Goal: Task Accomplishment & Management: Manage account settings

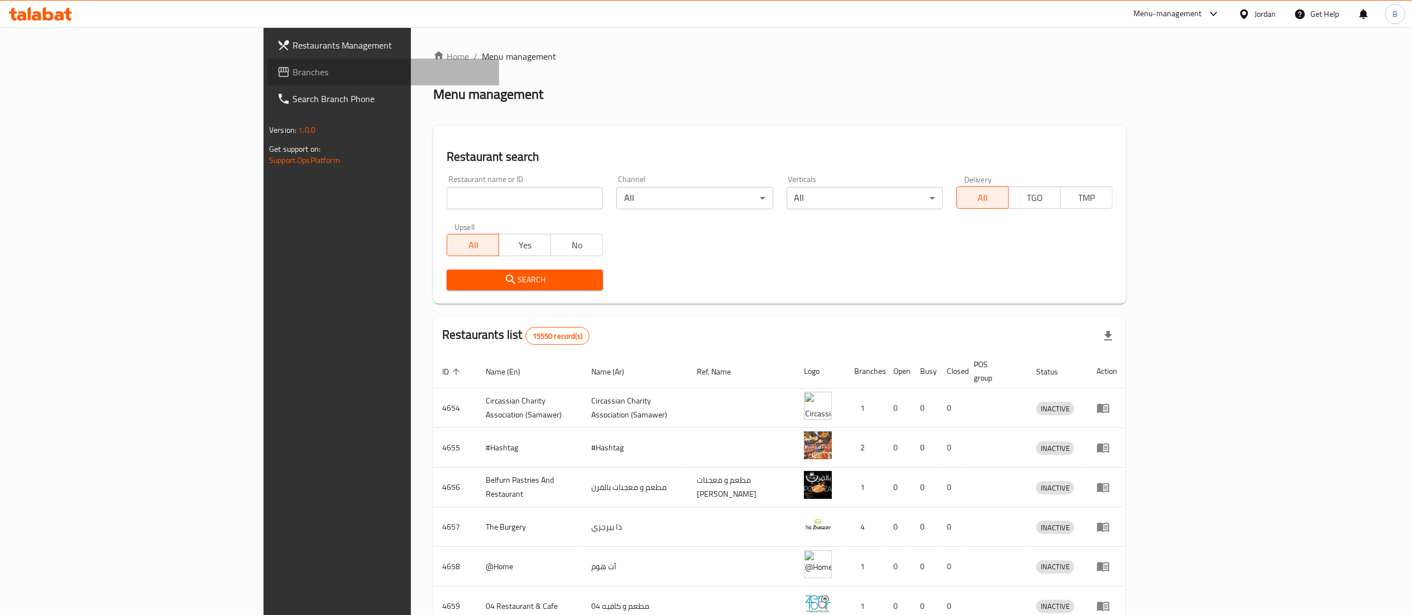
click at [292, 73] on span "Branches" at bounding box center [391, 71] width 198 height 13
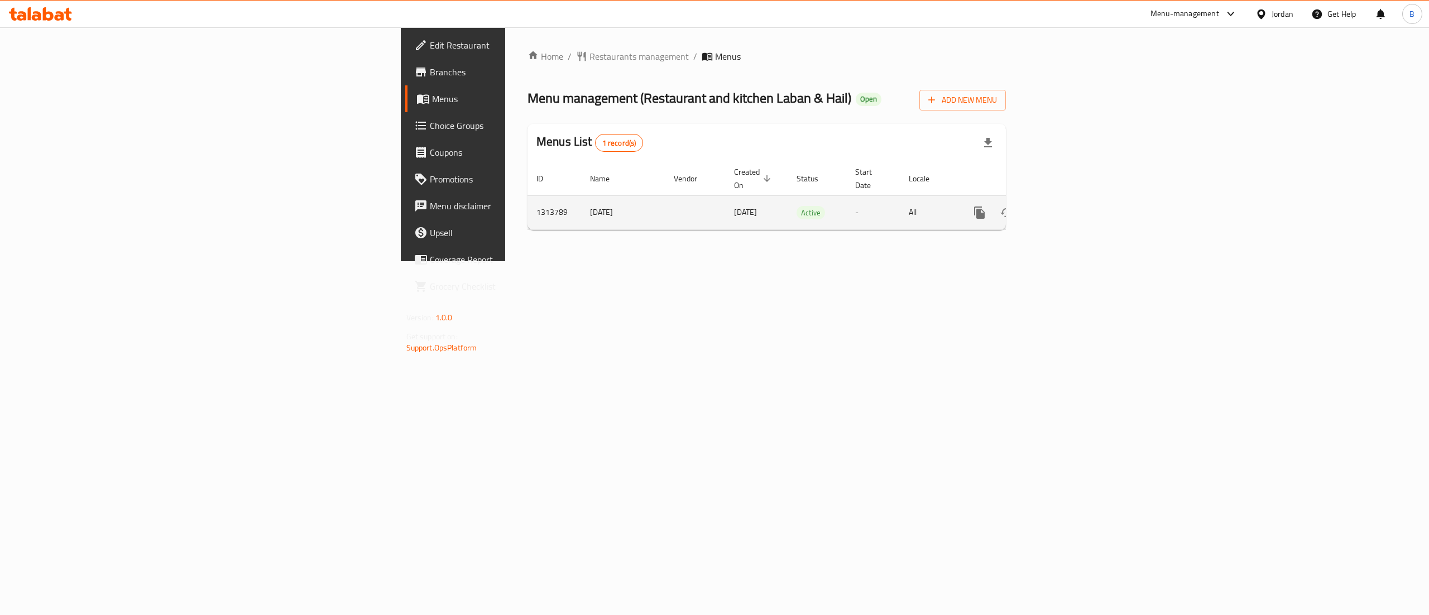
click at [1065, 208] on icon "enhanced table" at bounding box center [1060, 213] width 10 height 10
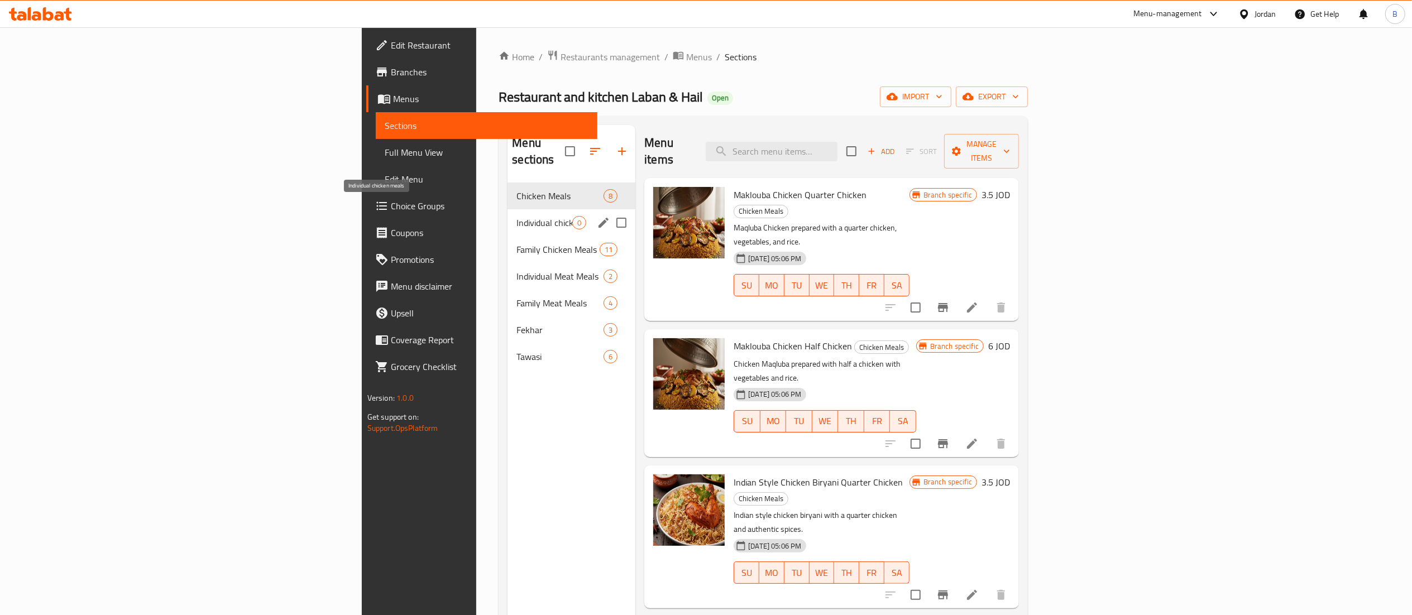
click at [516, 216] on span "Individual chicken meals" at bounding box center [544, 222] width 56 height 13
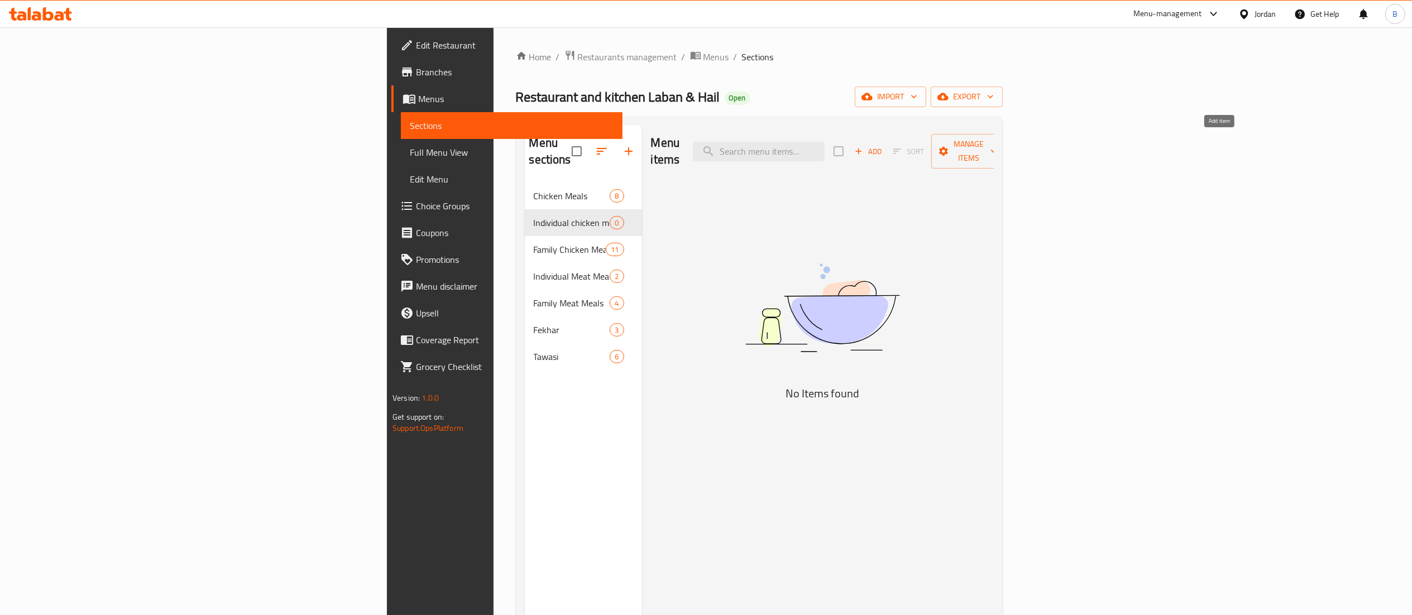
click at [864, 146] on icon "button" at bounding box center [858, 151] width 10 height 10
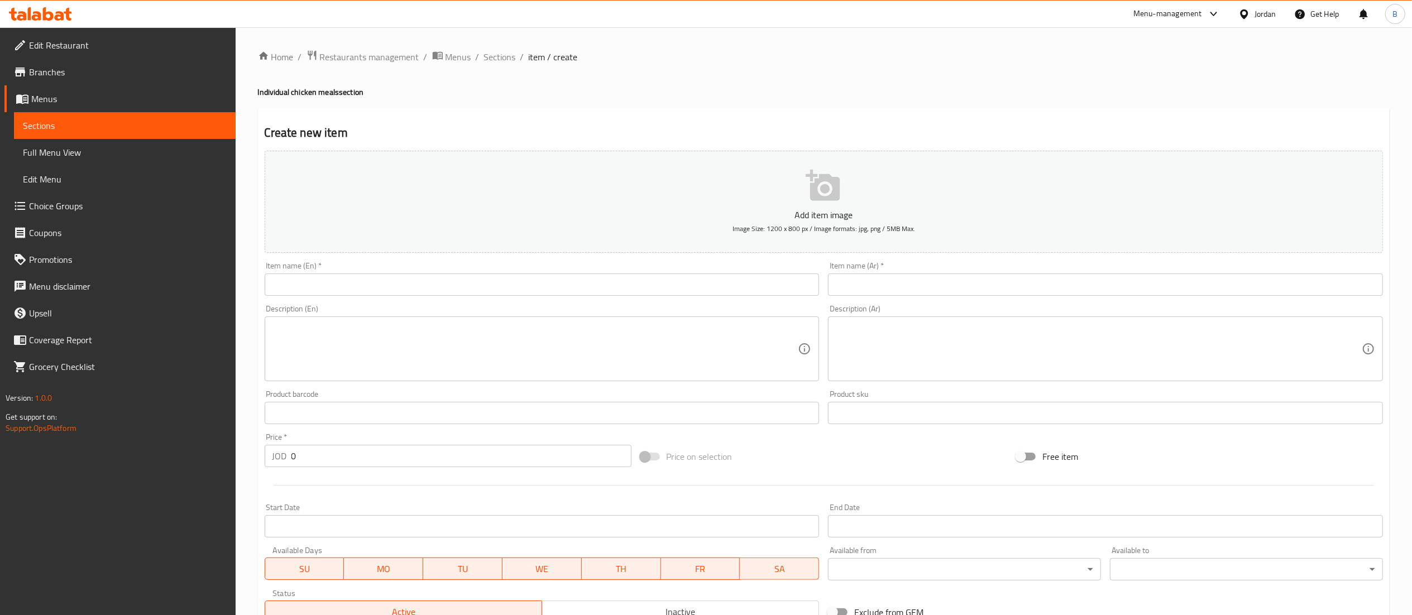
click at [919, 281] on input "text" at bounding box center [1105, 285] width 555 height 22
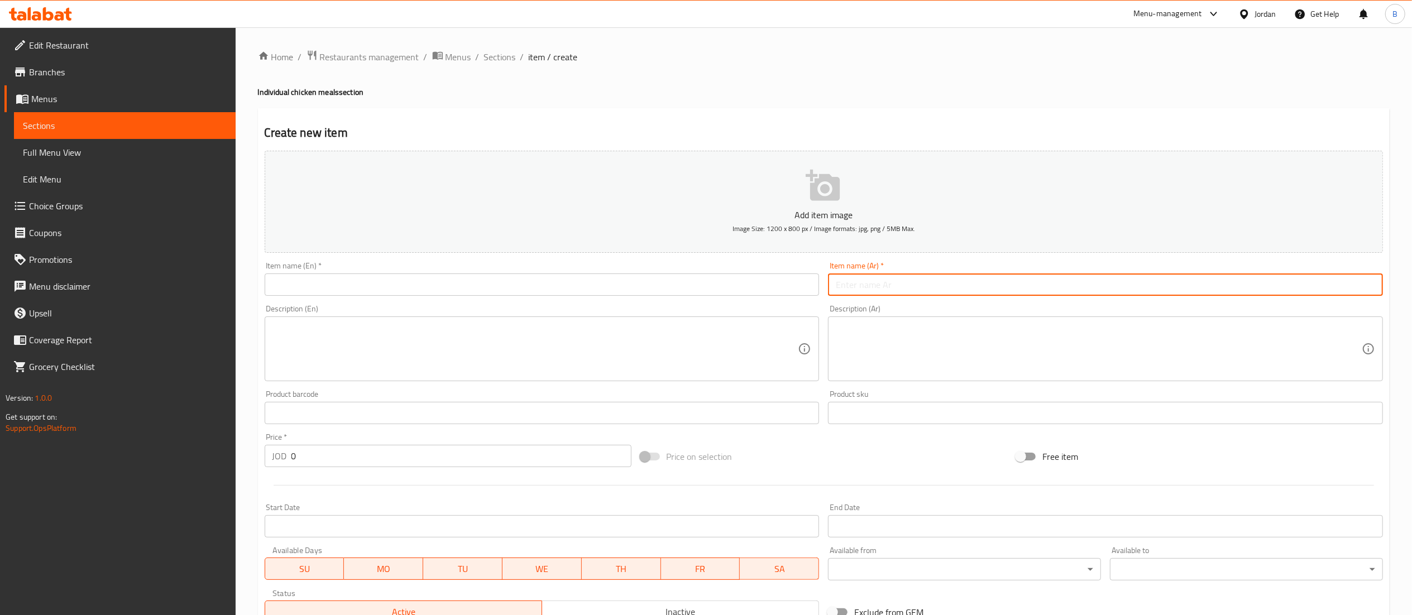
paste input "وجبة زرب دجاج على الحطب ربع دجاجة"
type input "وجبة زرب دجاج على الحطب ربع دجاجة"
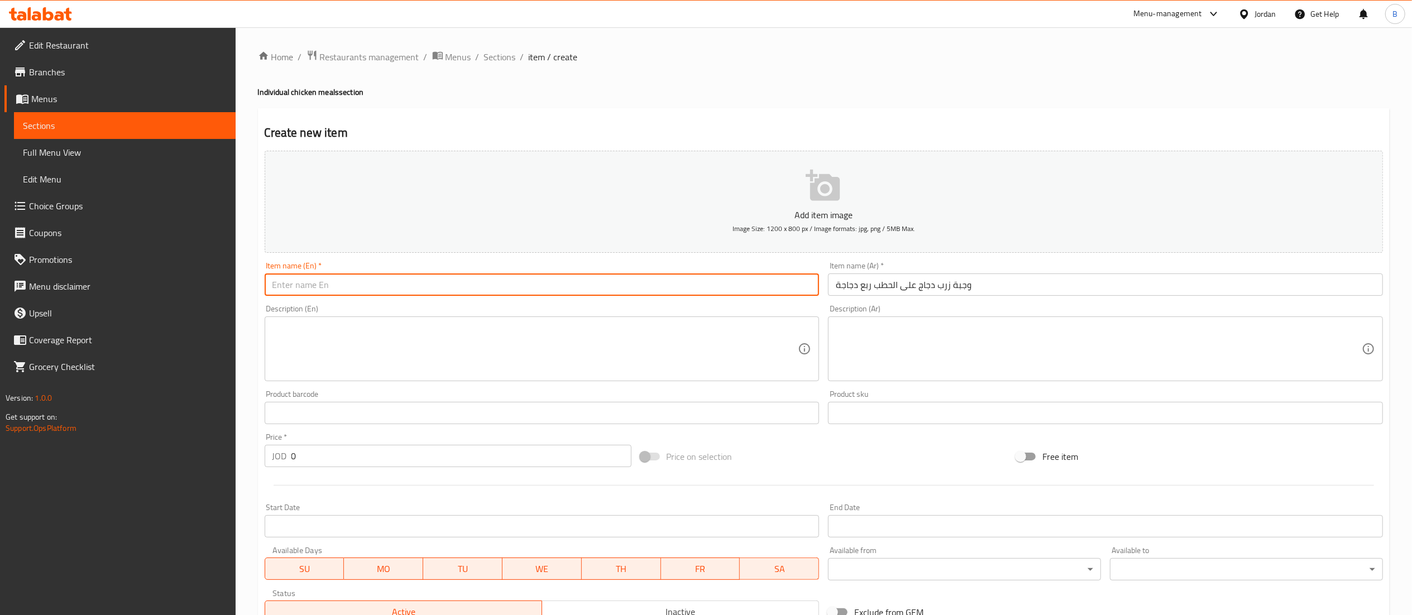
click at [647, 282] on input "text" at bounding box center [542, 285] width 555 height 22
paste input "Chicken Zarb meal on wood fire, quarter chicken"
type input "Chicken Zarb meal on wood fire, quarter chicken"
click at [322, 467] on input "0" at bounding box center [461, 456] width 340 height 22
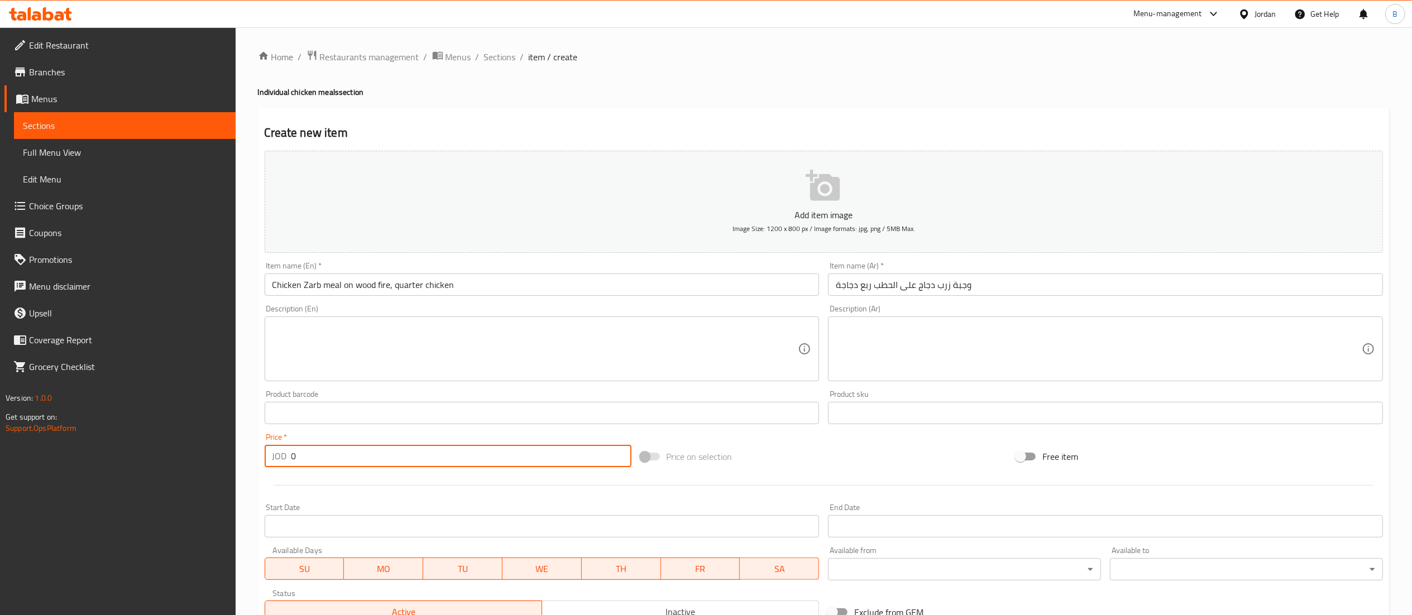
drag, startPoint x: 280, startPoint y: 458, endPoint x: 186, endPoint y: 445, distance: 94.0
click at [199, 449] on div "Edit Restaurant Branches Menus Sections Full Menu View Edit Menu Choice Groups …" at bounding box center [706, 407] width 1412 height 761
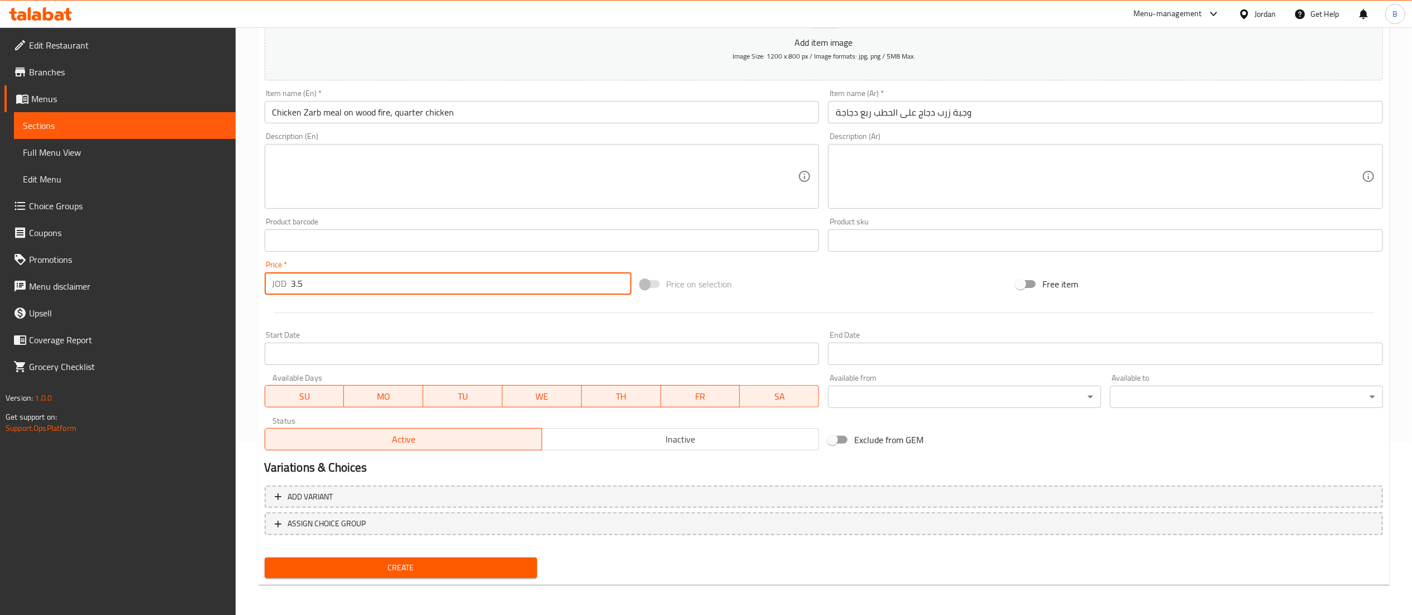
type input "3.5"
click at [414, 575] on button "Create" at bounding box center [401, 568] width 273 height 21
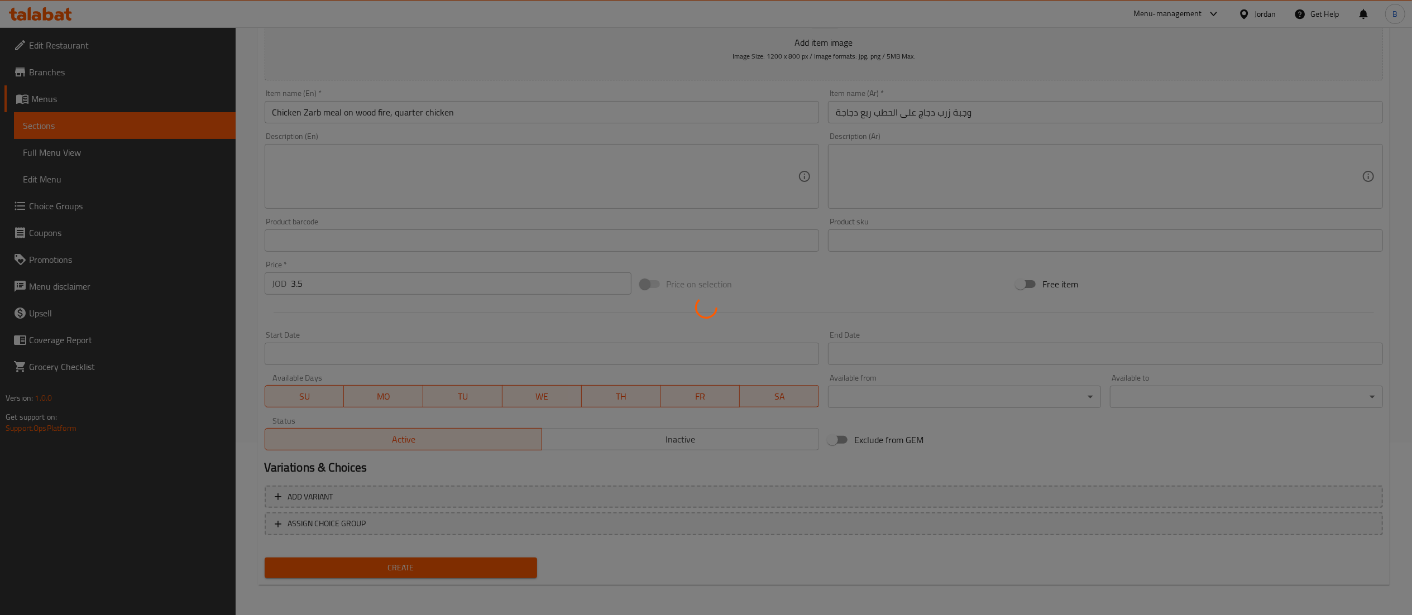
type input "0"
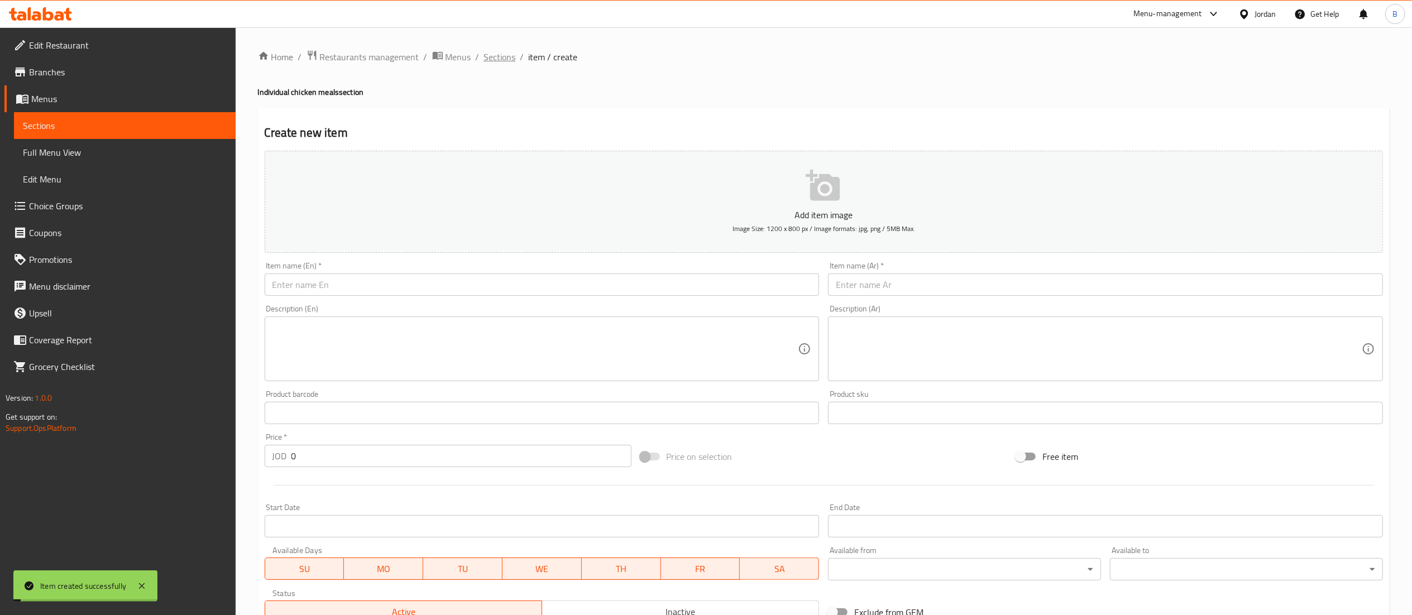
click at [486, 60] on span "Sections" at bounding box center [500, 56] width 32 height 13
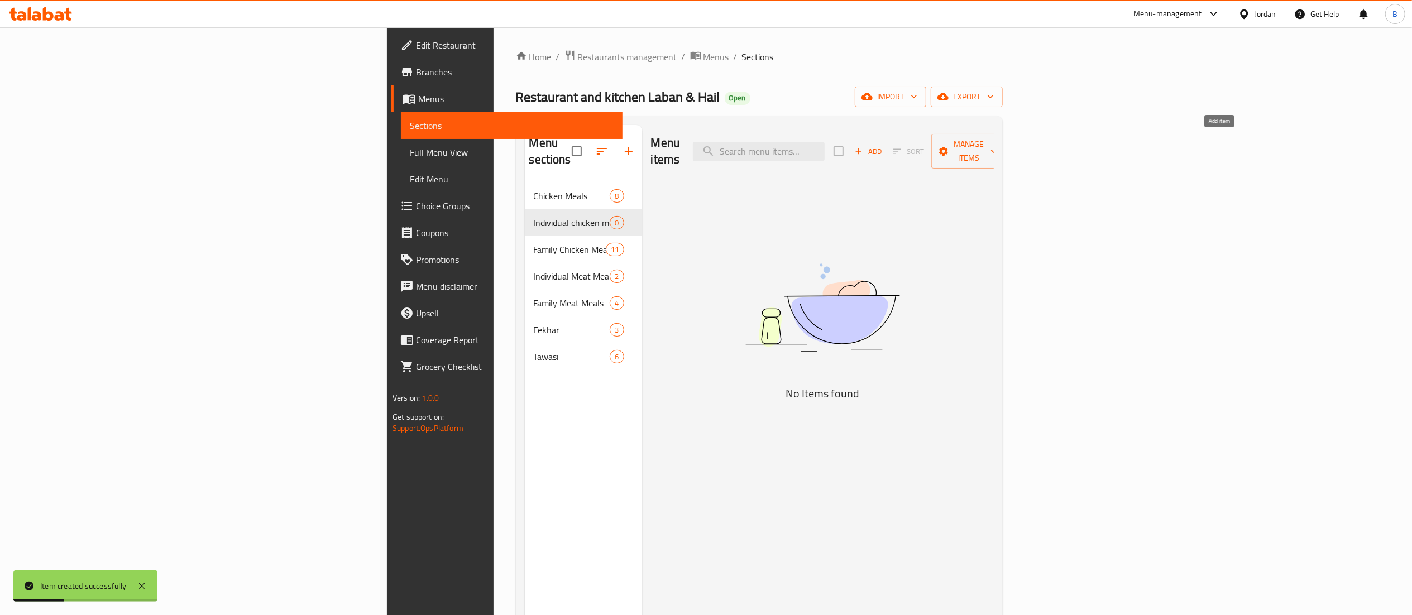
click at [886, 151] on button "Add" at bounding box center [868, 151] width 36 height 17
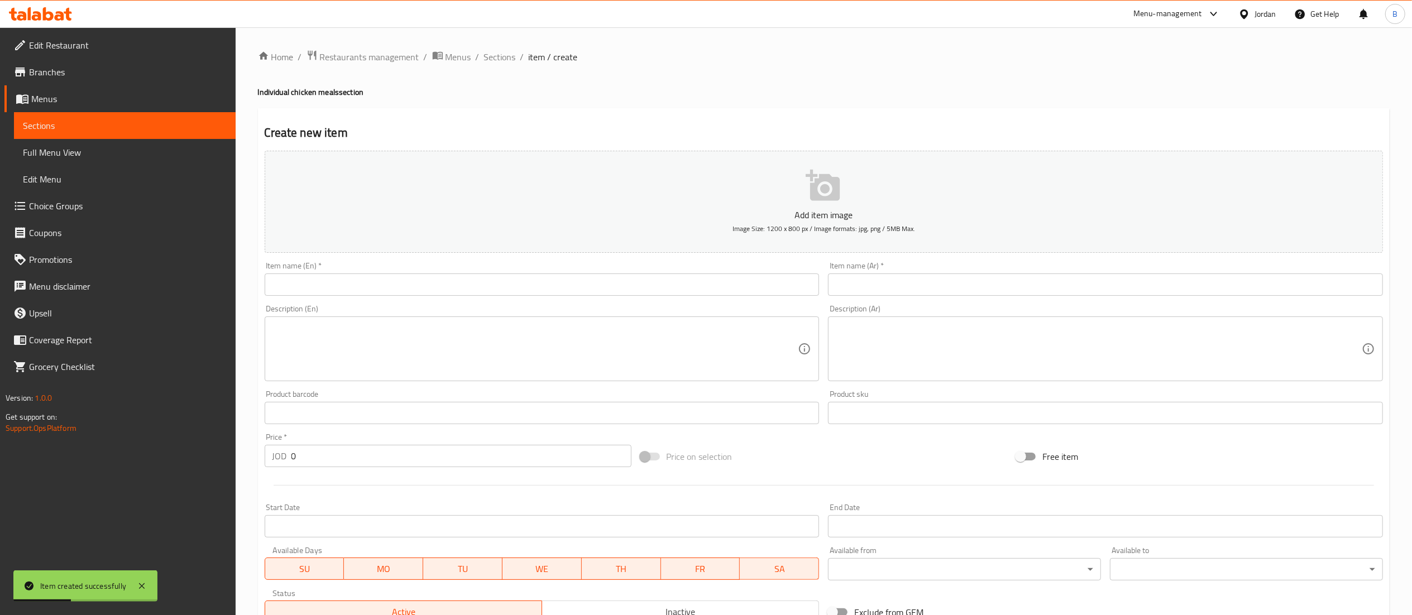
click at [938, 288] on input "text" at bounding box center [1105, 285] width 555 height 22
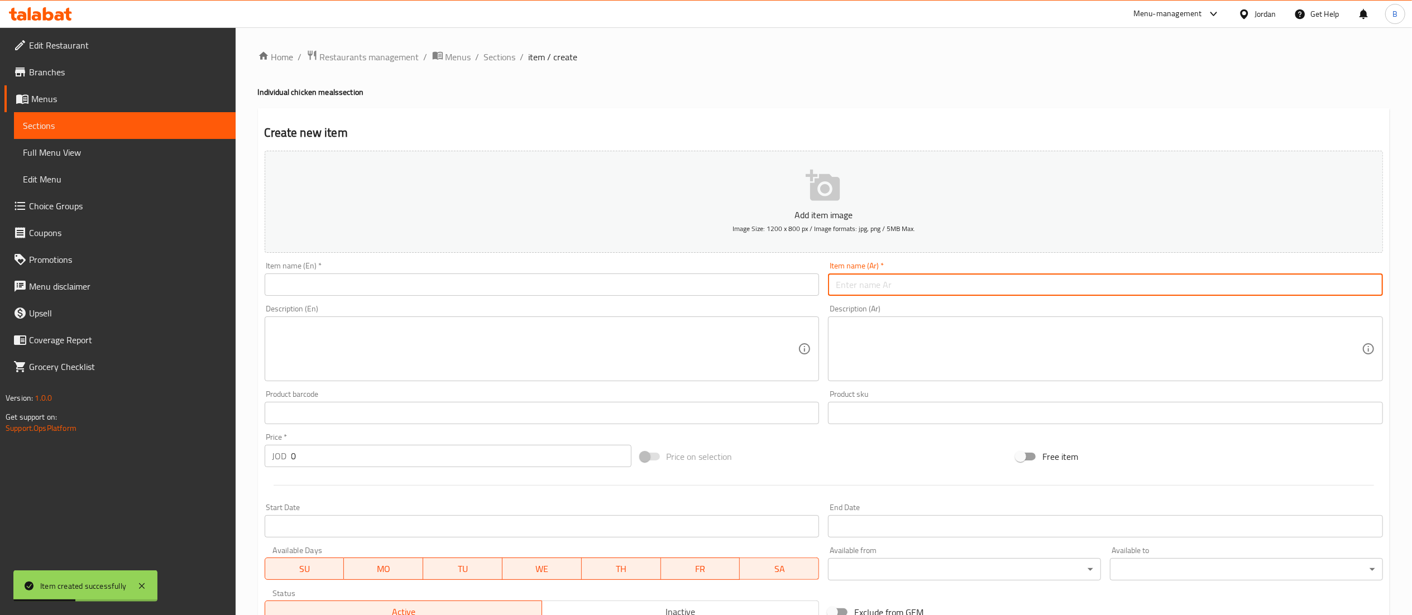
paste input "وجبة زرب دجاج على الحطب نصف دجاجة"
type input "وجبة زرب دجاج على الحطب نصف دجاجة"
click at [617, 280] on input "text" at bounding box center [542, 285] width 555 height 22
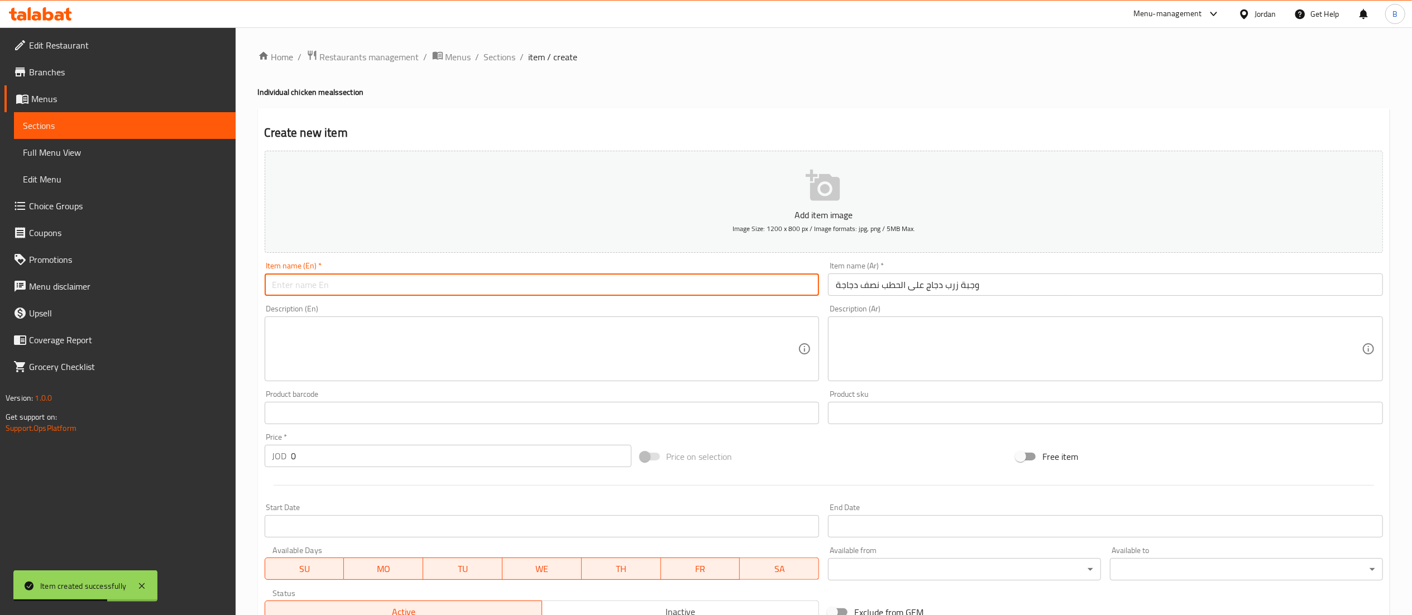
paste input "Half a chicken barbecue meal on wood"
type input "Half a chicken barbecue meal on wood"
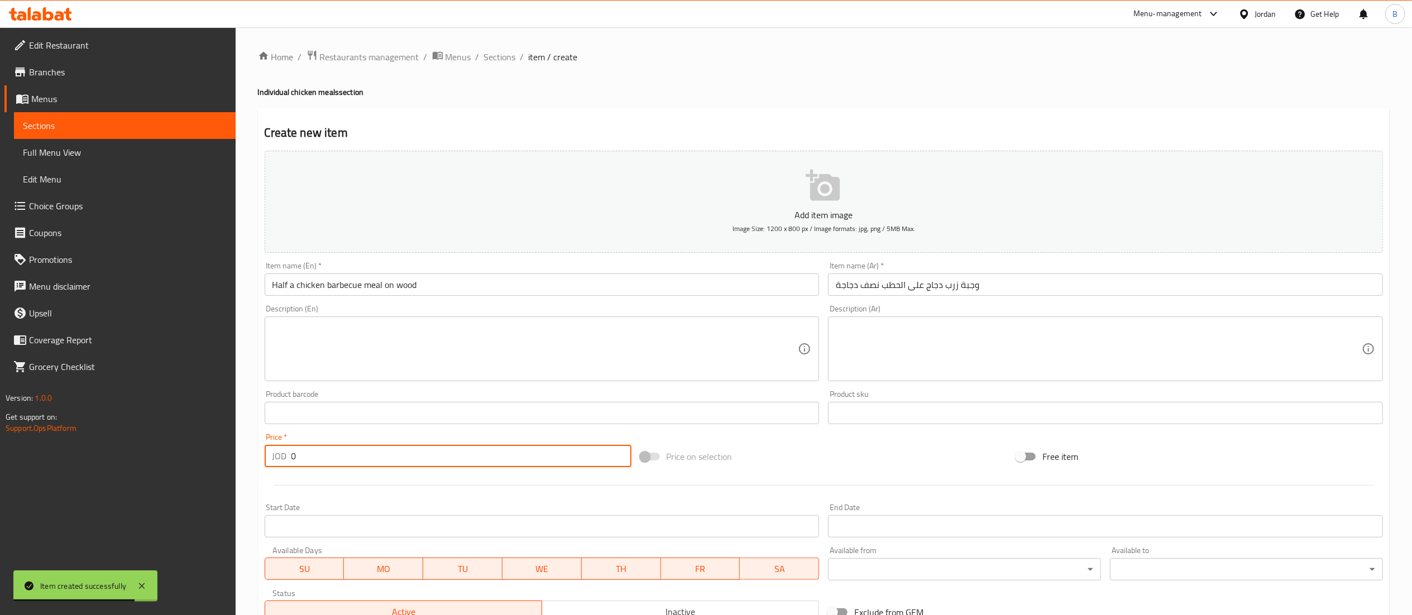
drag, startPoint x: 323, startPoint y: 455, endPoint x: 108, endPoint y: 448, distance: 214.4
click at [150, 448] on div "Edit Restaurant Branches Menus Sections Full Menu View Edit Menu Choice Groups …" at bounding box center [706, 407] width 1412 height 761
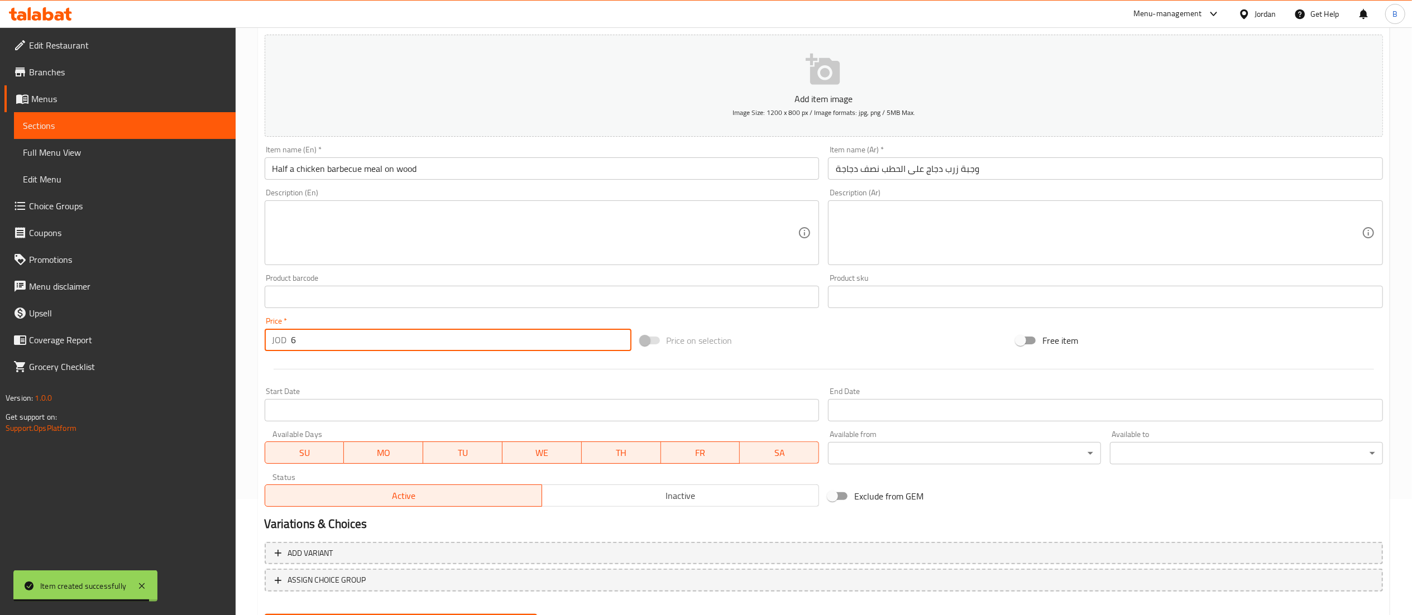
scroll to position [172, 0]
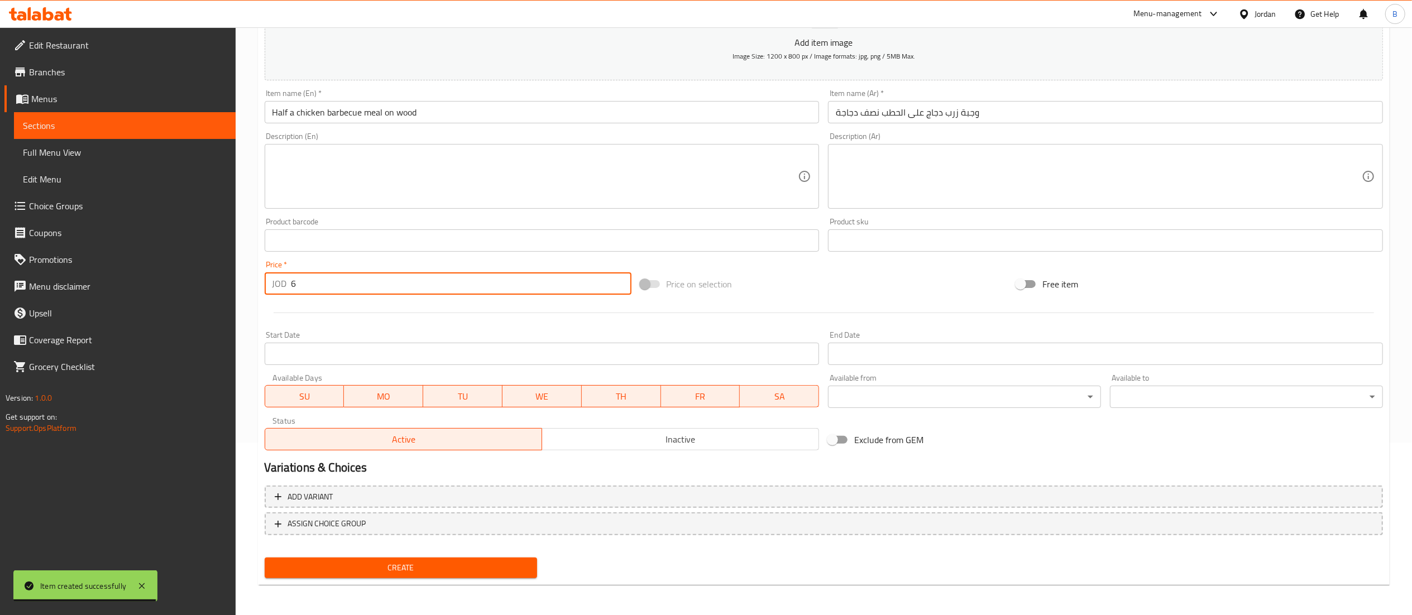
type input "6"
click at [495, 565] on span "Create" at bounding box center [401, 568] width 255 height 14
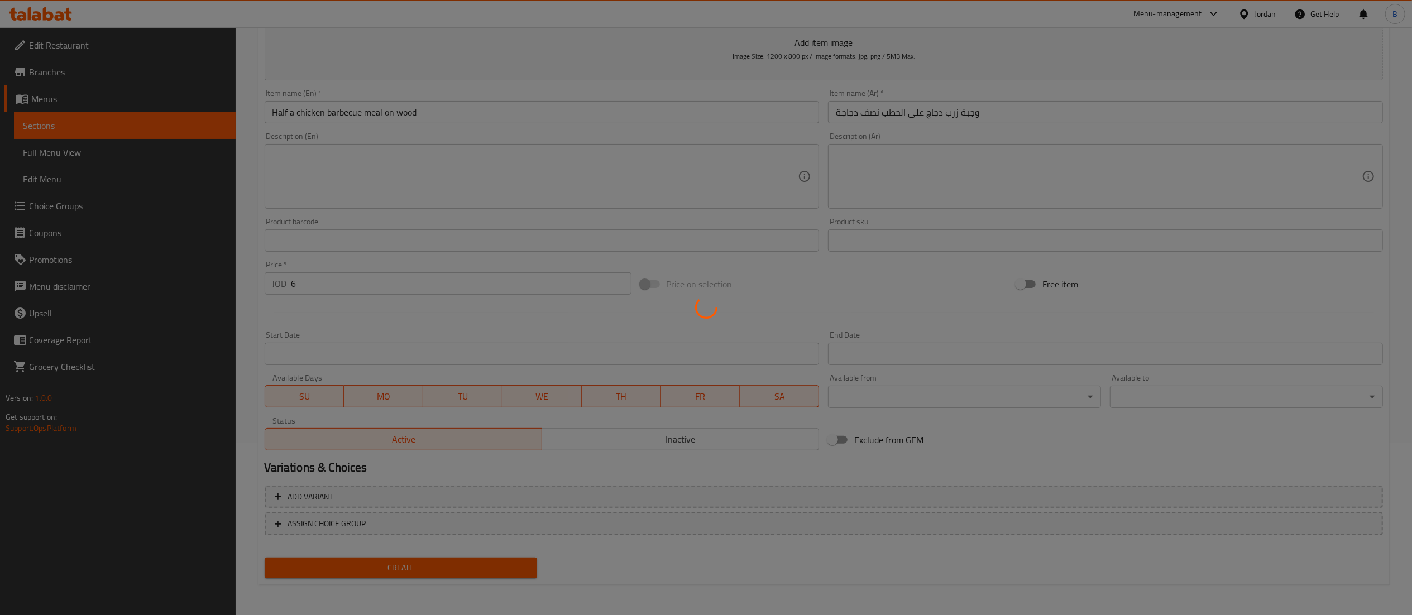
type input "0"
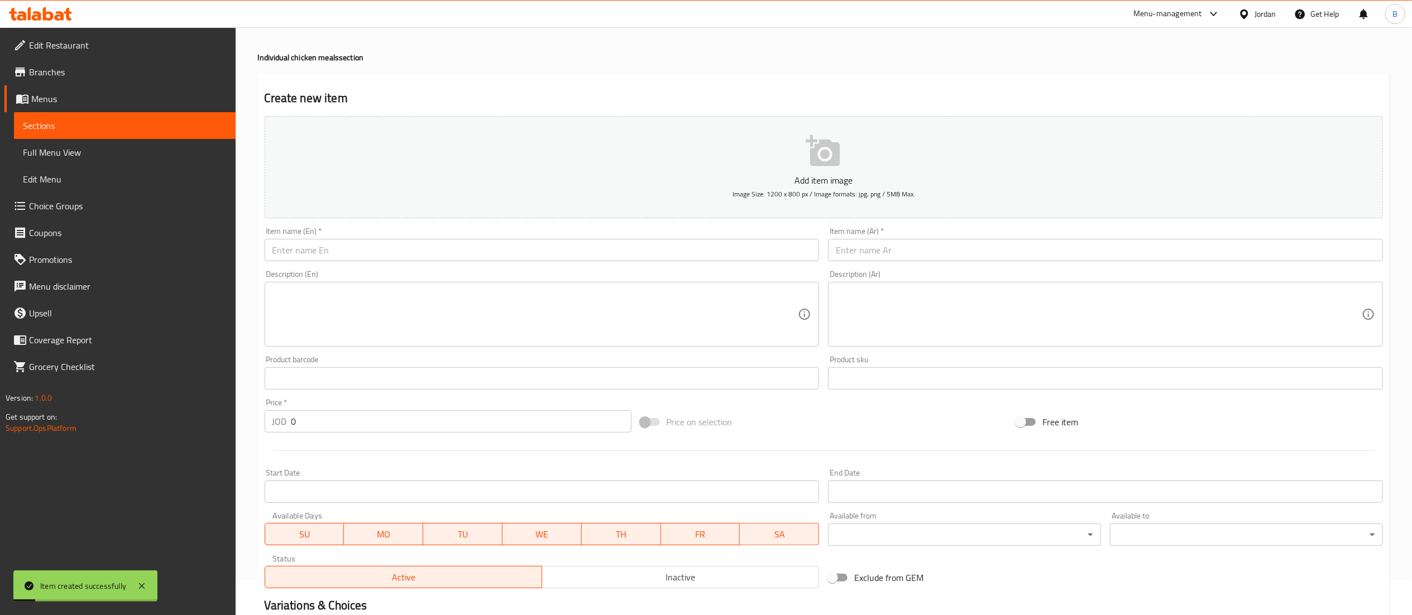
scroll to position [0, 0]
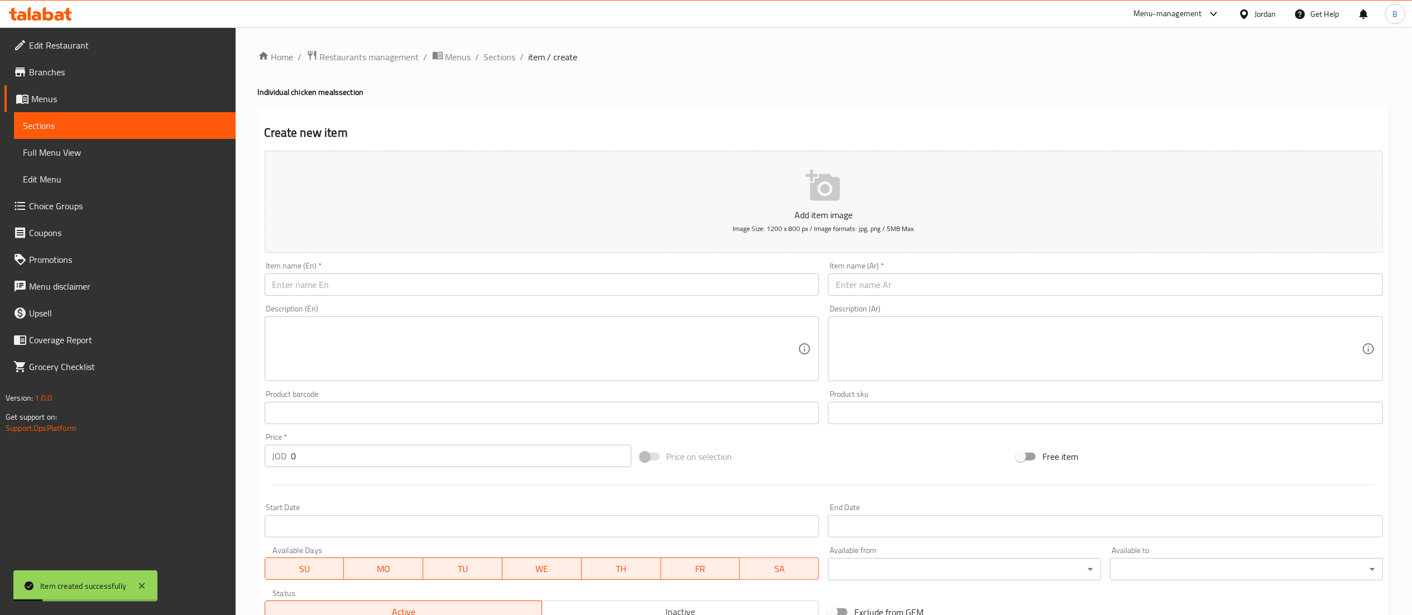
click at [874, 285] on input "text" at bounding box center [1105, 285] width 555 height 22
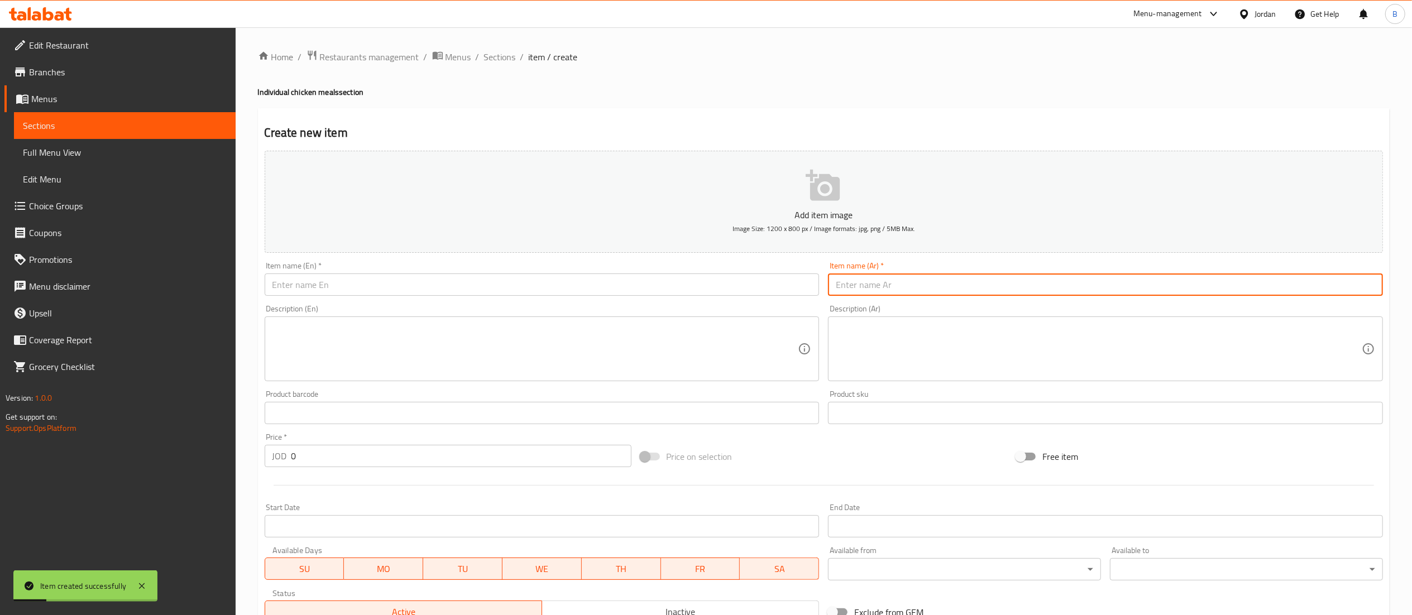
paste input "وجبة مندي دجاج على الحطب ربع دجاجة"
type input "وجبة مندي دجاج على الحطب ربع دجاجة"
click at [532, 295] on input "text" at bounding box center [542, 285] width 555 height 22
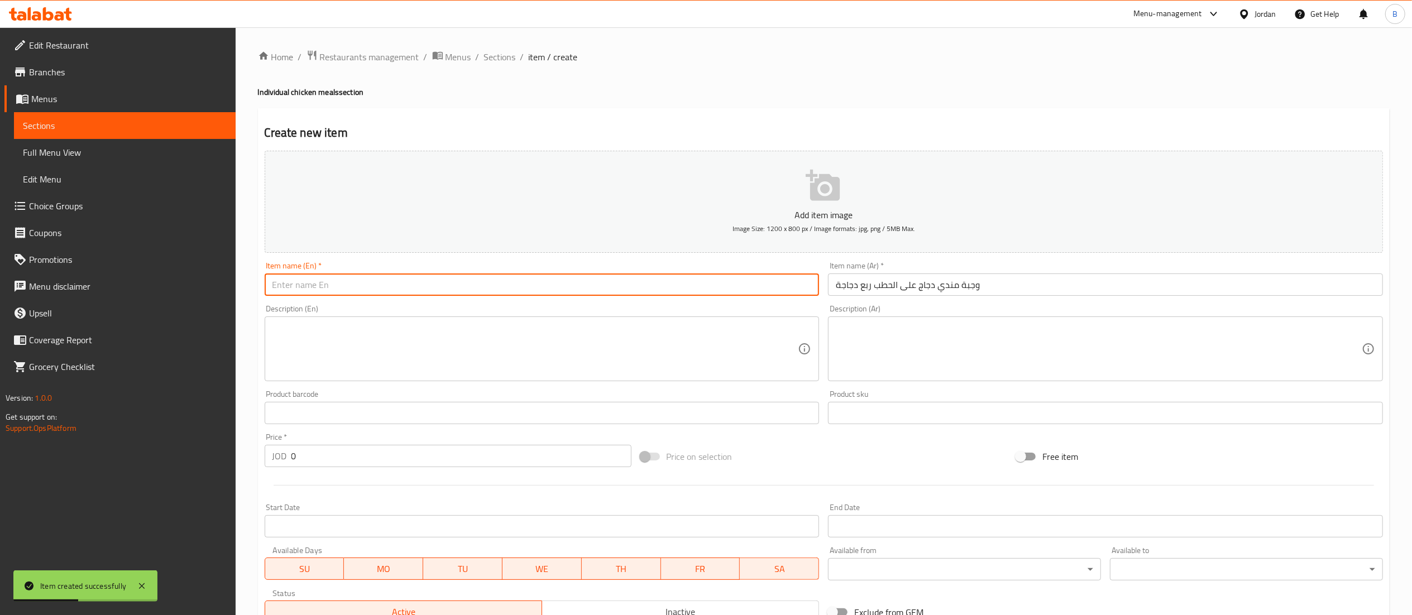
paste input "Mandi chicken meal on wood fire, quarter chicken"
type input "Mandi chicken meal on wood fire, quarter chicken"
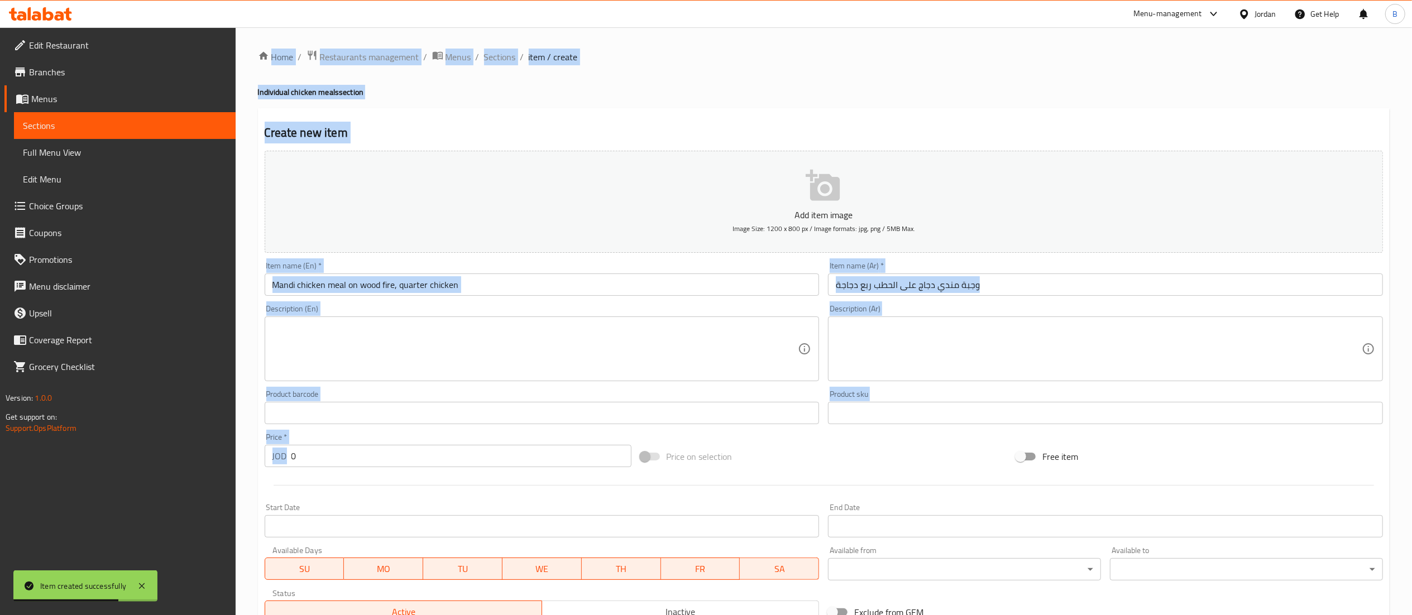
drag, startPoint x: 327, startPoint y: 470, endPoint x: 7, endPoint y: 476, distance: 319.9
click at [85, 486] on div "Edit Restaurant Branches Menus Sections Full Menu View Edit Menu Choice Groups …" at bounding box center [706, 407] width 1412 height 761
click at [409, 455] on input "0" at bounding box center [461, 456] width 340 height 22
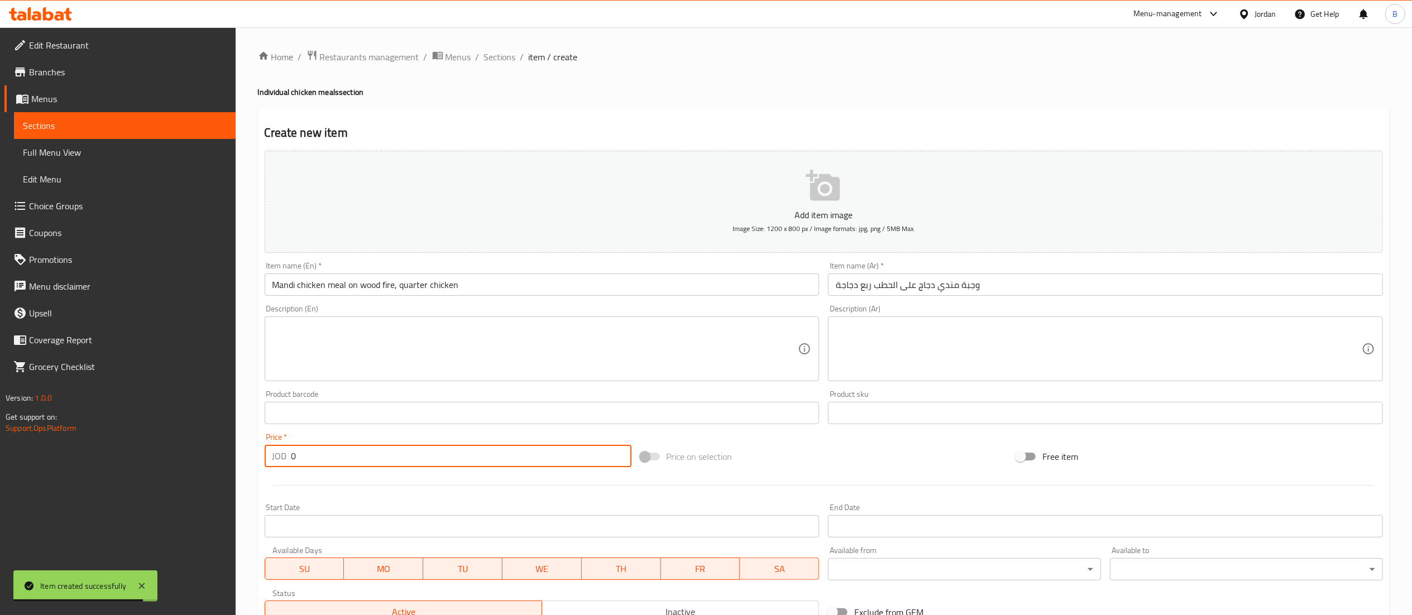
click at [409, 455] on input "0" at bounding box center [461, 456] width 340 height 22
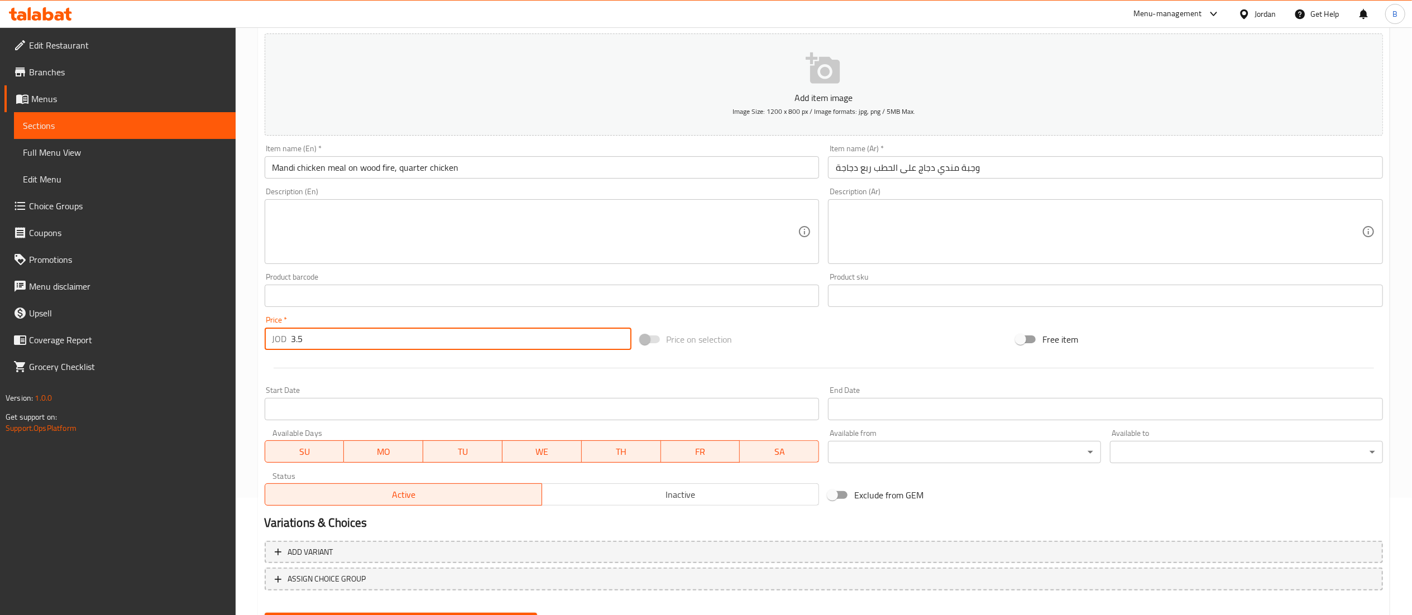
scroll to position [172, 0]
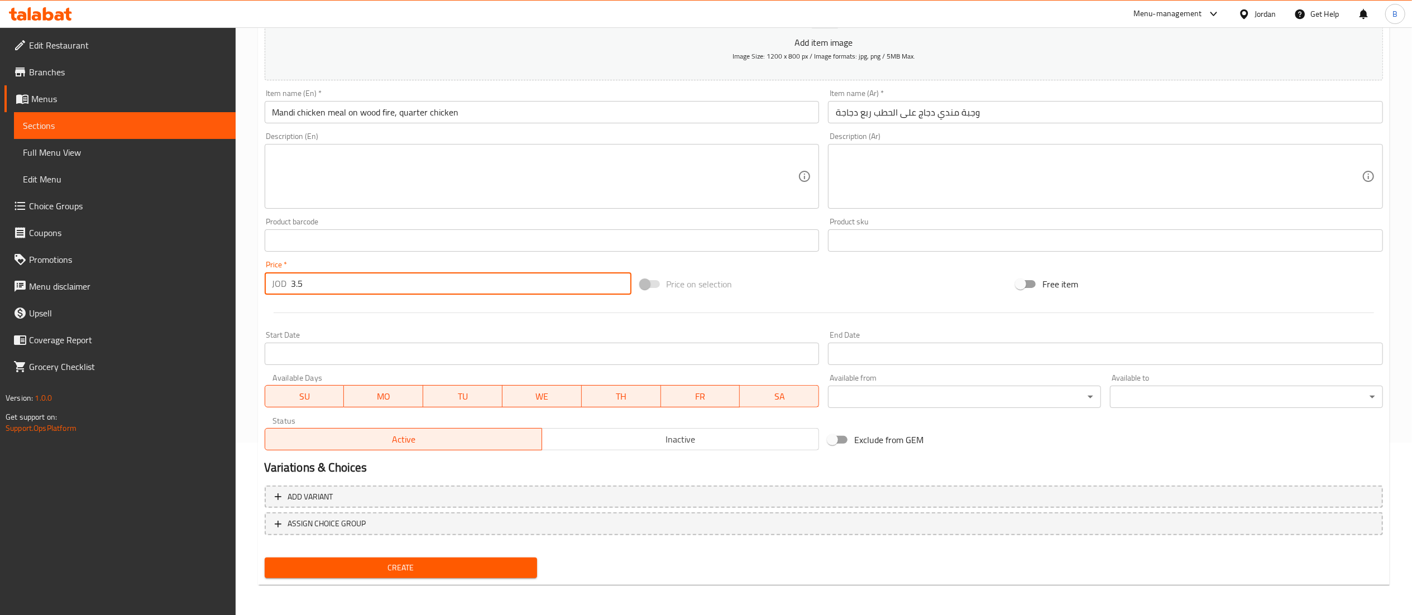
type input "3.5"
click at [398, 558] on button "Create" at bounding box center [401, 568] width 273 height 21
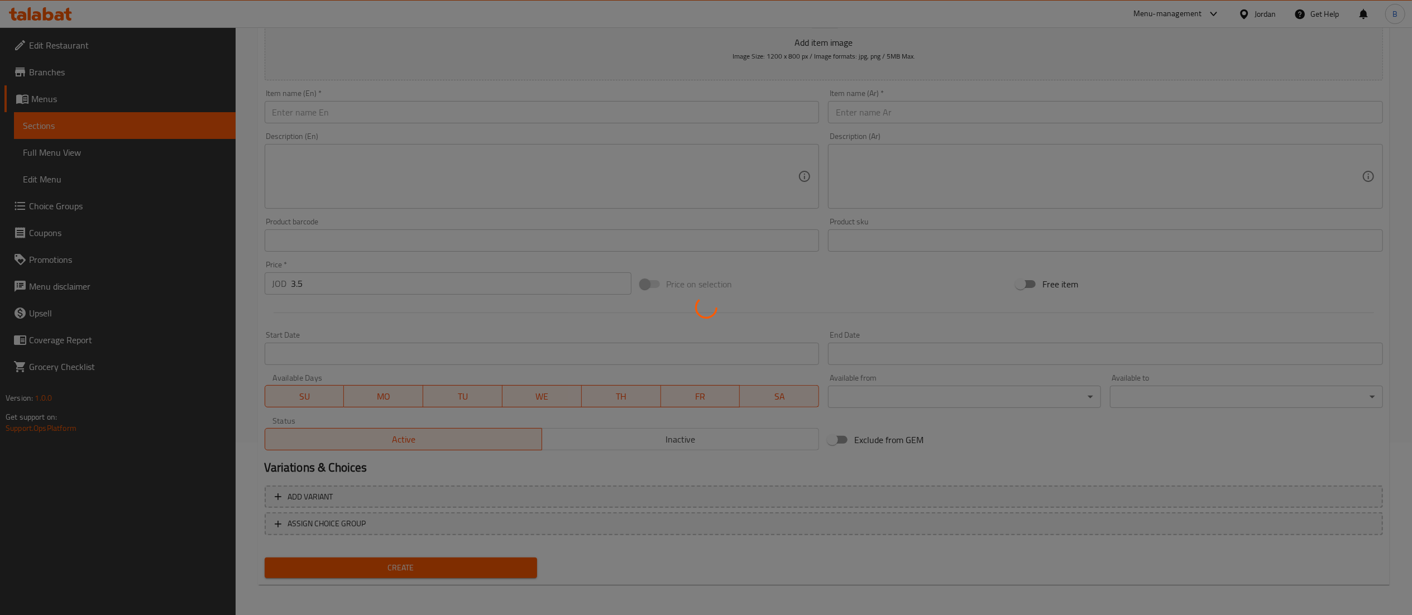
type input "0"
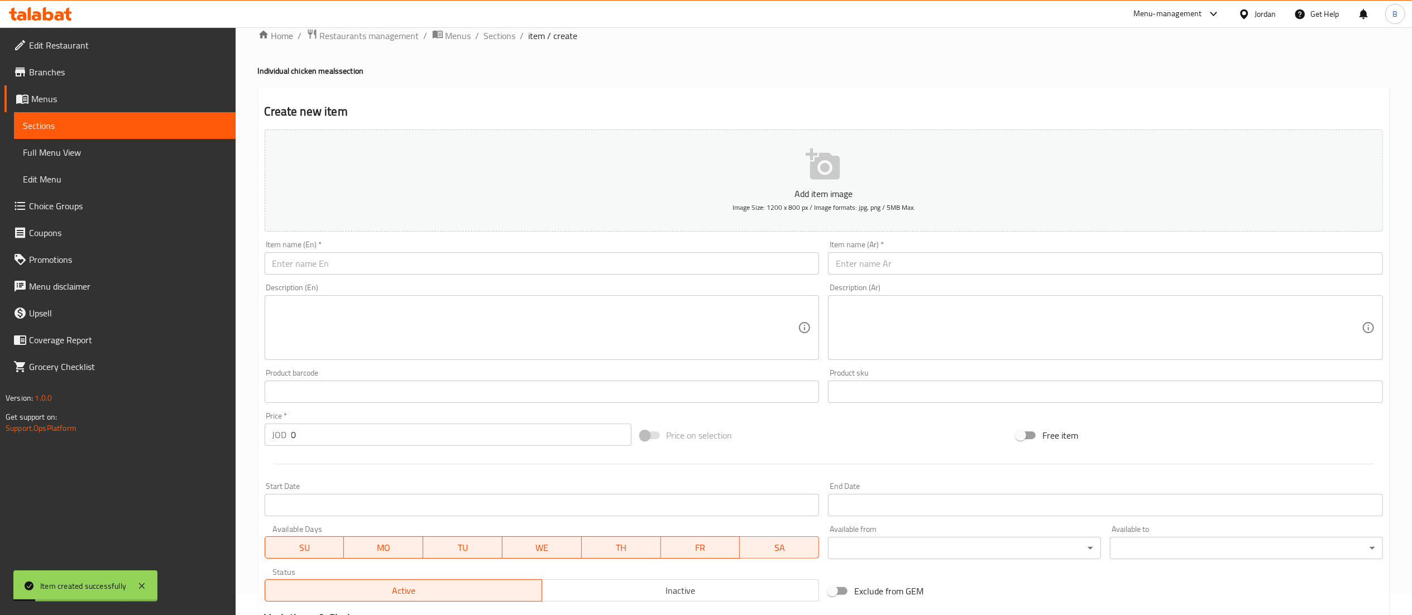
scroll to position [0, 0]
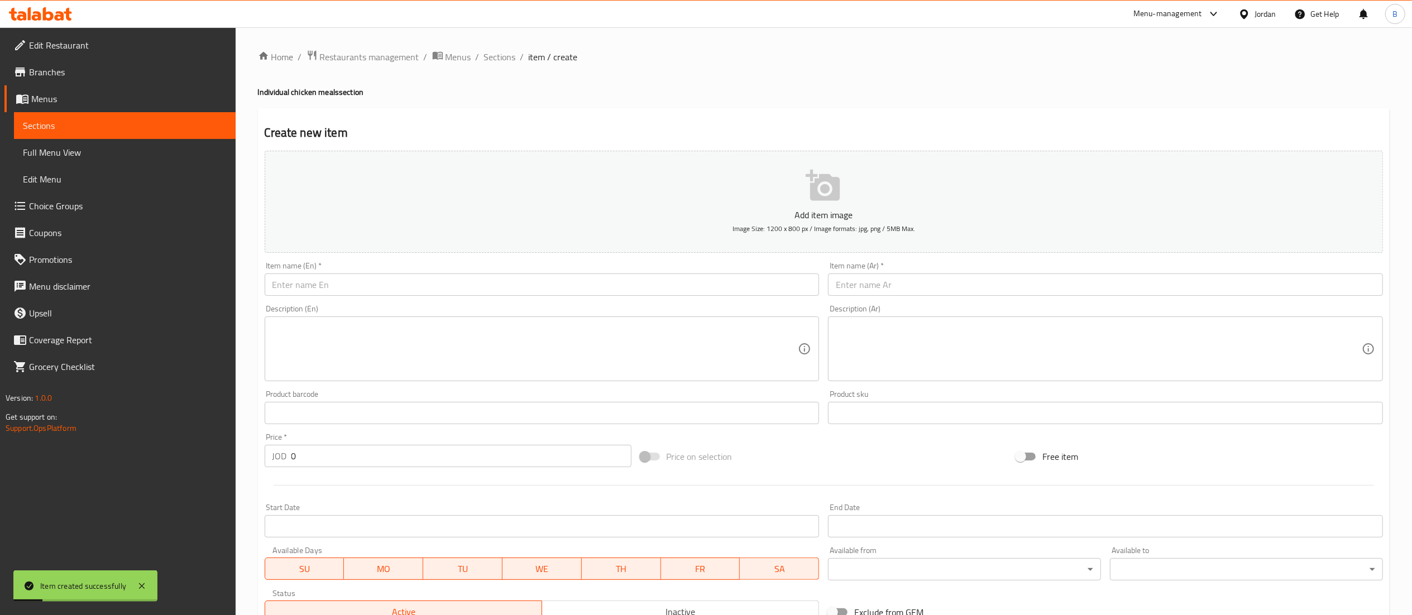
click at [996, 277] on input "text" at bounding box center [1105, 285] width 555 height 22
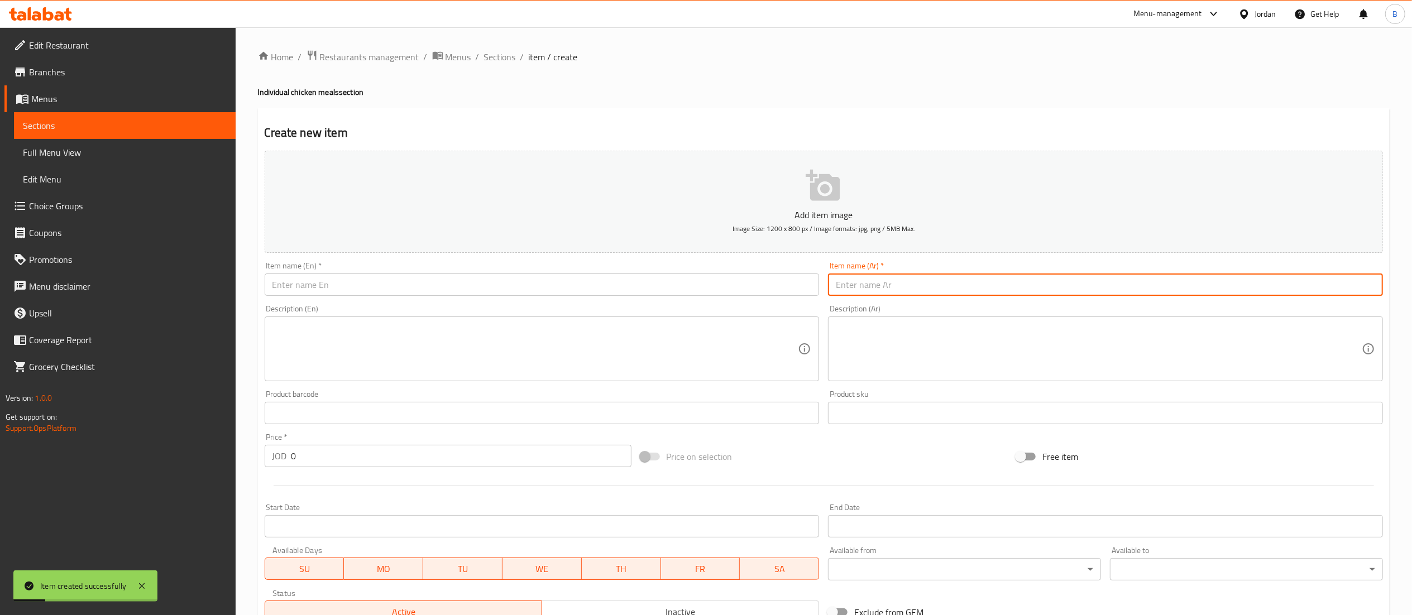
paste input "وجبة مندي دجاج على الحطب نصف دجاجة"
type input "وجبة مندي دجاج على الحطب نصف دجاجة"
click at [646, 285] on input "text" at bounding box center [542, 285] width 555 height 22
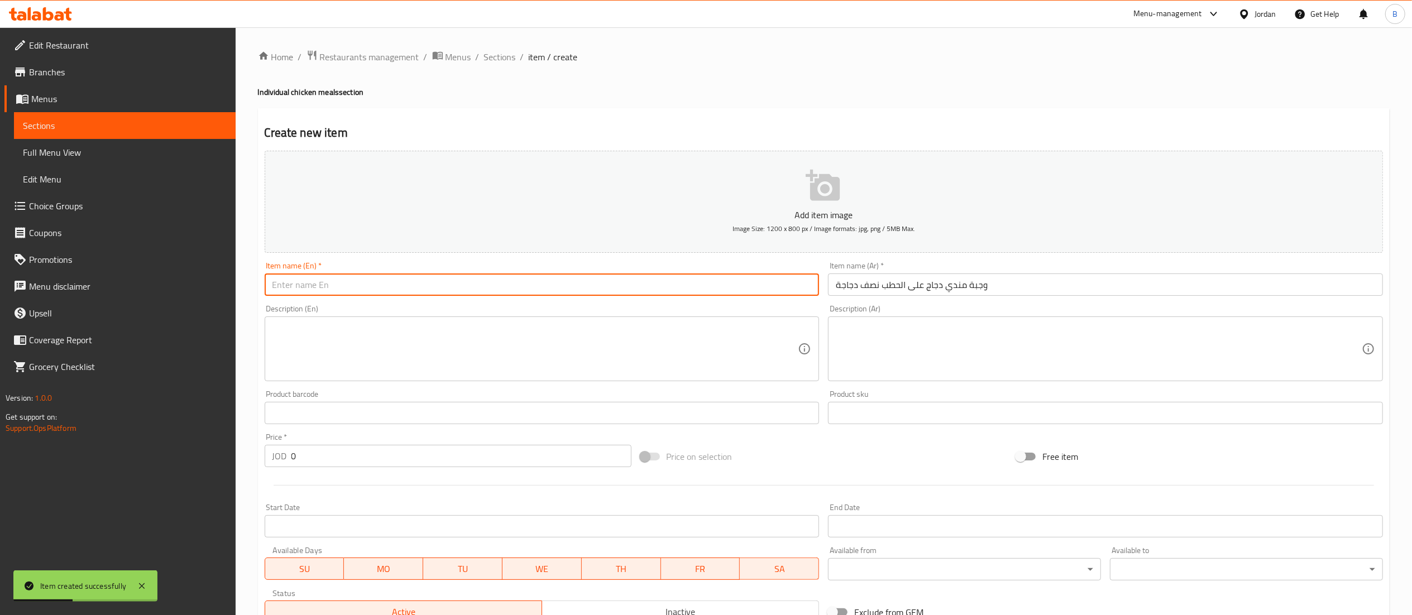
paste input "Half chicken mandi meal on wood"
type input "Half chicken mandi meal on wood"
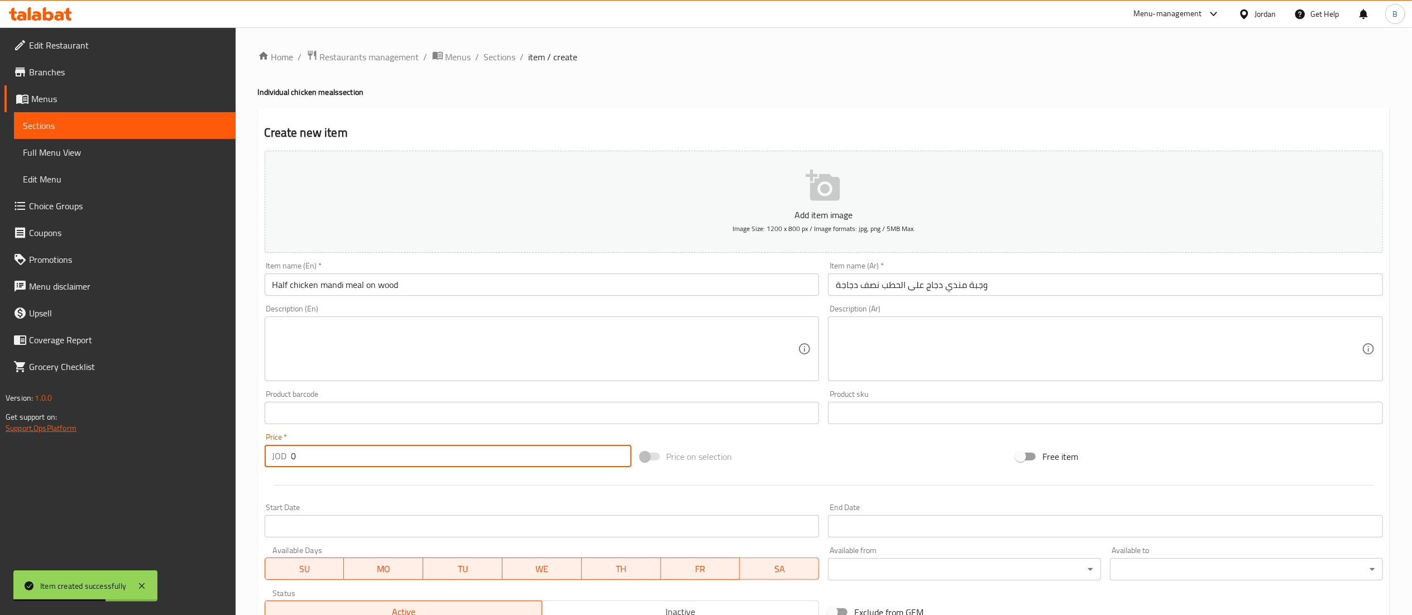
drag, startPoint x: 381, startPoint y: 450, endPoint x: 41, endPoint y: 429, distance: 340.0
click at [68, 429] on div "Edit Restaurant Branches Menus Sections Full Menu View Edit Menu Choice Groups …" at bounding box center [706, 407] width 1412 height 761
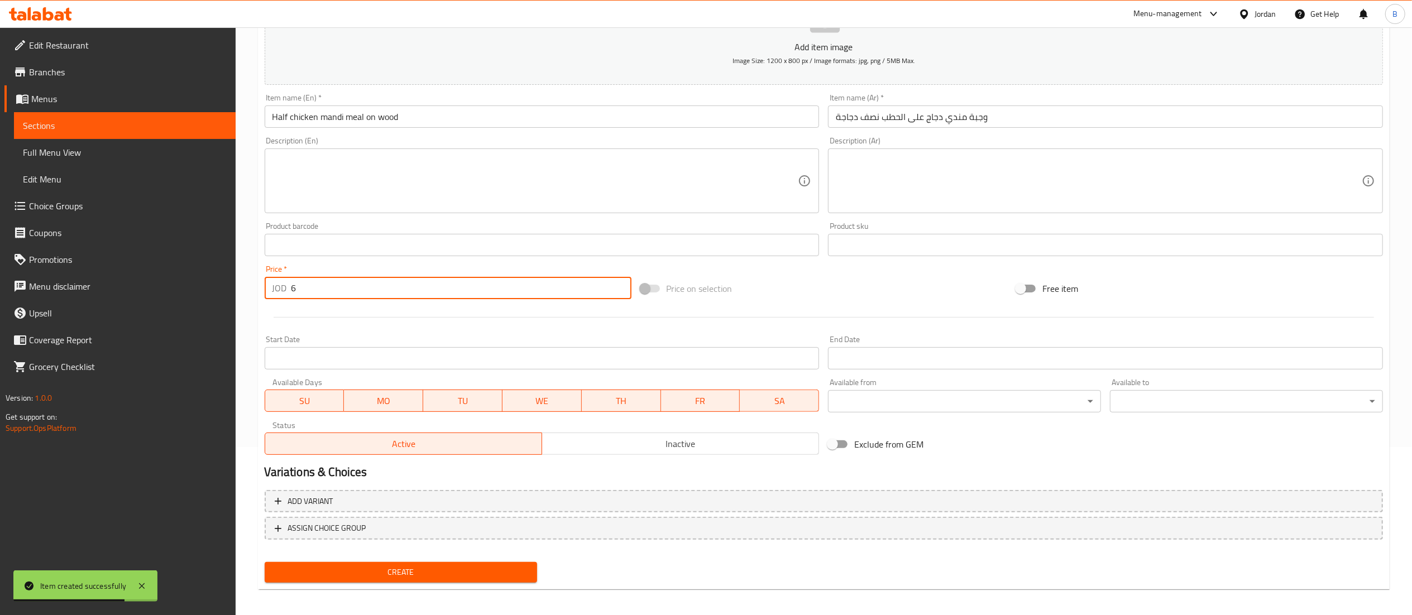
scroll to position [172, 0]
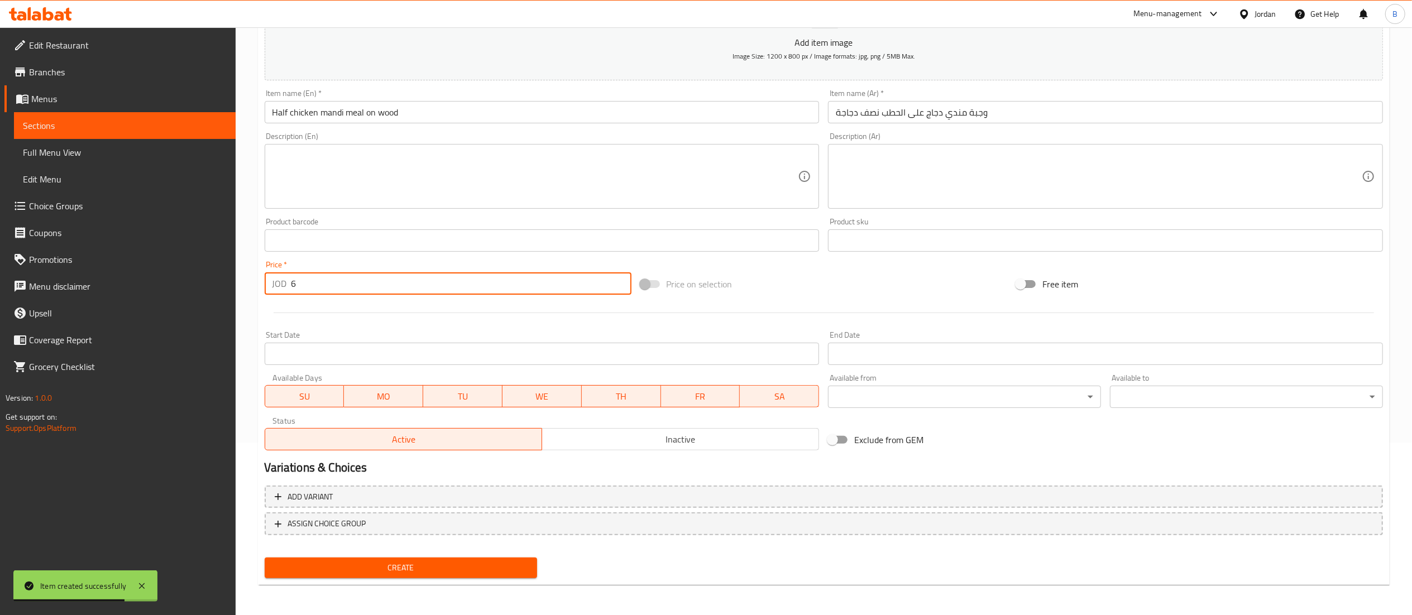
type input "6"
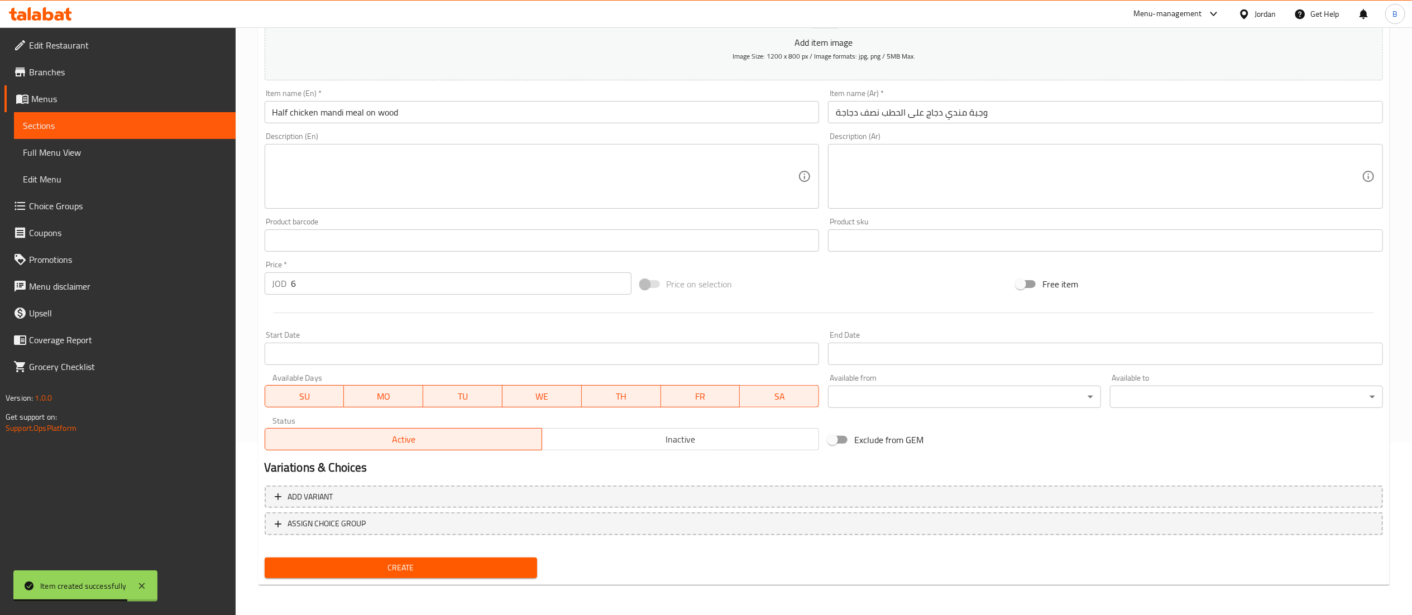
click at [447, 556] on div "Create" at bounding box center [401, 568] width 282 height 30
click at [447, 564] on span "Create" at bounding box center [401, 568] width 255 height 14
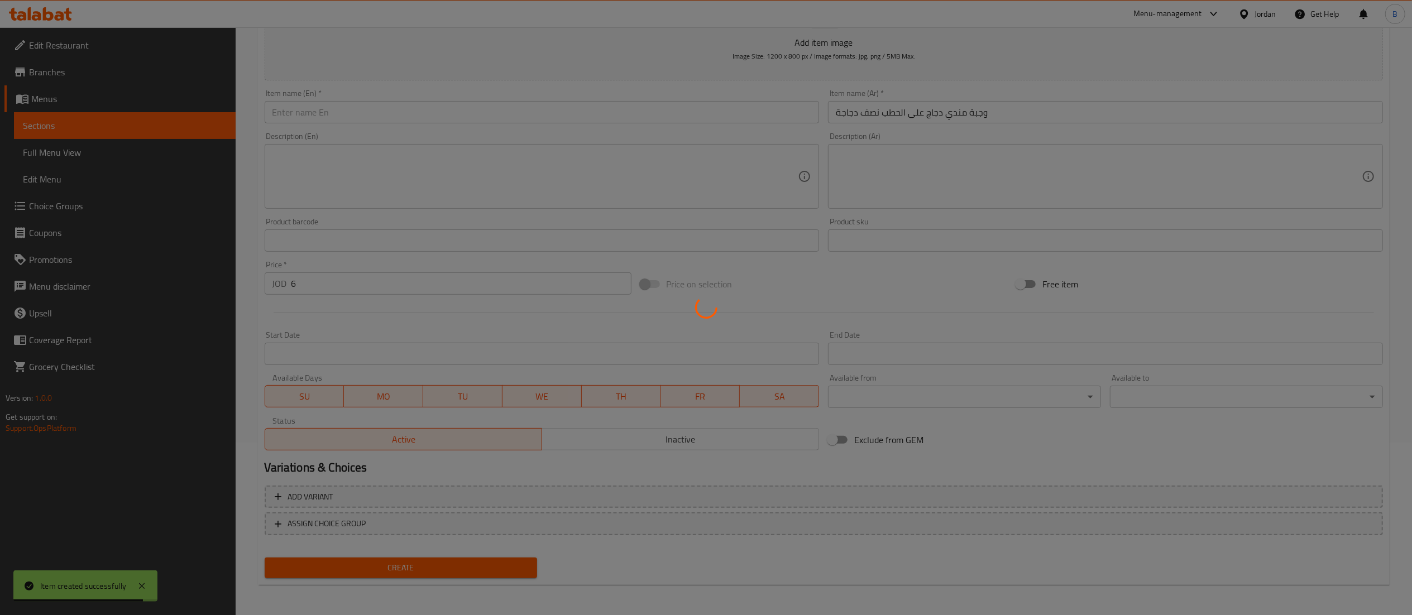
type input "0"
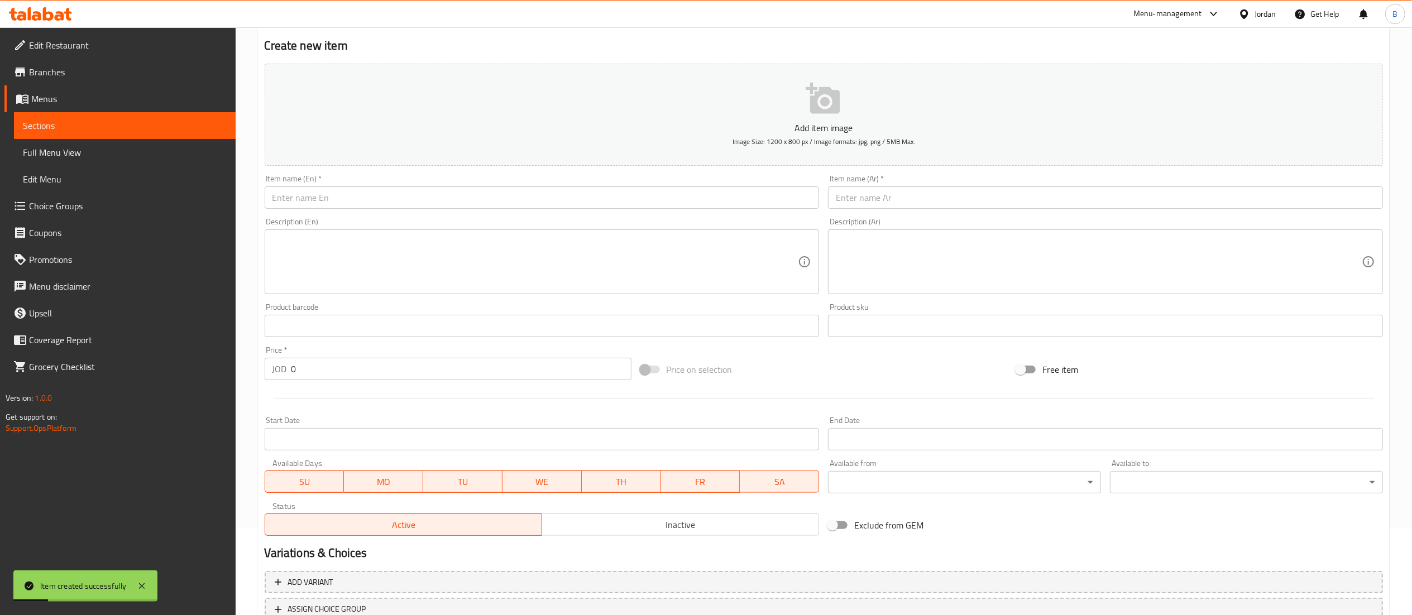
scroll to position [0, 0]
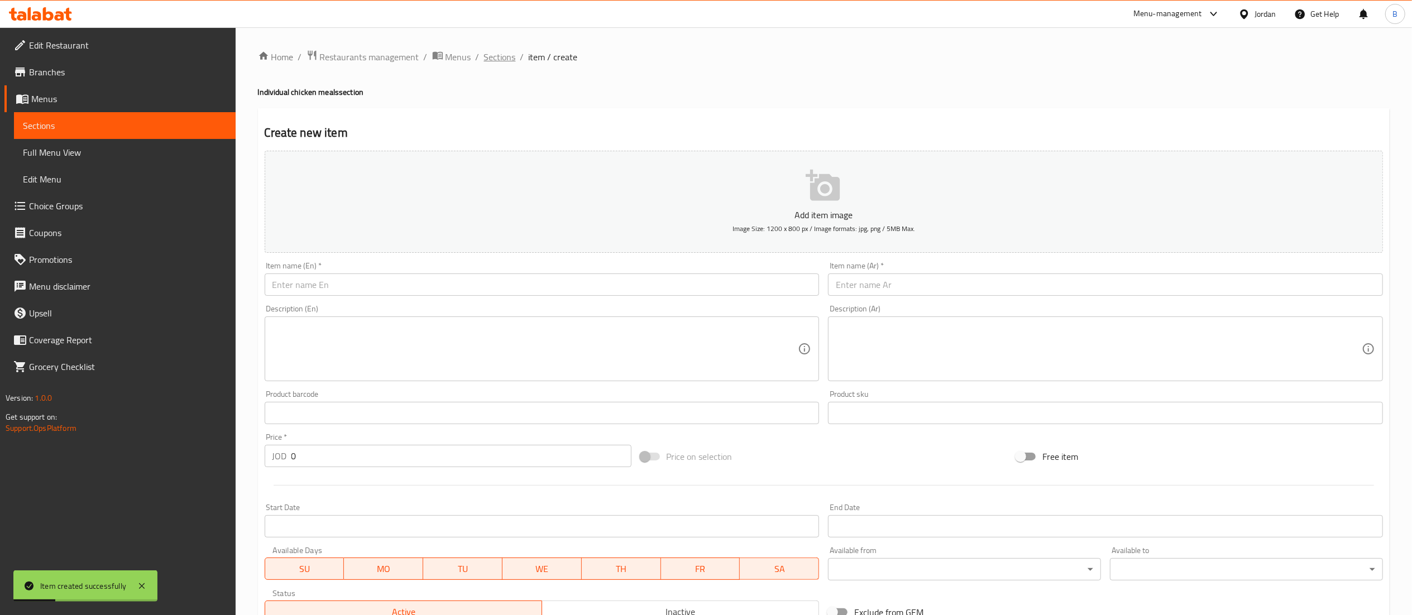
click at [489, 51] on span "Sections" at bounding box center [500, 56] width 32 height 13
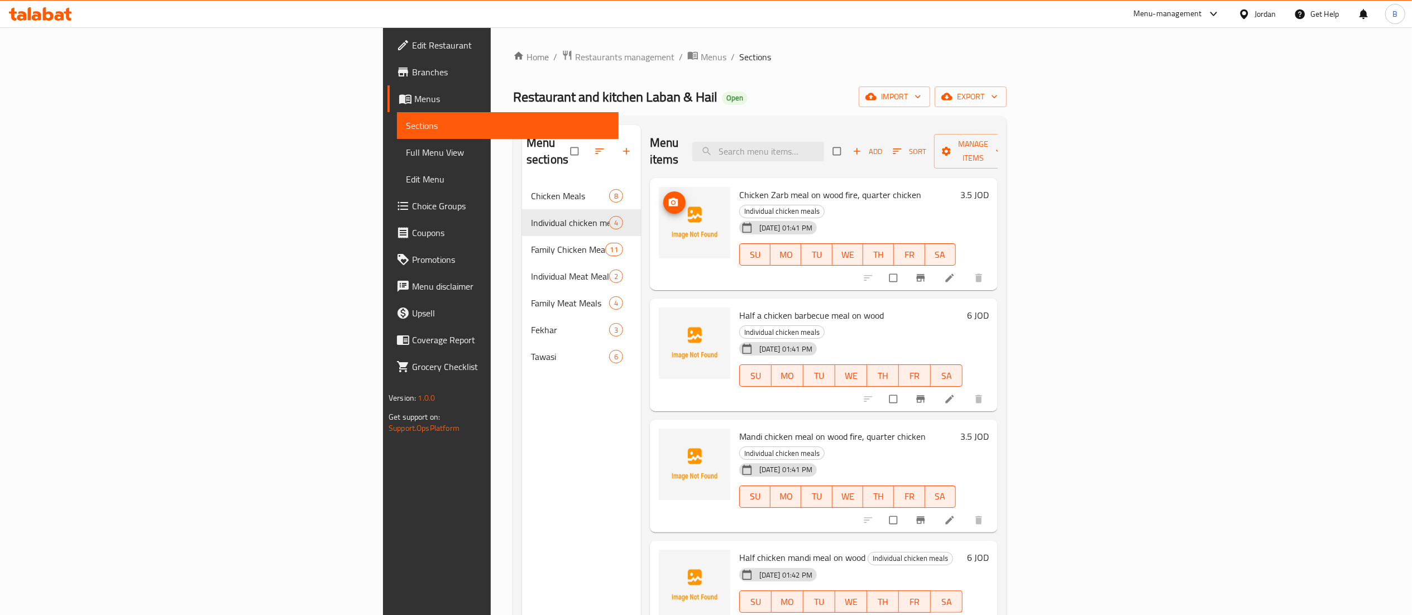
click at [659, 187] on img at bounding box center [694, 222] width 71 height 71
click at [663, 197] on span "upload picture" at bounding box center [674, 202] width 22 height 11
click at [955, 394] on icon at bounding box center [949, 399] width 11 height 11
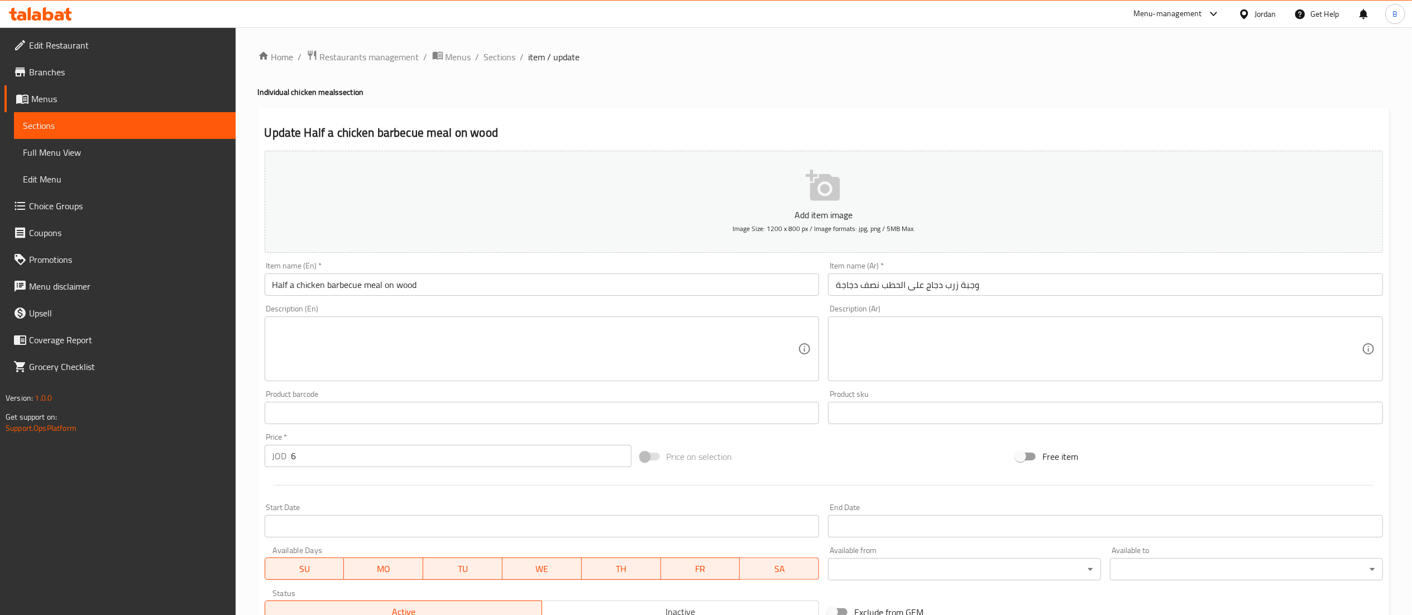
click at [322, 282] on input "Half a chicken barbecue meal on wood" at bounding box center [542, 285] width 555 height 22
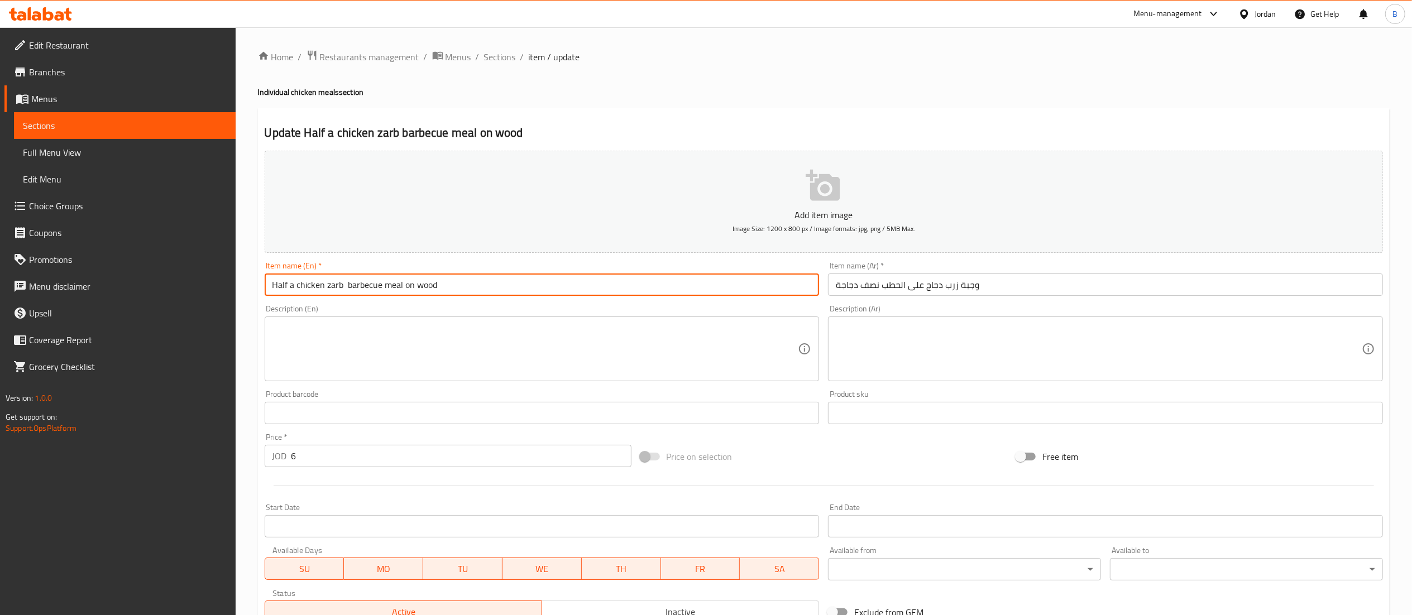
click at [380, 282] on input "Half a chicken zarb barbecue meal on wood" at bounding box center [542, 285] width 555 height 22
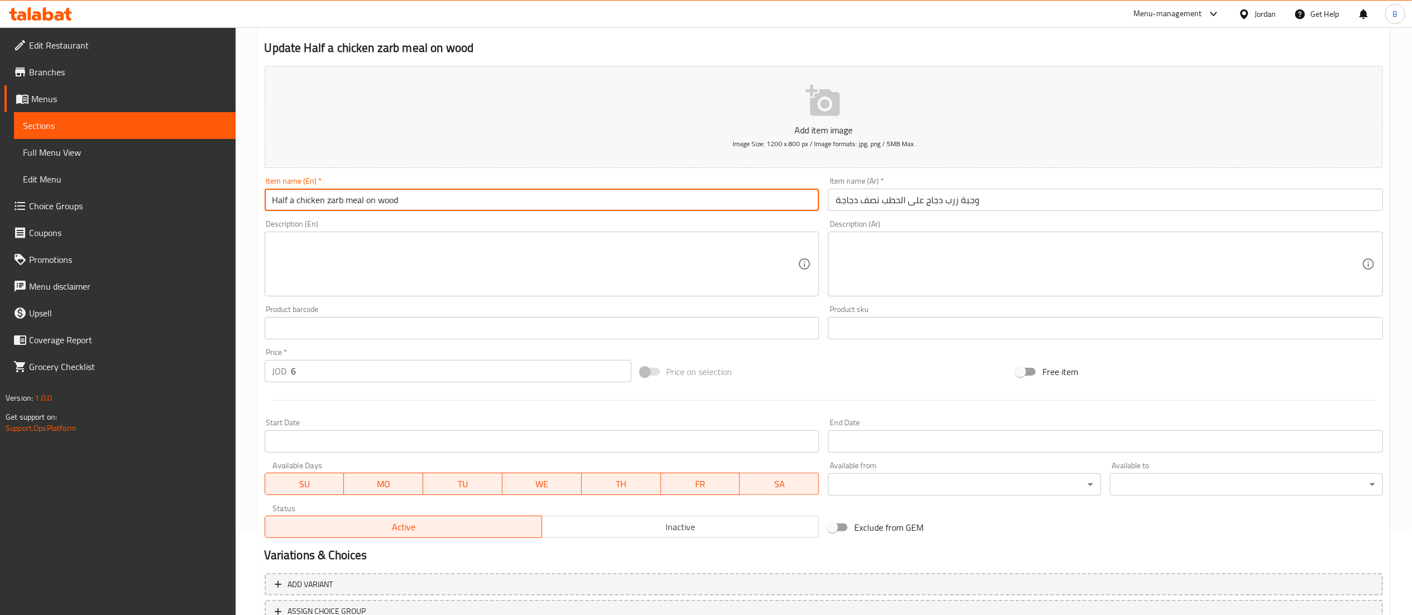
scroll to position [172, 0]
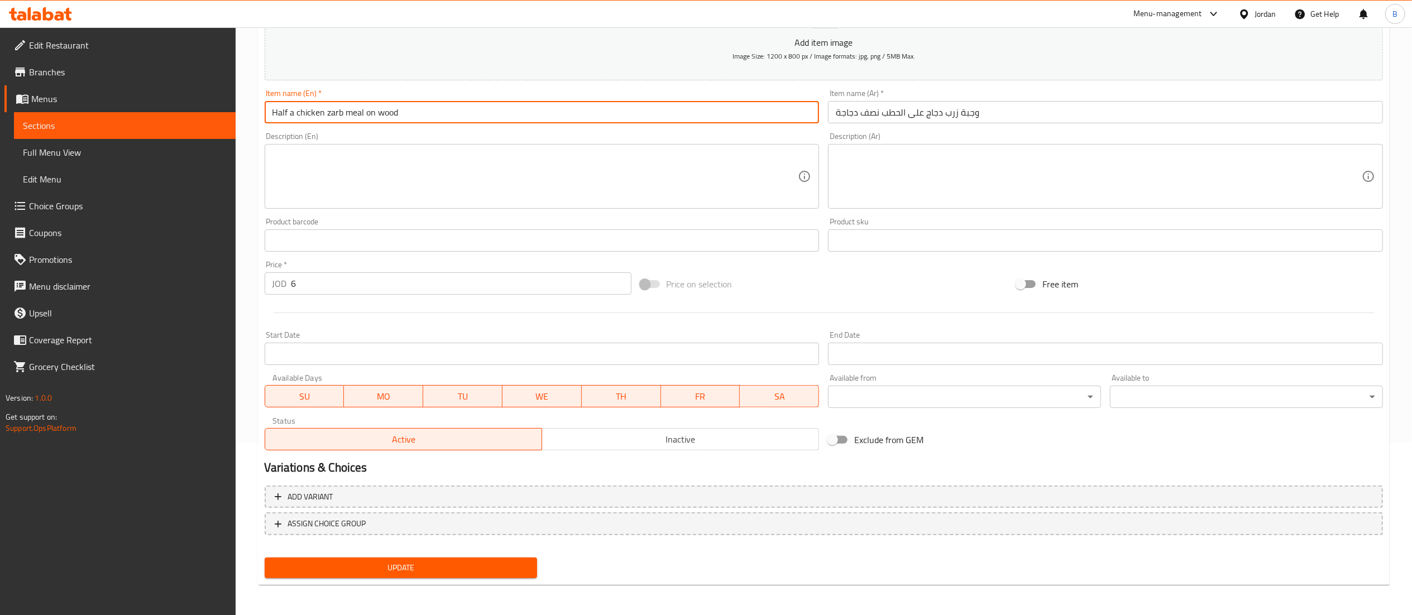
type input "Half a chicken zarb meal on wood"
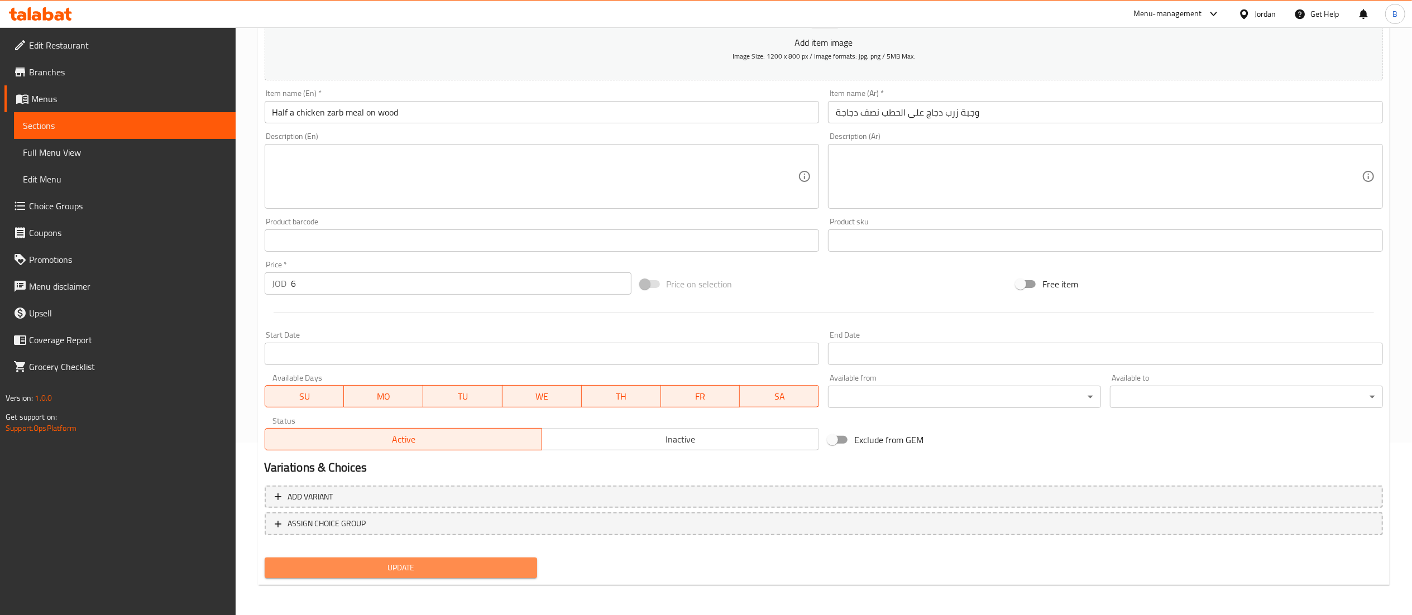
click at [440, 566] on span "Update" at bounding box center [401, 568] width 255 height 14
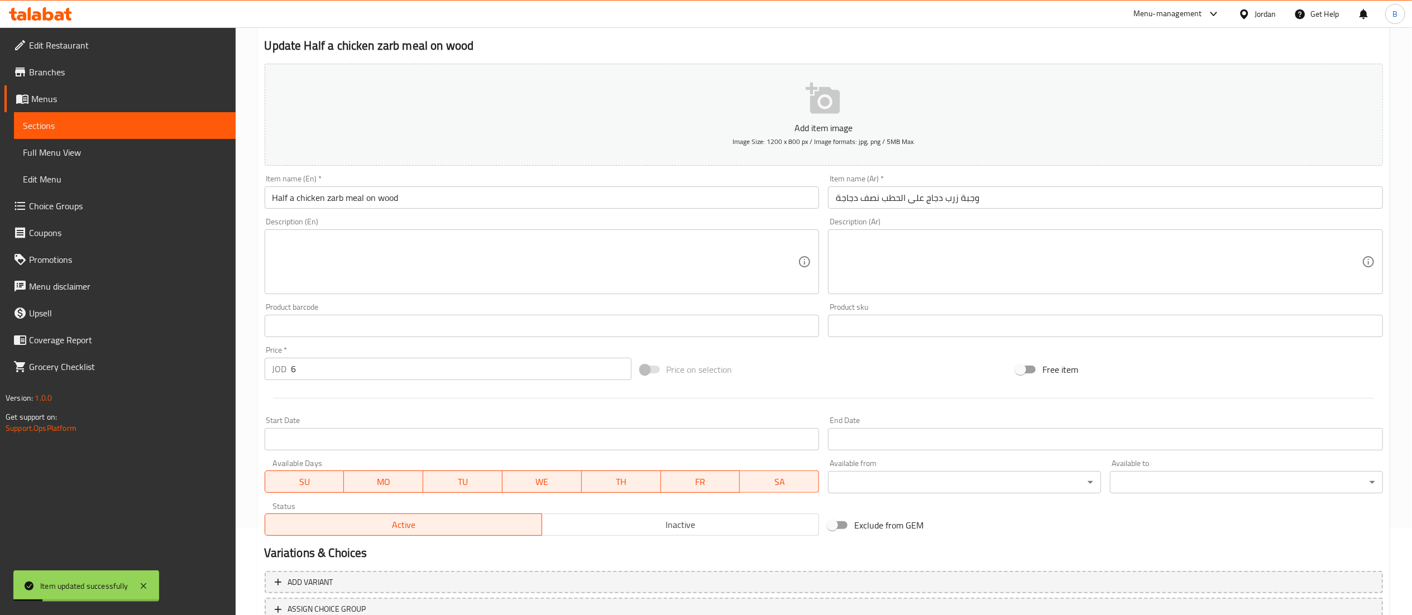
scroll to position [0, 0]
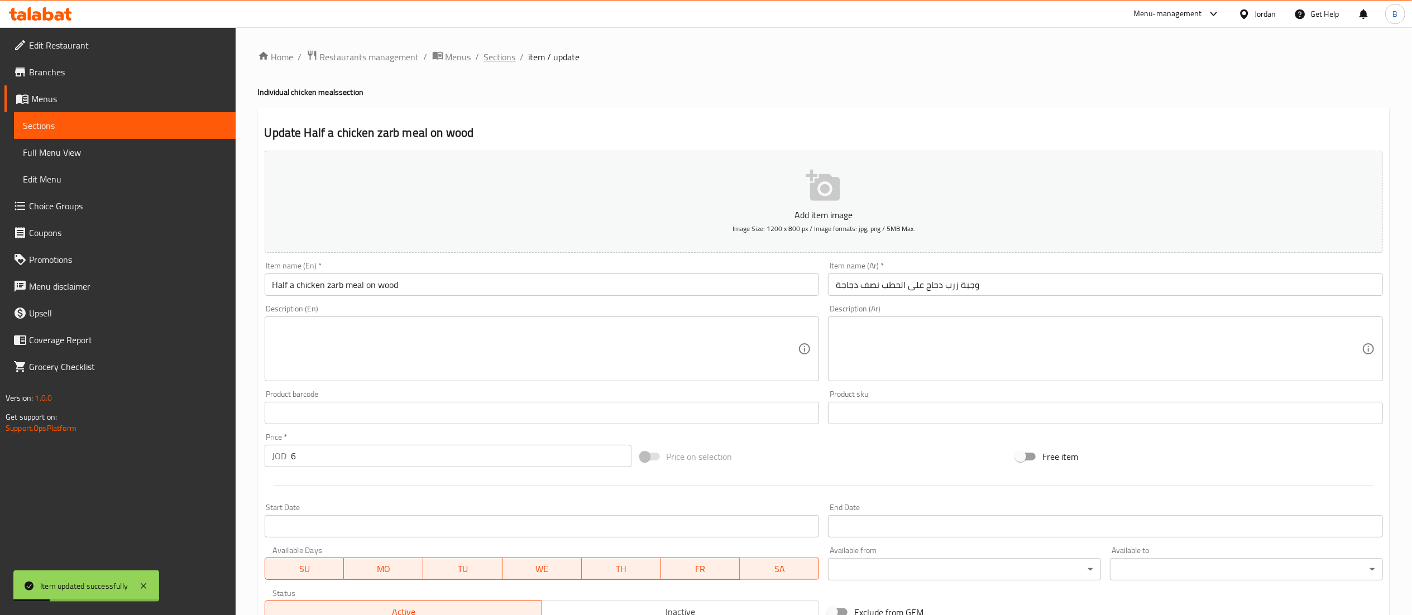
click at [510, 57] on span "Sections" at bounding box center [500, 56] width 32 height 13
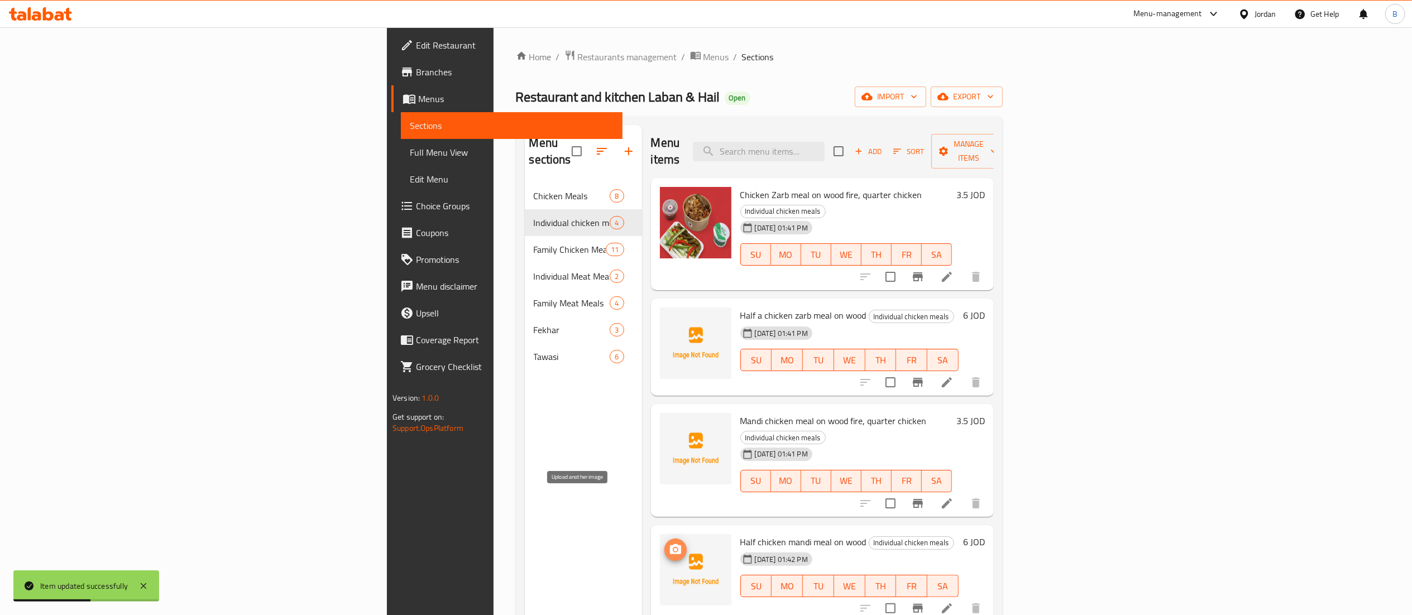
click at [670, 544] on icon "upload picture" at bounding box center [675, 549] width 11 height 10
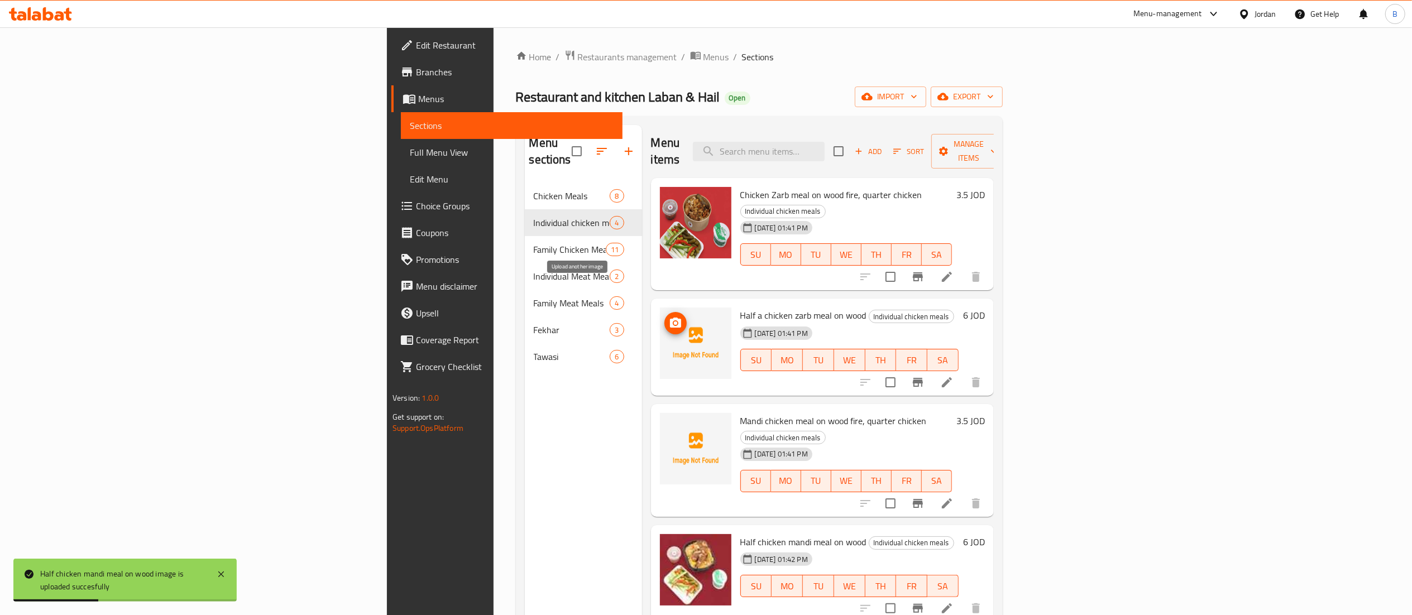
click at [669, 316] on icon "upload picture" at bounding box center [675, 322] width 13 height 13
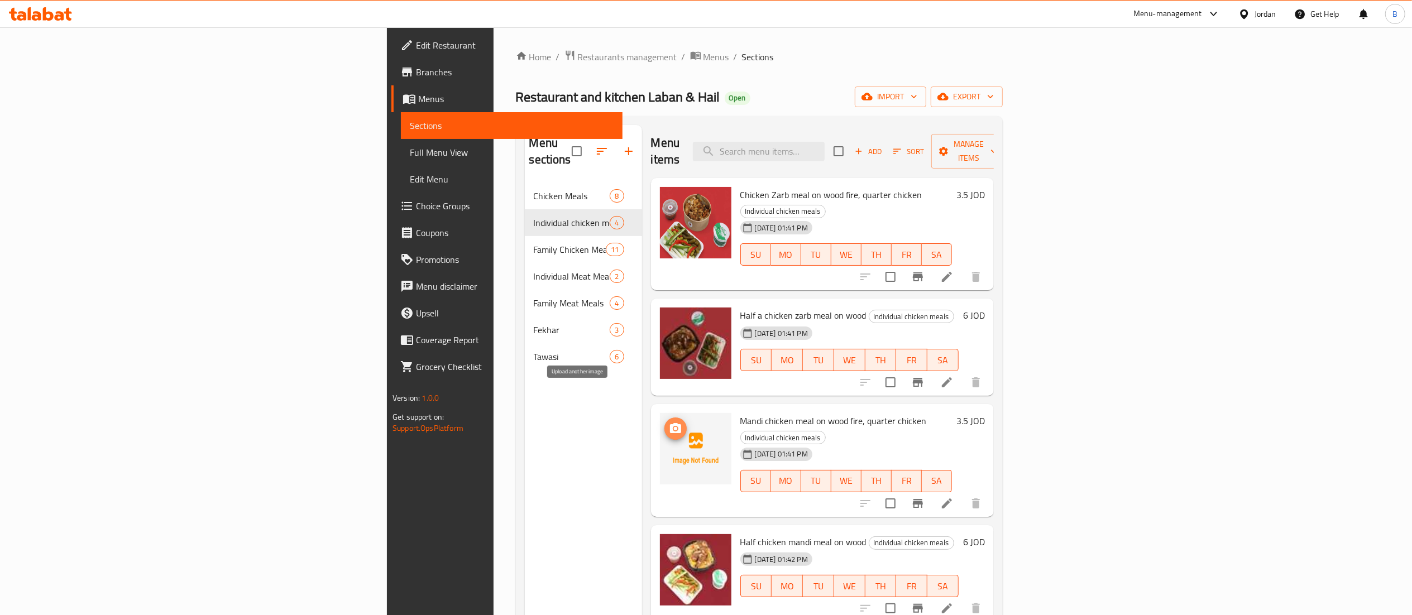
click at [670, 423] on icon "upload picture" at bounding box center [675, 428] width 11 height 10
click at [27, 4] on div at bounding box center [40, 14] width 81 height 22
click at [27, 12] on icon at bounding box center [40, 13] width 63 height 13
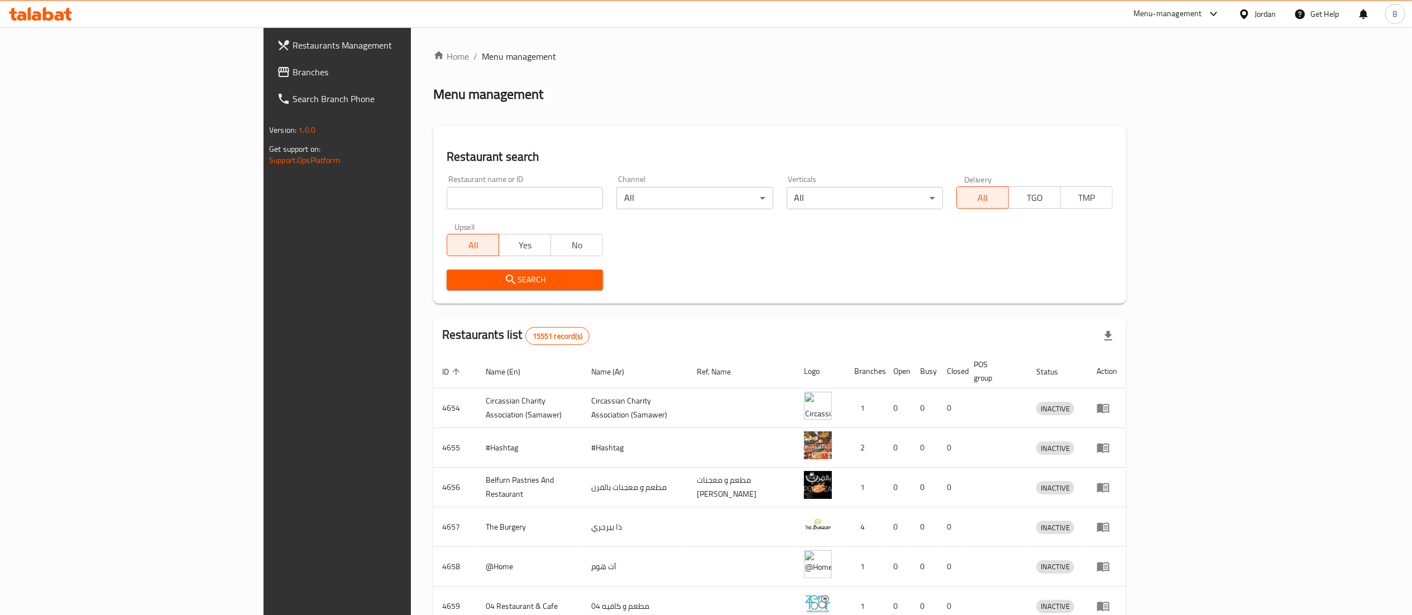
click at [292, 71] on span "Branches" at bounding box center [391, 71] width 198 height 13
click at [447, 198] on input "search" at bounding box center [525, 198] width 156 height 22
paste input "704674"
type input "704674"
click button "Search" at bounding box center [525, 280] width 156 height 21
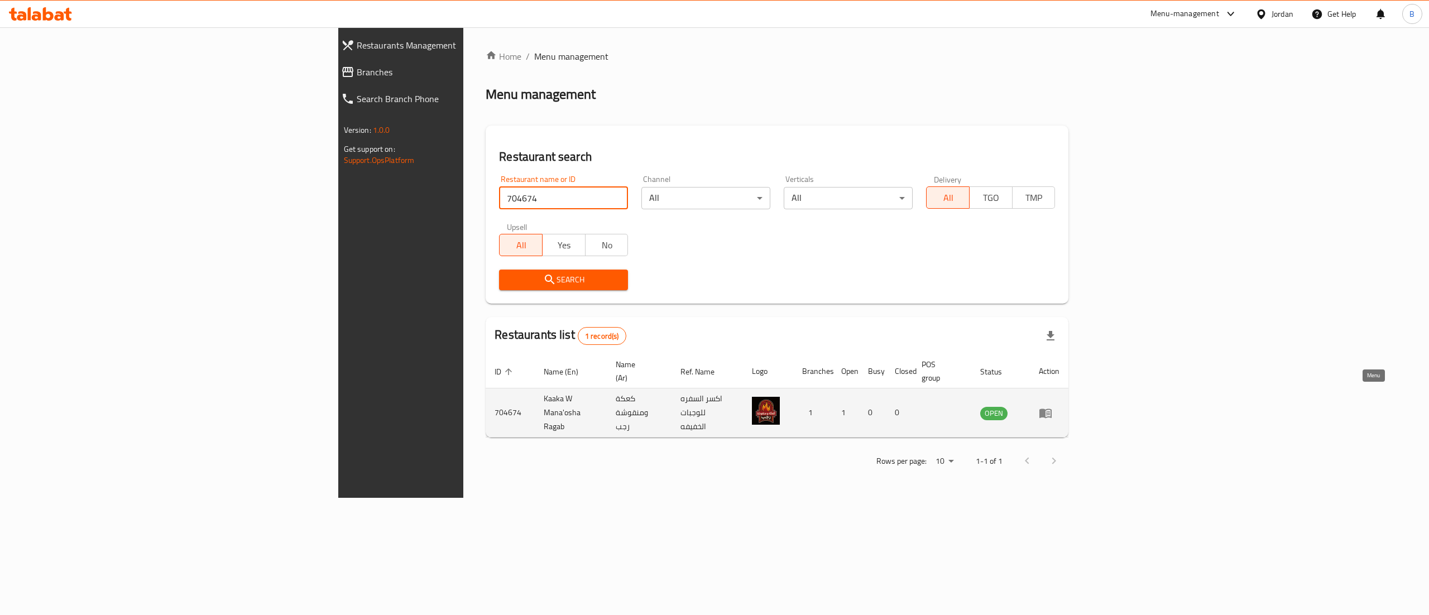
click at [1052, 409] on icon "enhanced table" at bounding box center [1045, 413] width 12 height 9
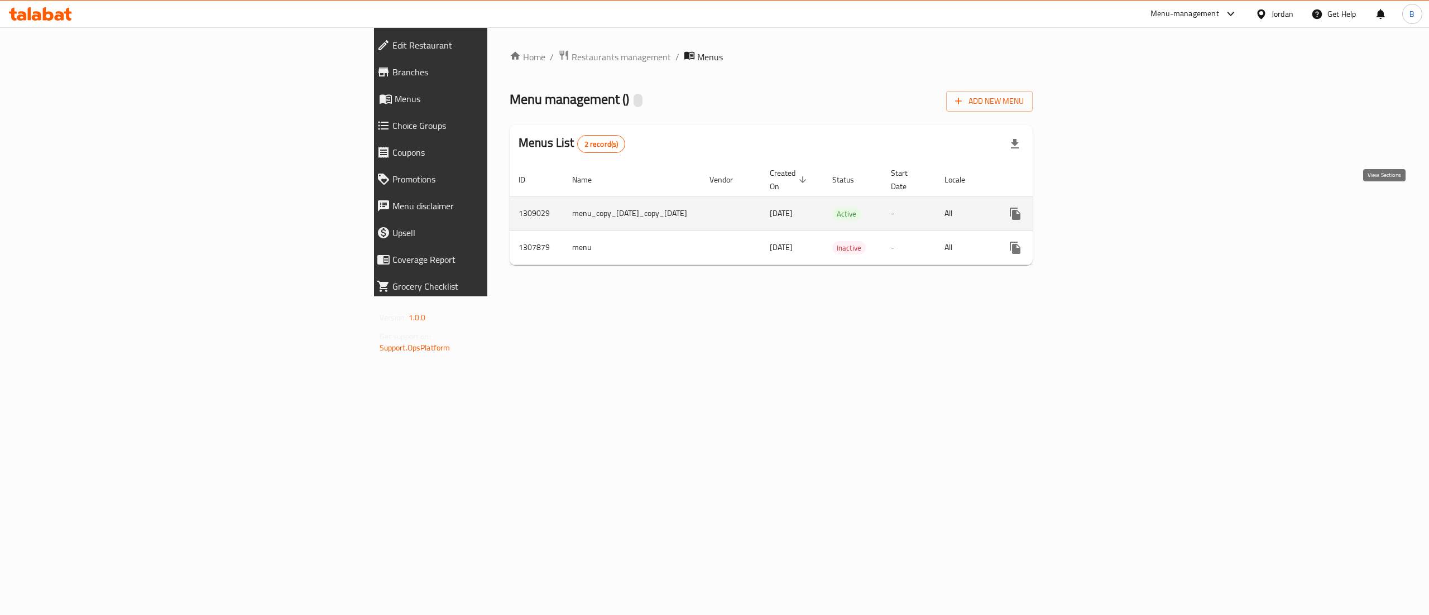
click at [1118, 203] on td "enhanced table" at bounding box center [1055, 213] width 125 height 34
click at [1102, 209] on icon "enhanced table" at bounding box center [1095, 213] width 13 height 13
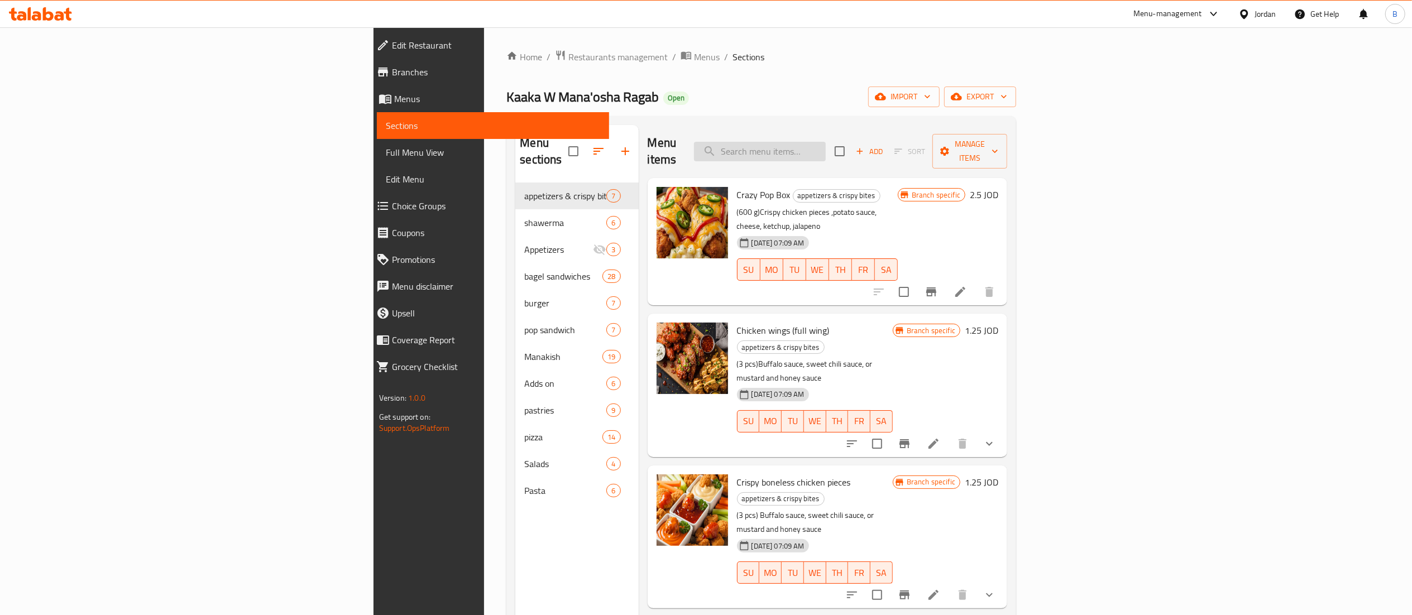
drag, startPoint x: 920, startPoint y: 129, endPoint x: 916, endPoint y: 141, distance: 12.5
click at [916, 141] on div "Menu items Add Sort Manage items" at bounding box center [827, 151] width 360 height 53
click at [826, 142] on input "search" at bounding box center [760, 152] width 132 height 20
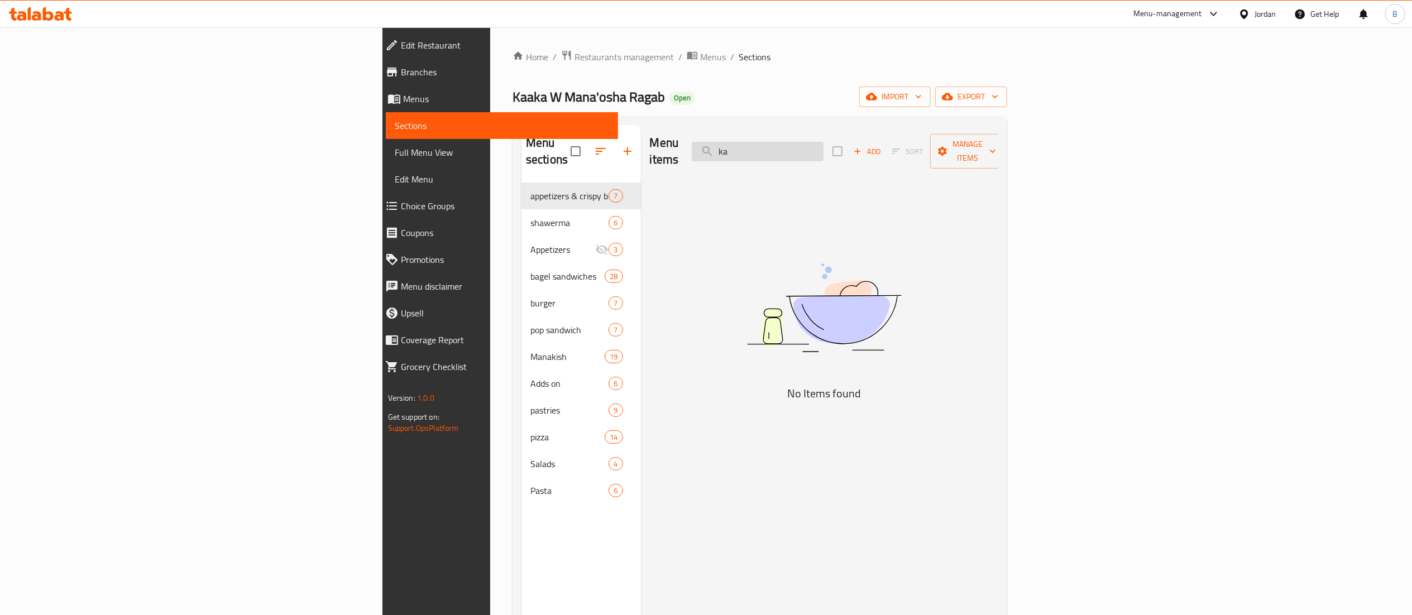
type input "k"
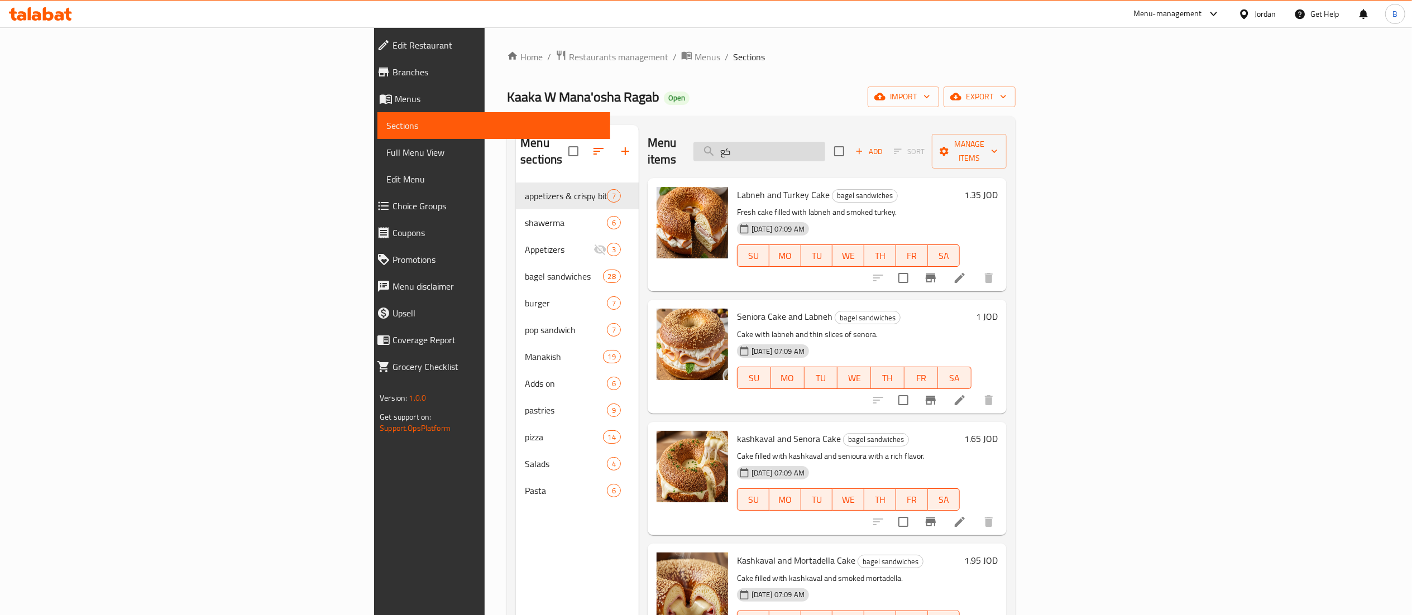
type input "ك"
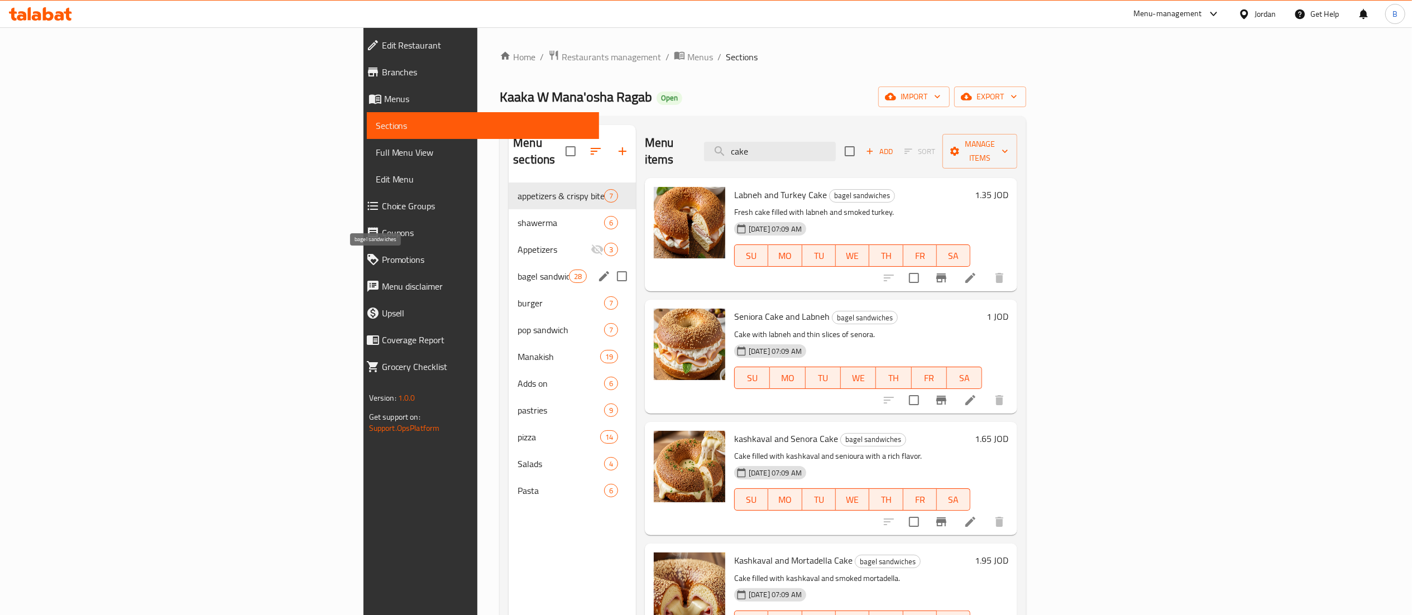
type input "cake"
click at [517, 270] on span "bagel sandwiches" at bounding box center [542, 276] width 51 height 13
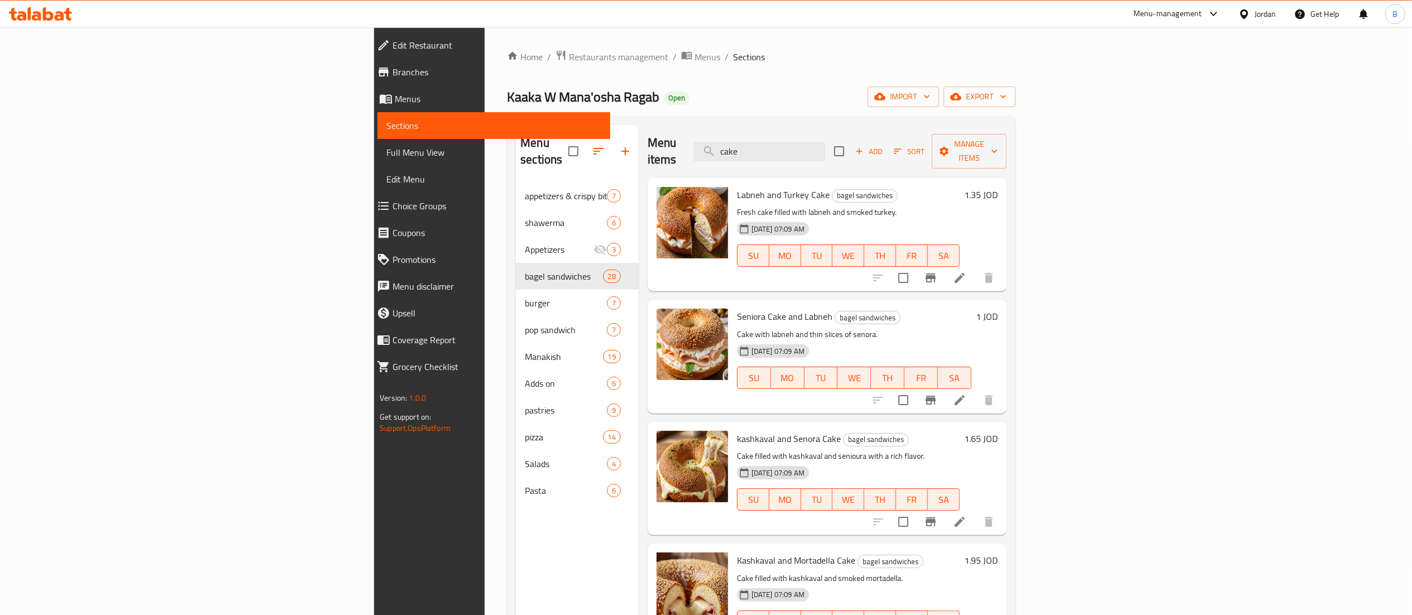
drag, startPoint x: 900, startPoint y: 146, endPoint x: 630, endPoint y: 129, distance: 270.2
click at [663, 129] on div "Menu items cake Add Sort Manage items" at bounding box center [826, 151] width 359 height 53
click at [997, 187] on h6 "1.35 JOD" at bounding box center [980, 195] width 33 height 16
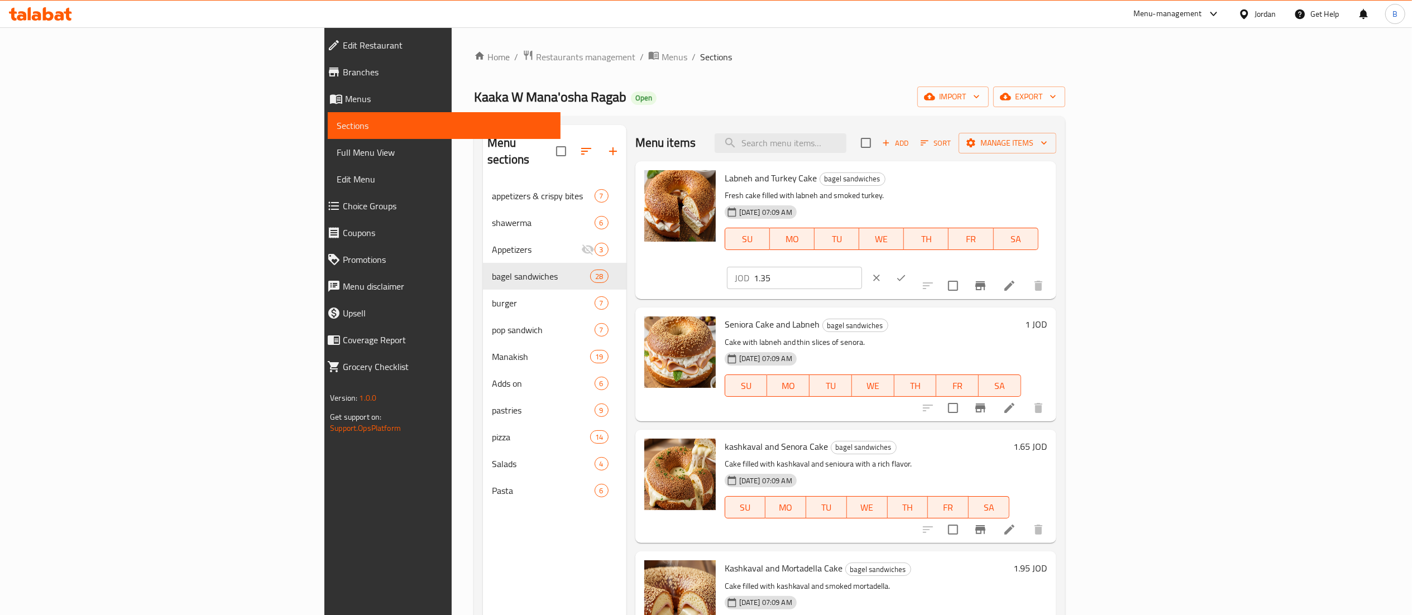
click at [929, 266] on div "JOD 1.35 ​" at bounding box center [827, 278] width 205 height 25
click at [862, 267] on input "1.35" at bounding box center [808, 278] width 108 height 22
type input "1.50"
click at [906, 272] on icon "ok" at bounding box center [900, 277] width 11 height 11
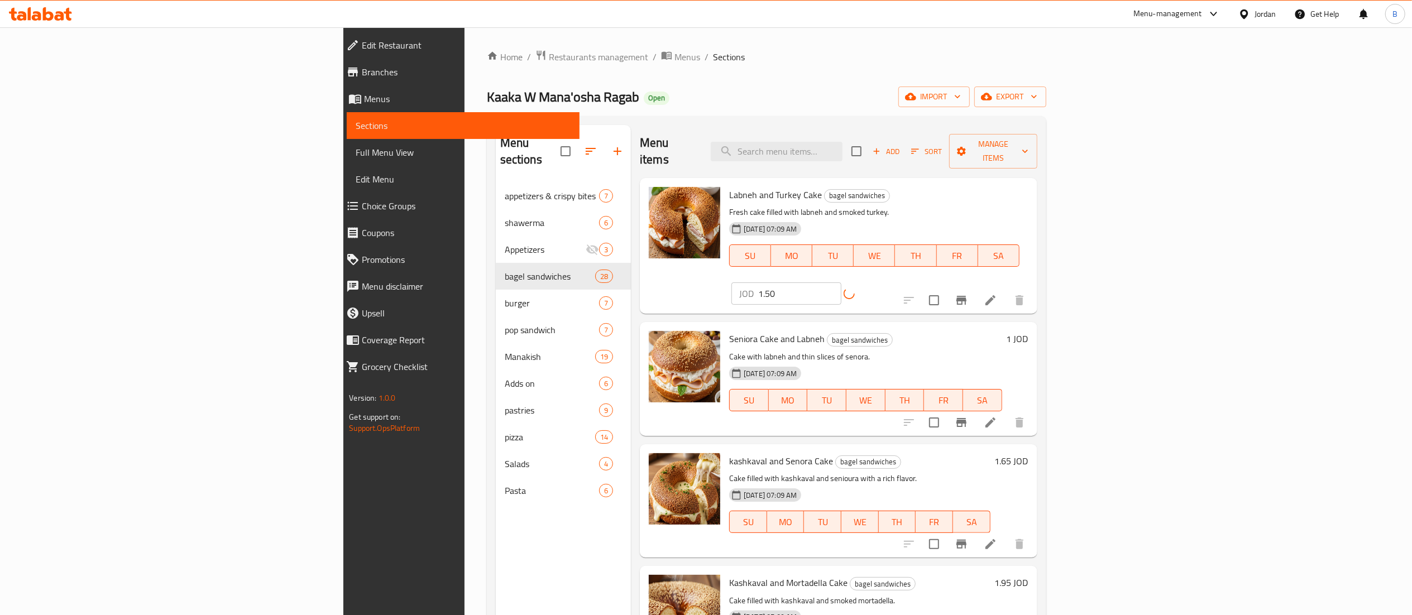
click at [1028, 331] on h6 "1 JOD" at bounding box center [1017, 339] width 22 height 16
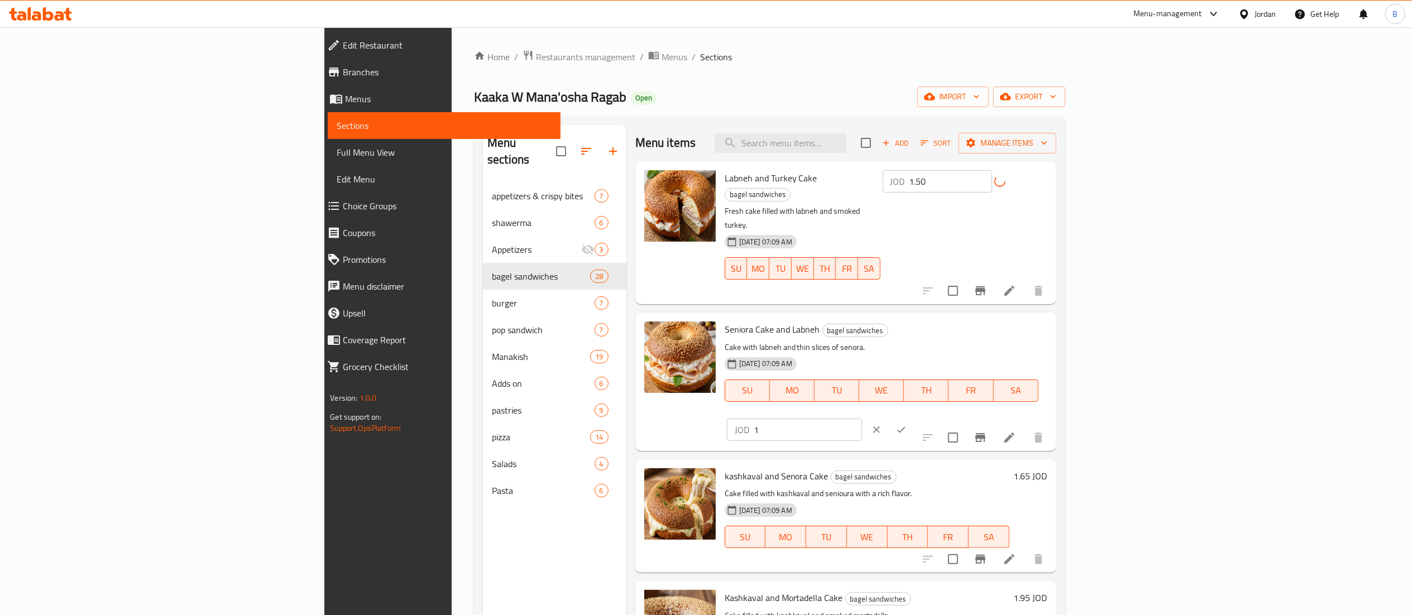
click at [862, 419] on input "1" at bounding box center [808, 430] width 108 height 22
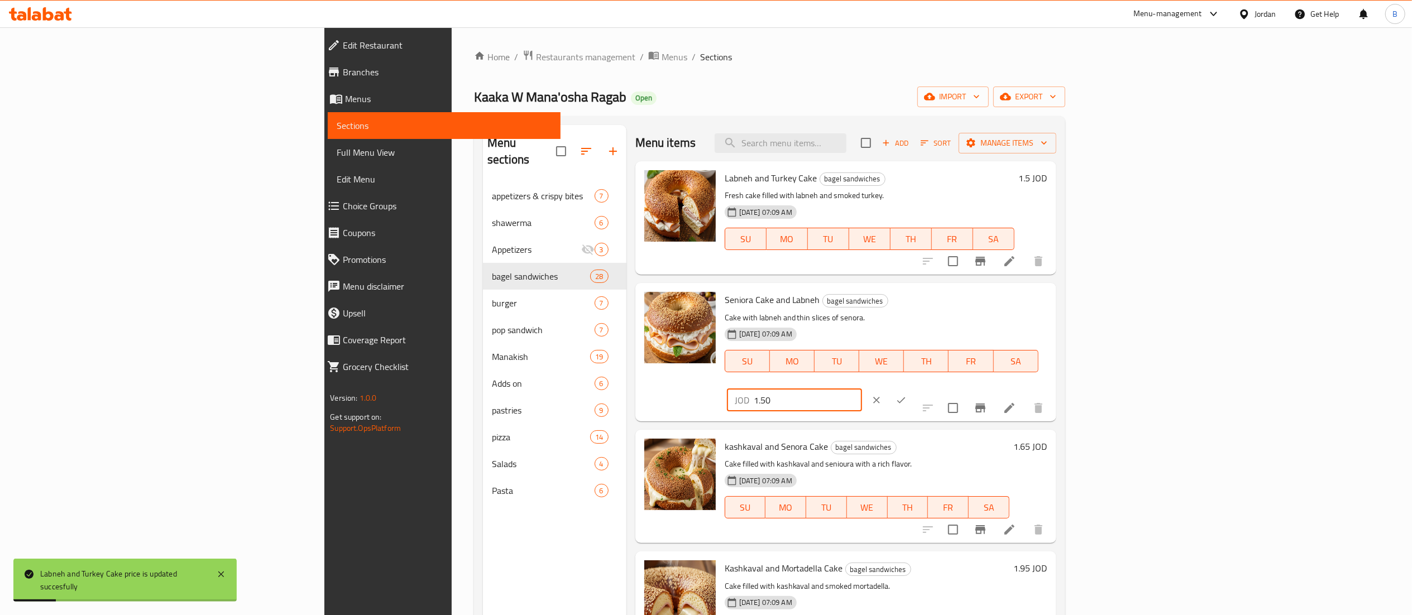
type input "1.50"
click at [913, 388] on button "ok" at bounding box center [901, 400] width 25 height 25
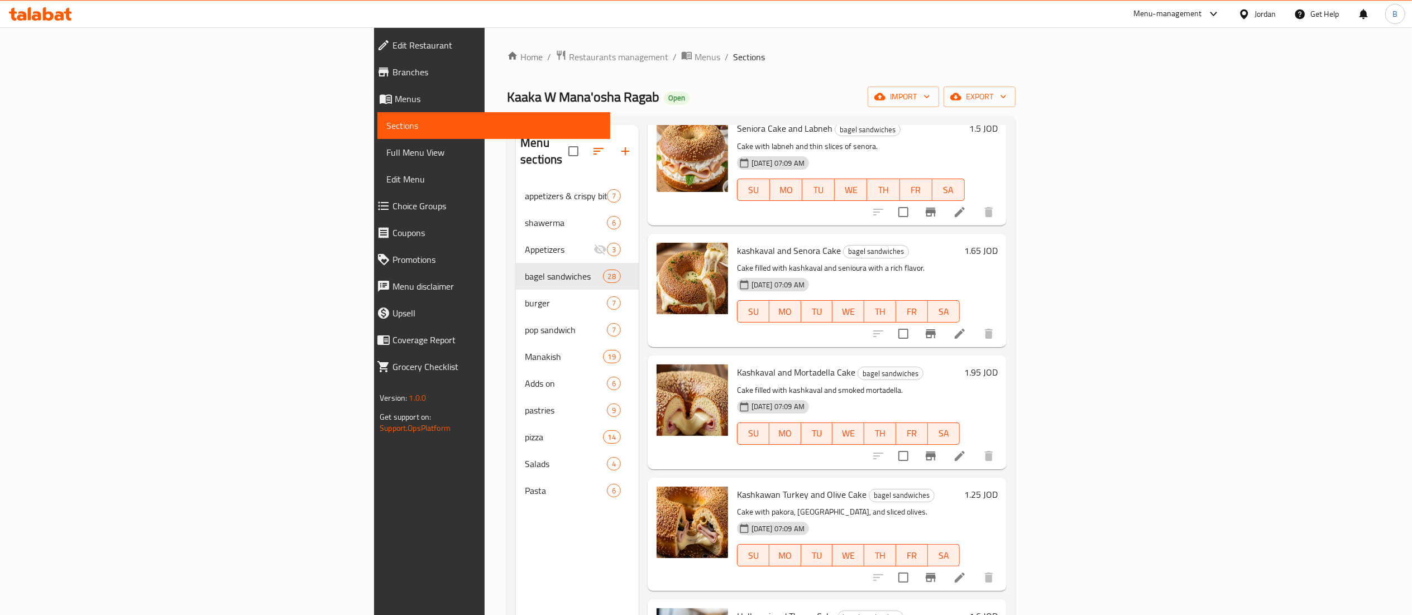
scroll to position [223, 0]
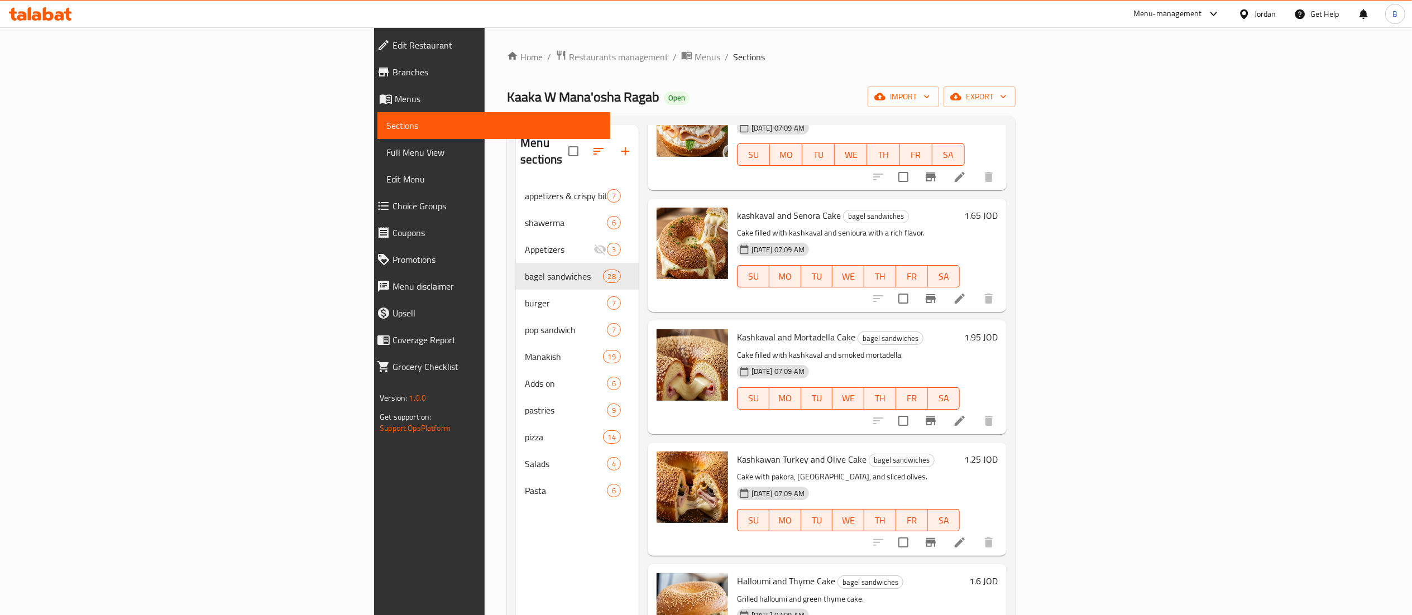
click at [997, 452] on h6 "1.25 JOD" at bounding box center [980, 460] width 33 height 16
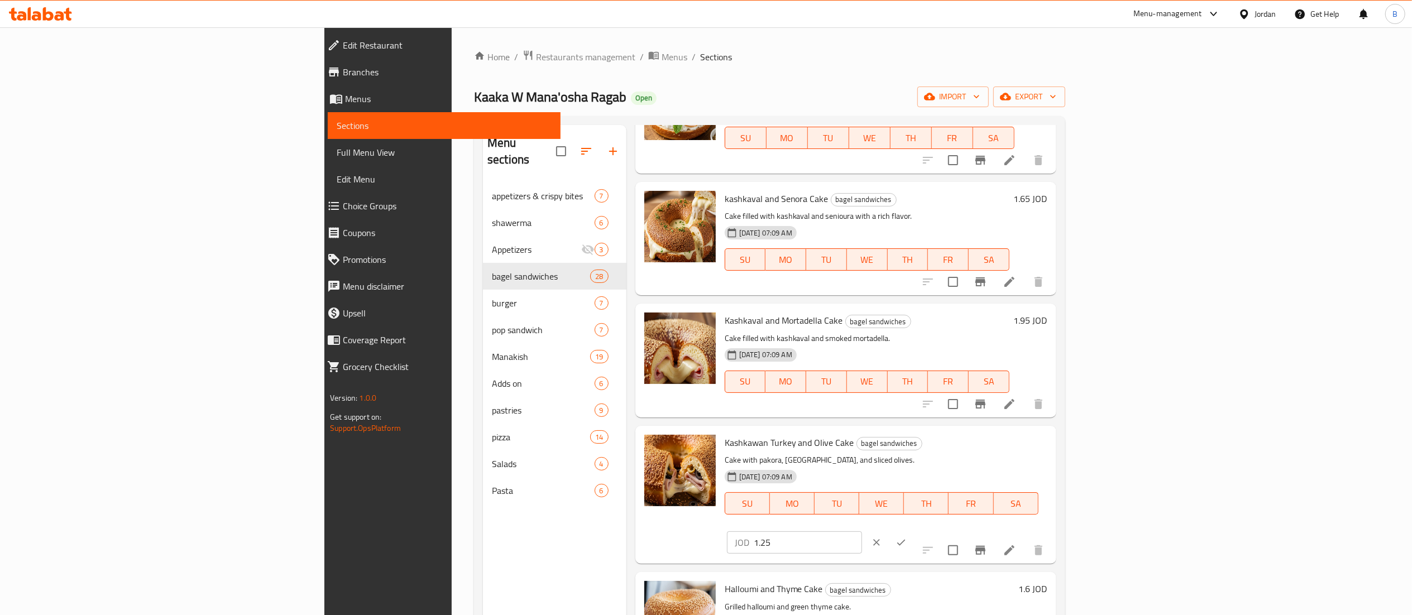
click at [862, 531] on input "1.25" at bounding box center [808, 542] width 108 height 22
type input "1.95"
click at [913, 530] on button "ok" at bounding box center [901, 542] width 25 height 25
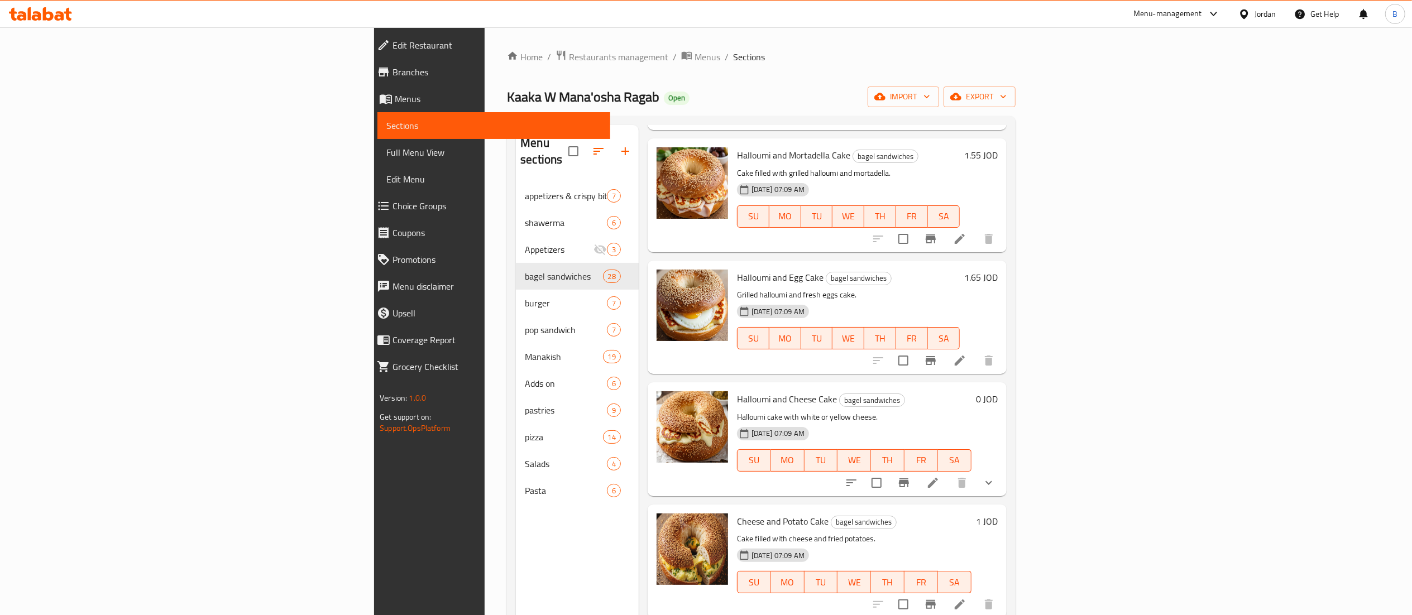
scroll to position [1116, 0]
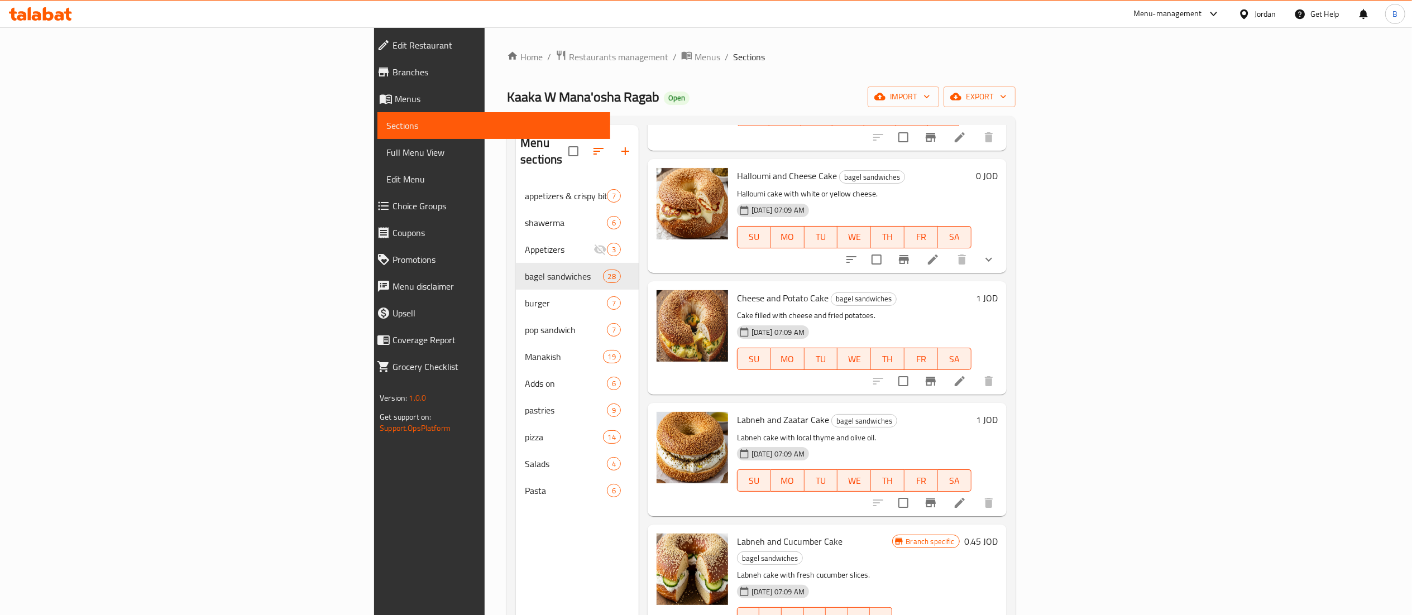
click at [997, 412] on h6 "1 JOD" at bounding box center [987, 420] width 22 height 16
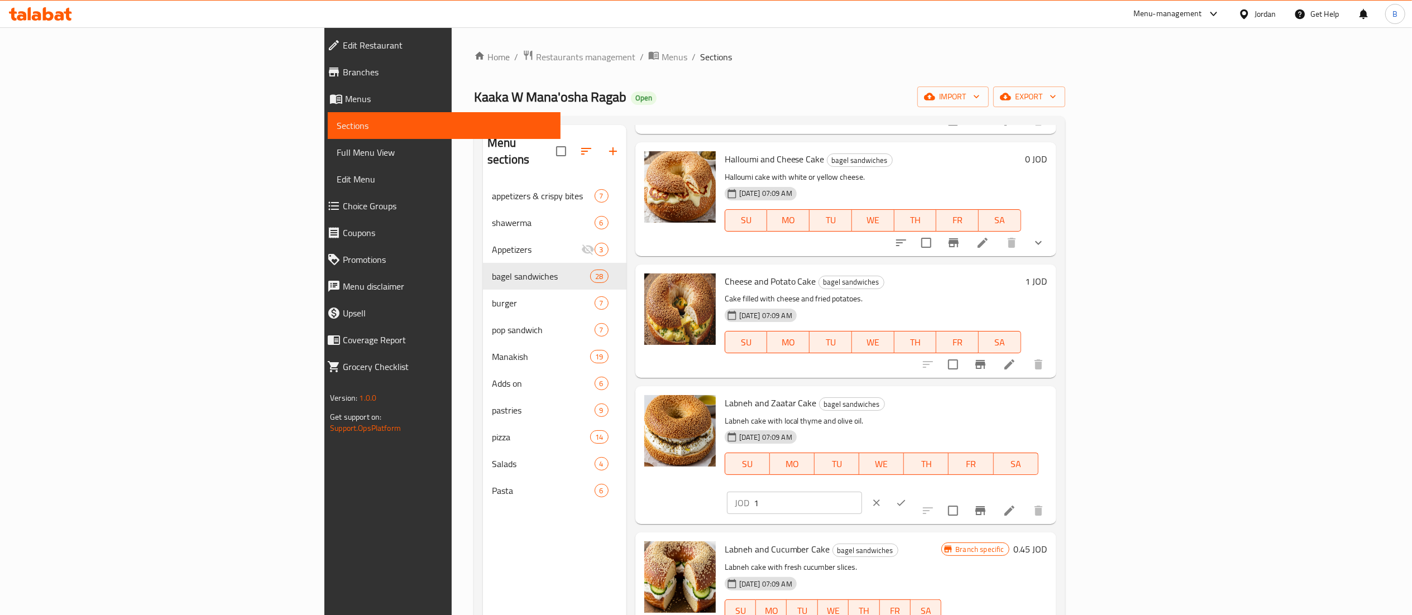
click at [862, 492] on input "1" at bounding box center [808, 503] width 108 height 22
type input "1.25"
click at [906, 497] on icon "ok" at bounding box center [900, 502] width 11 height 11
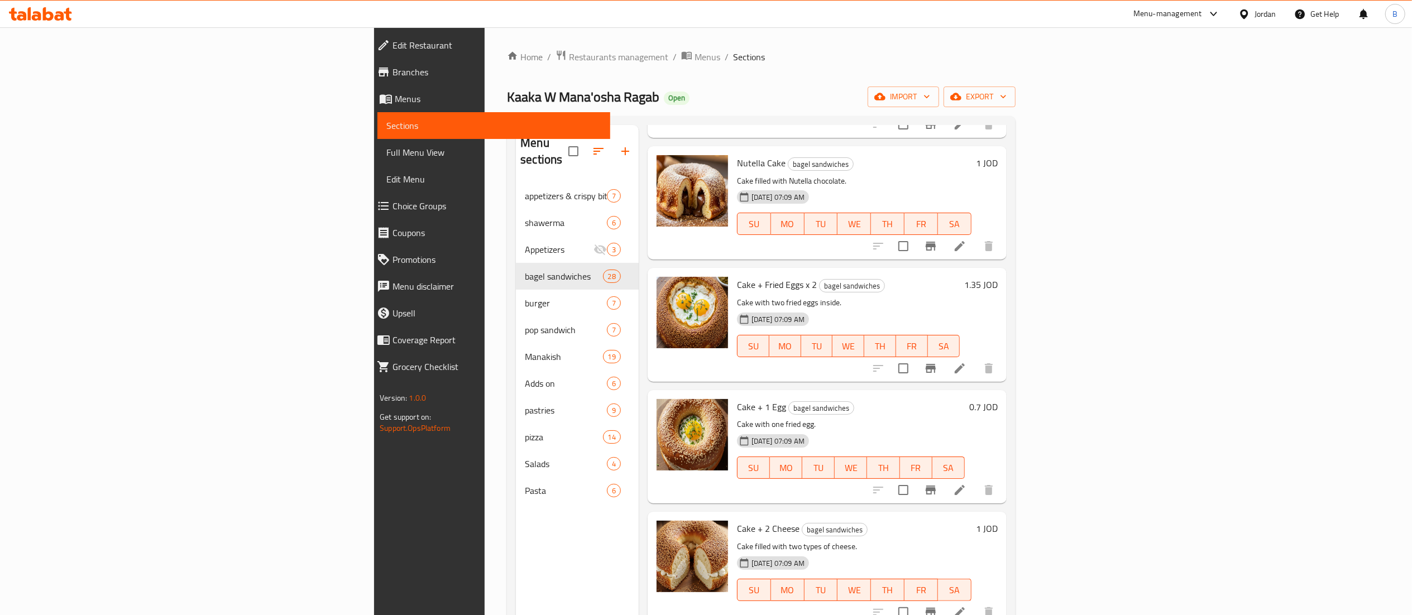
scroll to position [1675, 0]
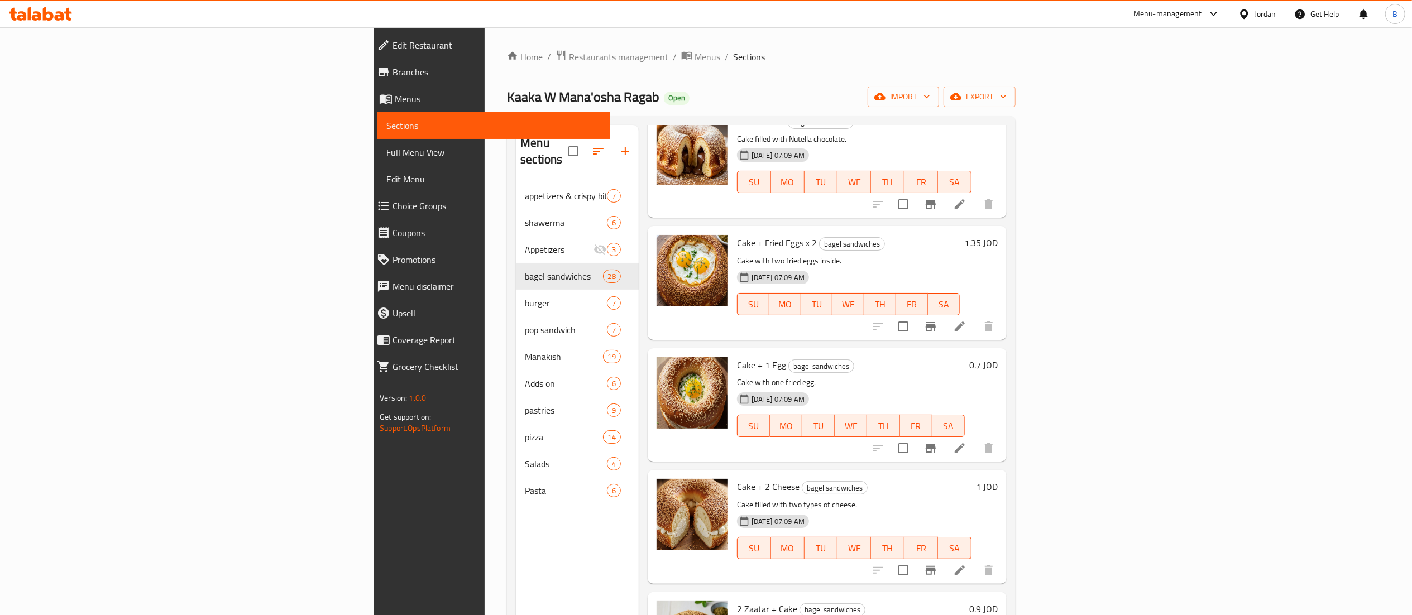
click at [997, 357] on h6 "0.7 JOD" at bounding box center [983, 365] width 28 height 16
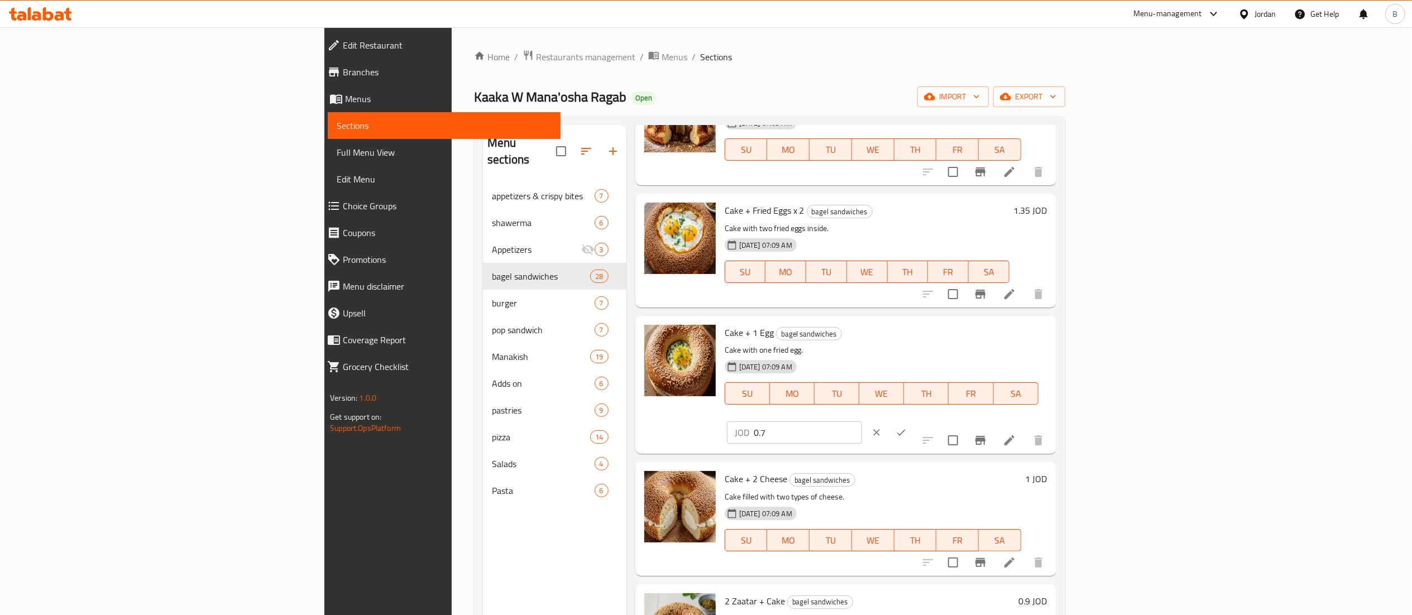
drag, startPoint x: 1177, startPoint y: 339, endPoint x: 1103, endPoint y: 339, distance: 74.2
click at [1052, 339] on div "Cake + 1 Egg bagel sandwiches Cake with one fried egg. 01-09-2025 07:09 AM SU M…" at bounding box center [886, 384] width 332 height 129
type input "1"
click at [913, 420] on button "ok" at bounding box center [901, 432] width 25 height 25
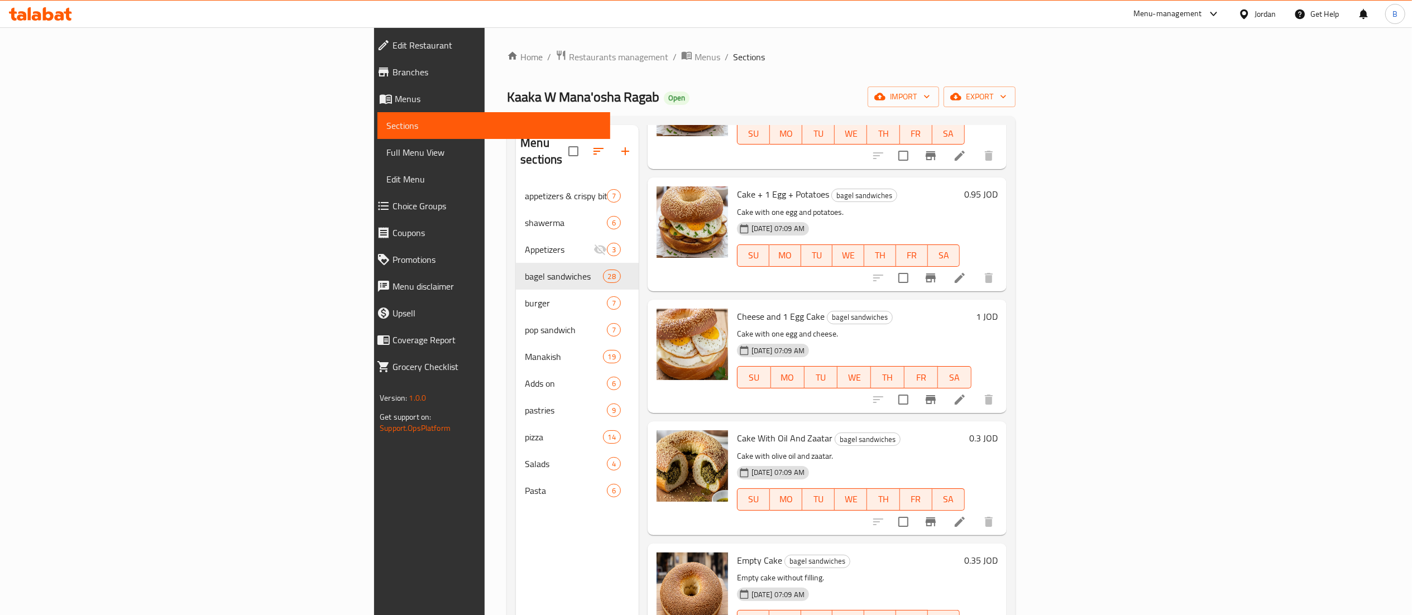
scroll to position [2568, 0]
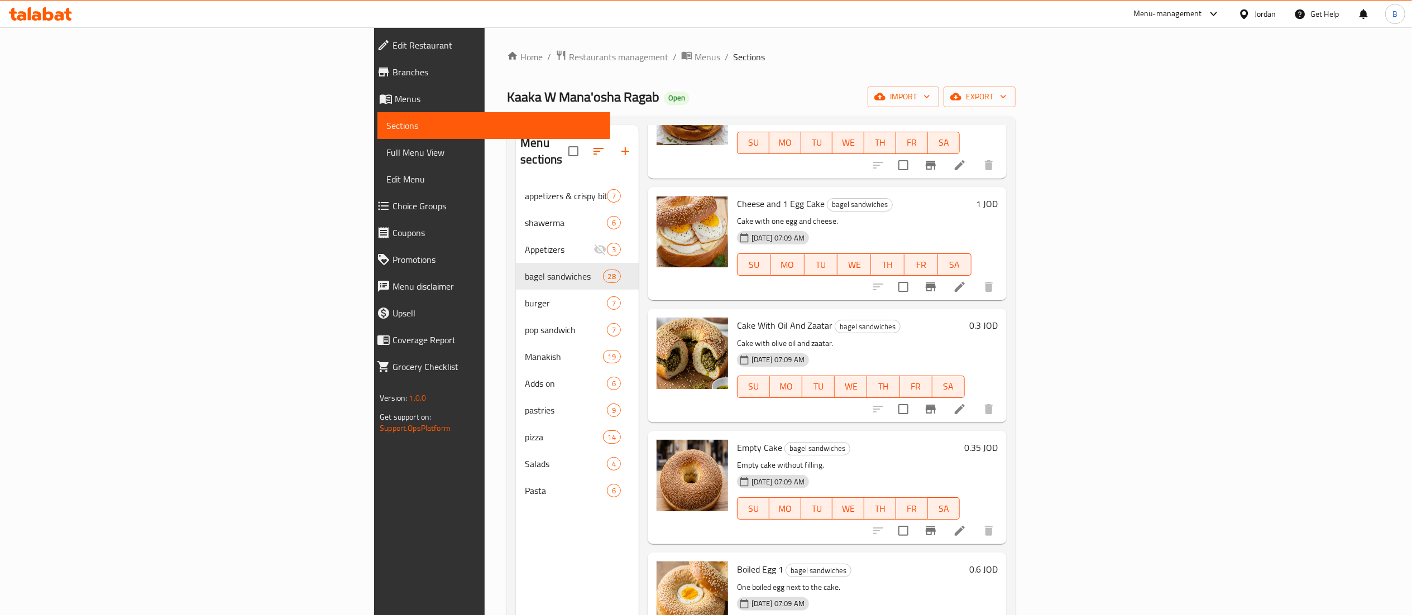
click at [997, 318] on h6 "0.3 JOD" at bounding box center [983, 326] width 28 height 16
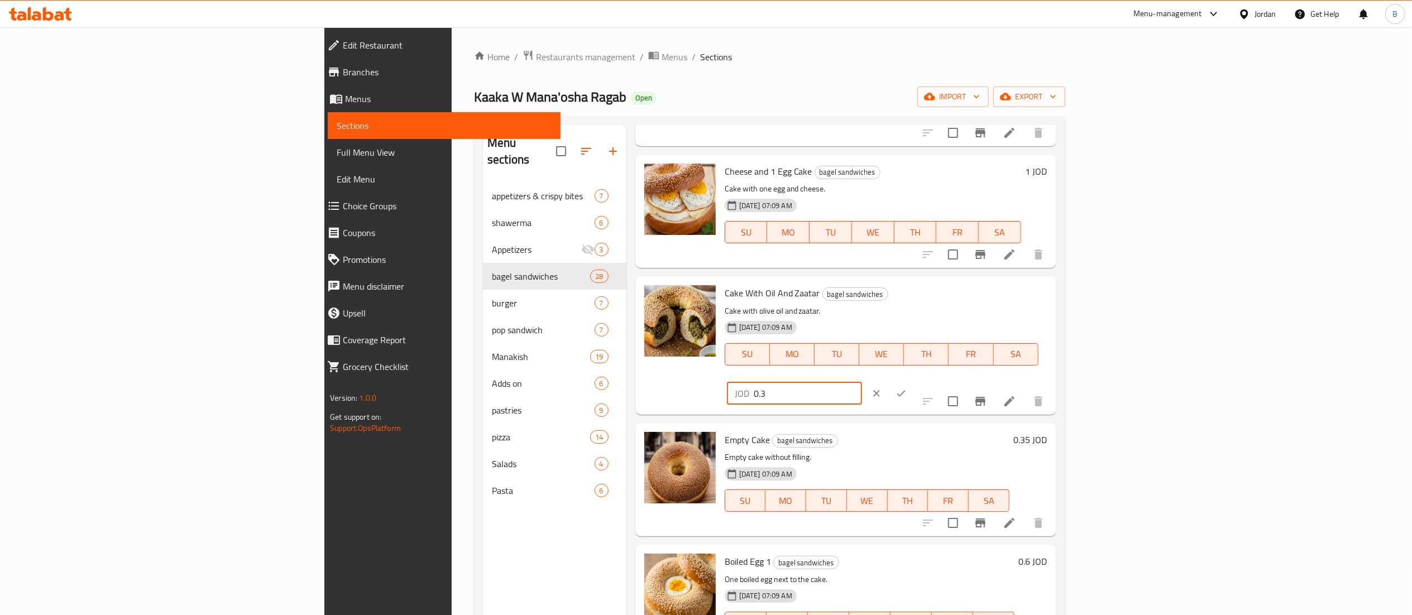
drag, startPoint x: 1258, startPoint y: 299, endPoint x: 1028, endPoint y: 303, distance: 229.4
click at [1032, 303] on div "Cake With Oil And Zaatar bagel sandwiches Cake with olive oil and zaatar. 01-09…" at bounding box center [886, 345] width 332 height 129
type input "1"
click at [913, 381] on button "ok" at bounding box center [901, 393] width 25 height 25
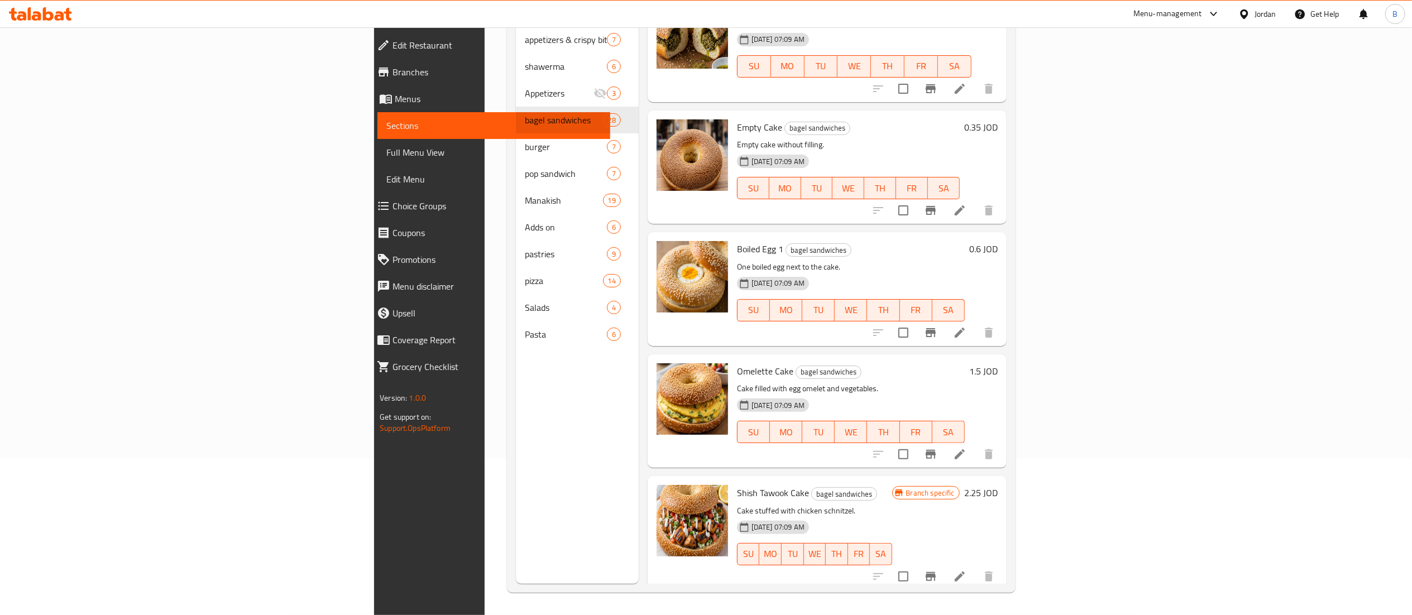
scroll to position [2603, 0]
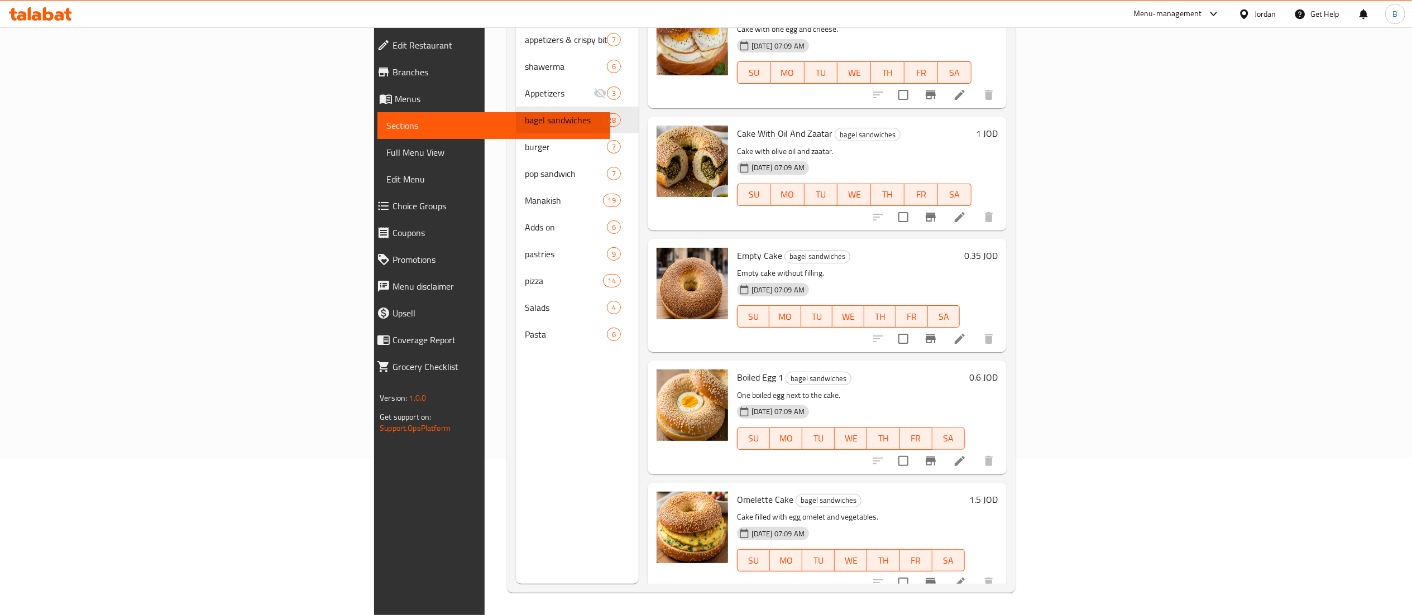
click at [997, 248] on h6 "0.35 JOD" at bounding box center [980, 256] width 33 height 16
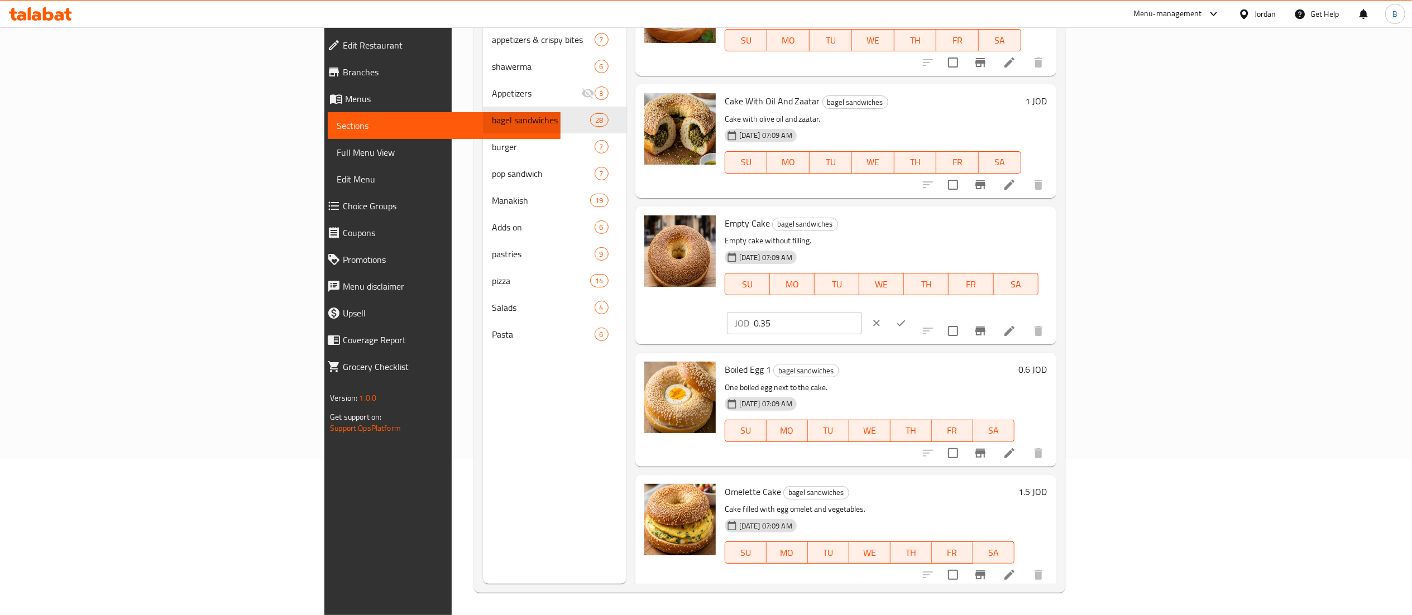
click at [862, 312] on input "0.35" at bounding box center [808, 323] width 108 height 22
type input "0.40"
click at [906, 318] on icon "ok" at bounding box center [900, 323] width 11 height 11
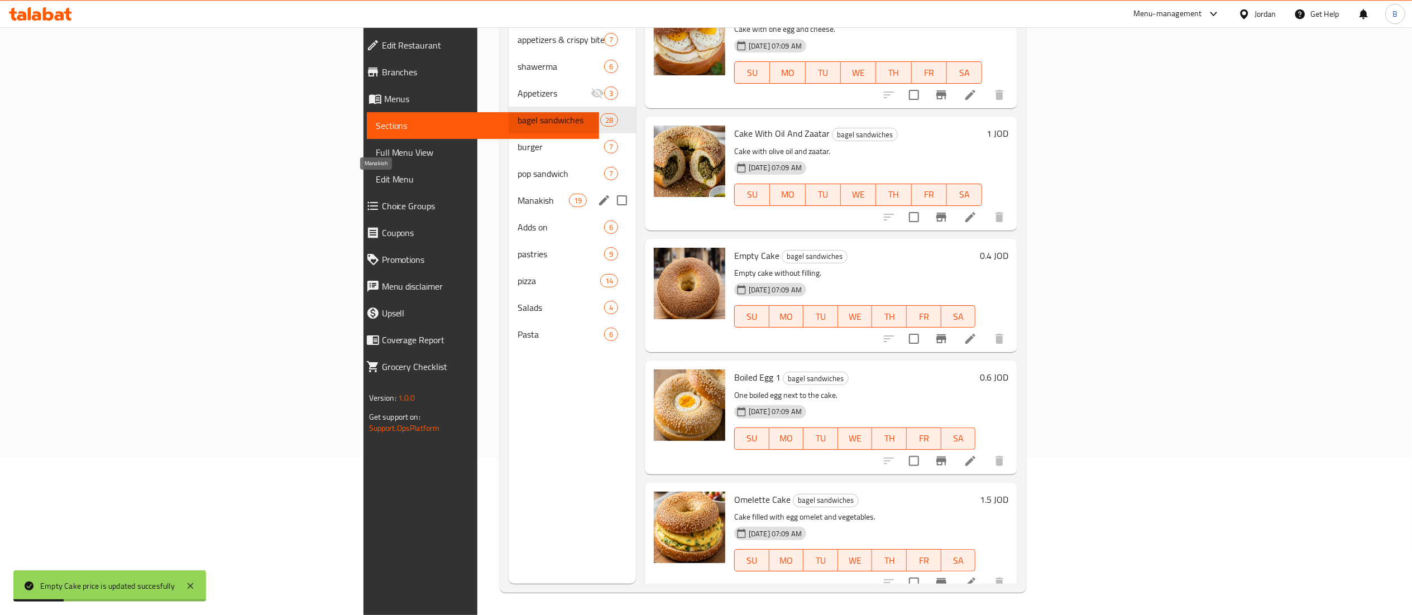
click at [517, 194] on span "Manakish" at bounding box center [542, 200] width 51 height 13
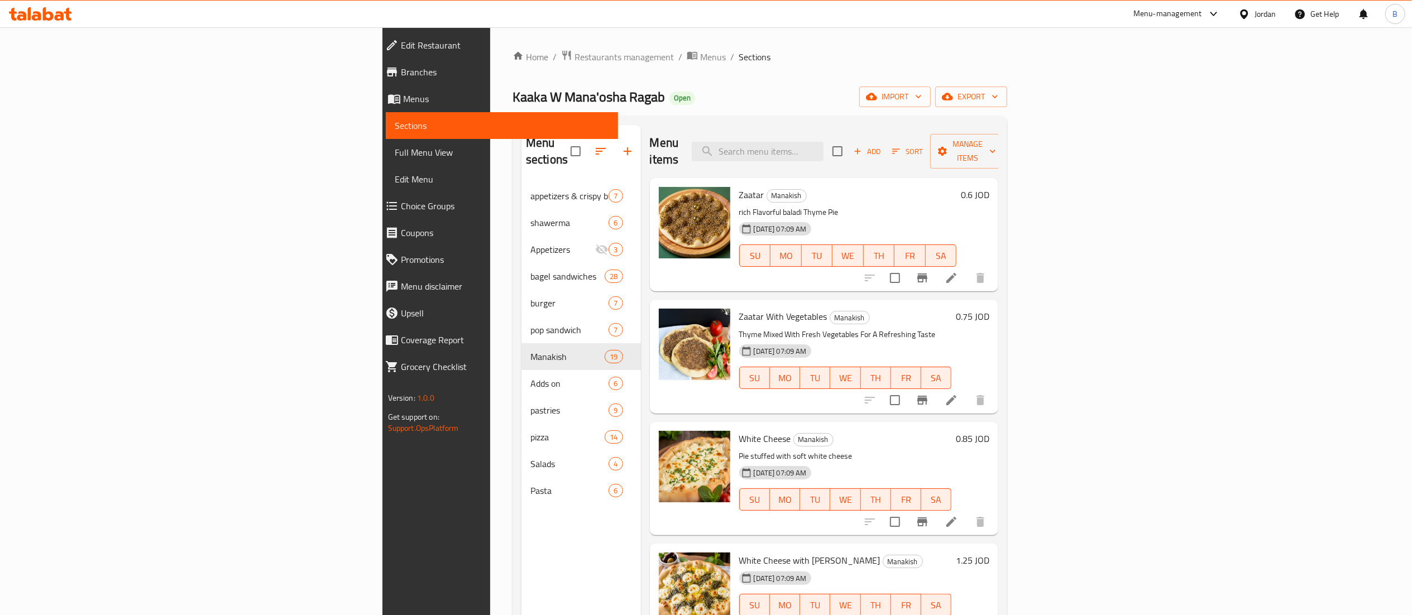
click at [989, 187] on h6 "0.6 JOD" at bounding box center [975, 195] width 28 height 16
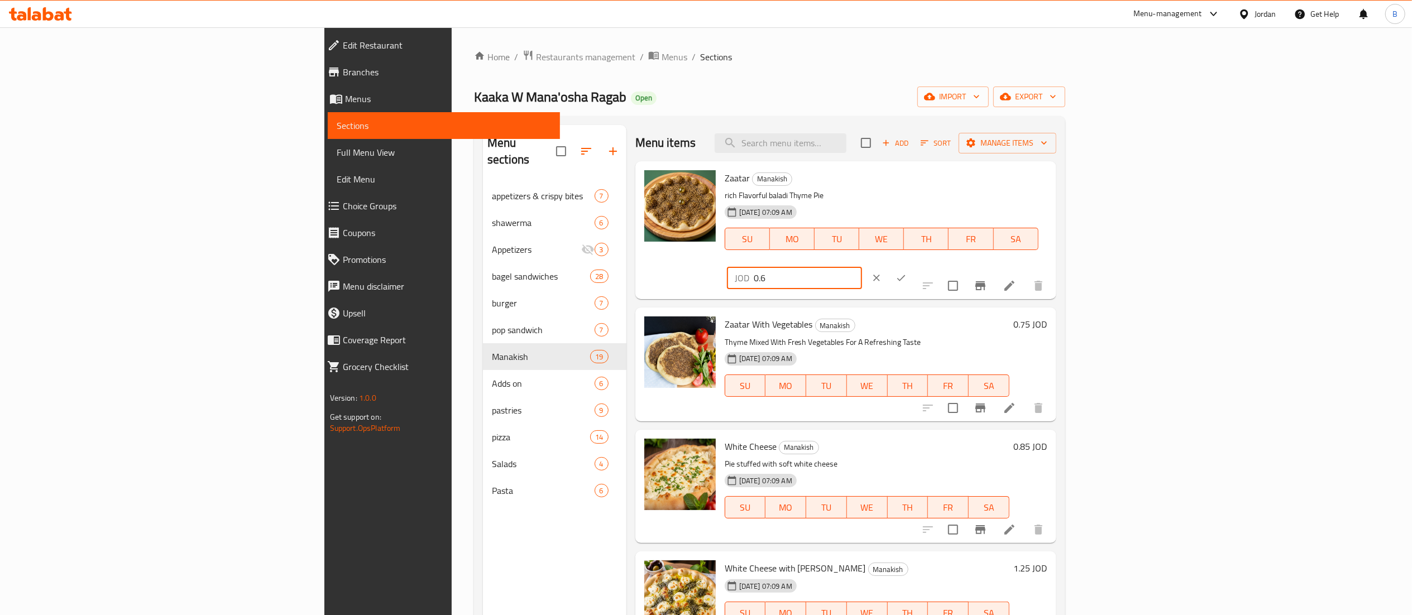
drag, startPoint x: 1197, startPoint y: 179, endPoint x: 1139, endPoint y: 179, distance: 58.1
click at [1052, 179] on div "Zaatar Manakish rich Flavorful baladi Thyme Pie 01-09-2025 07:09 AM SU MO TU WE…" at bounding box center [886, 230] width 332 height 129
type input "1"
click at [913, 266] on button "ok" at bounding box center [901, 278] width 25 height 25
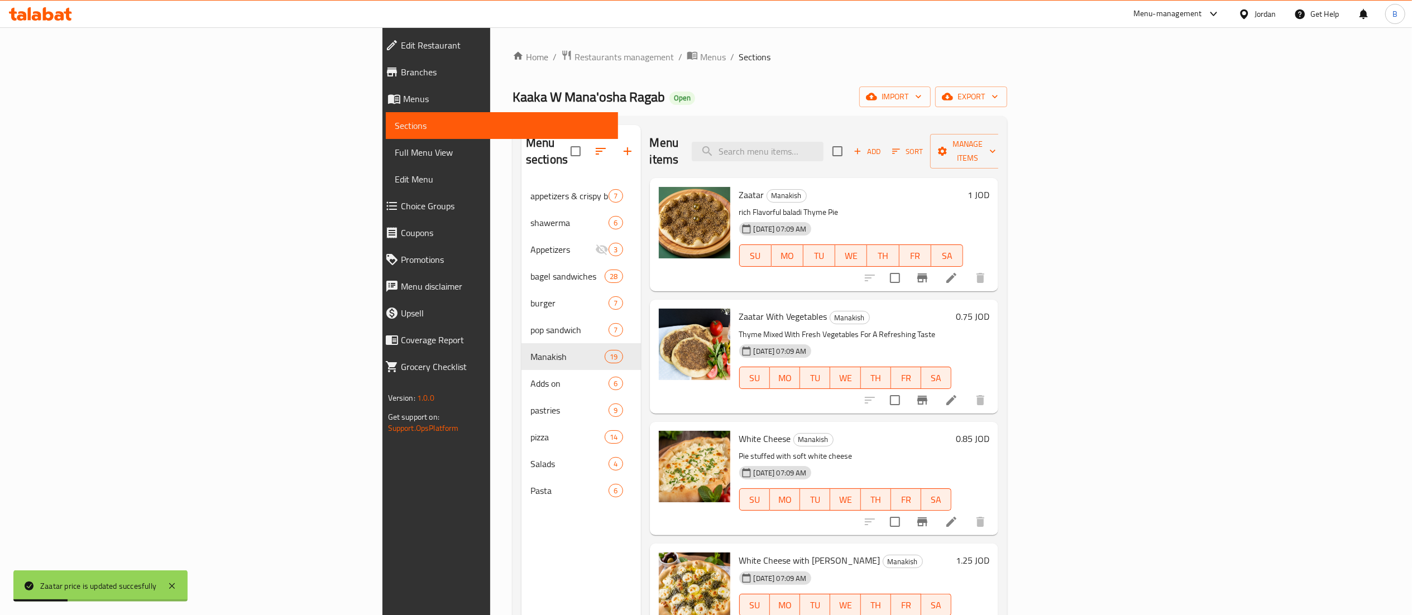
click at [989, 309] on h6 "0.75 JOD" at bounding box center [972, 317] width 33 height 16
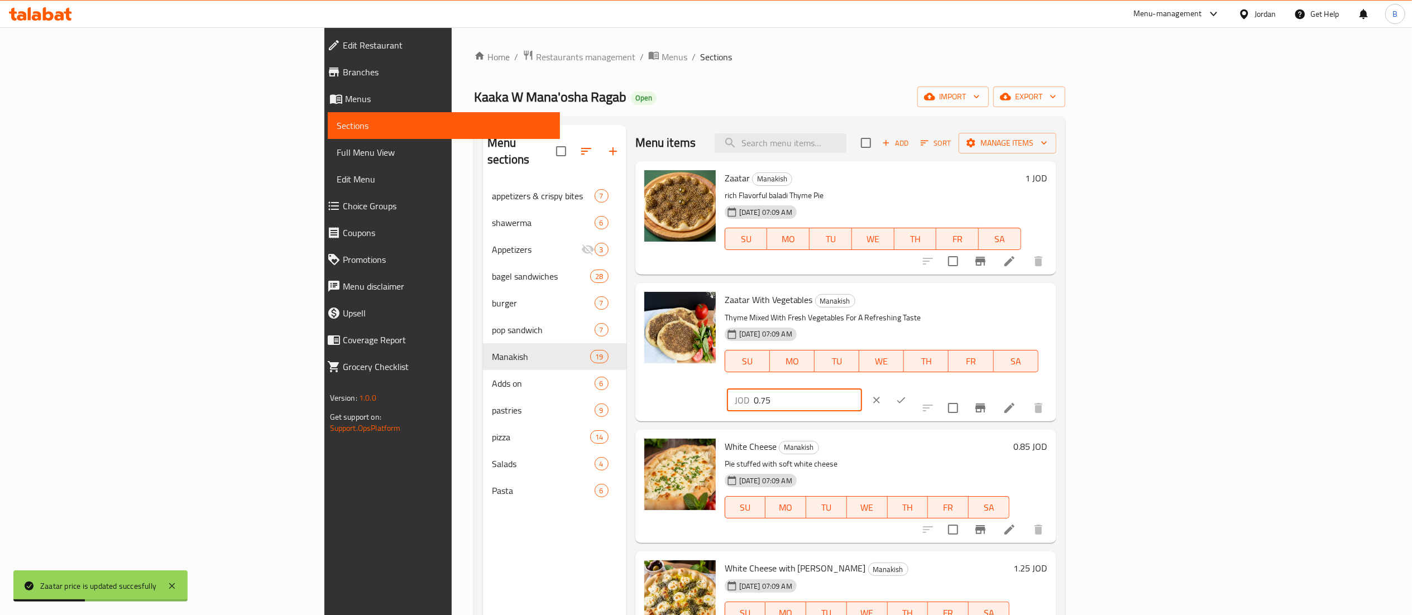
drag, startPoint x: 1246, startPoint y: 307, endPoint x: 1187, endPoint y: 313, distance: 59.4
click at [1052, 307] on div "Zaatar With Vegetables Manakish Thyme Mixed With Fresh Vegetables For A Refresh…" at bounding box center [886, 351] width 332 height 129
type input "1"
click at [905, 397] on icon "ok" at bounding box center [901, 400] width 8 height 6
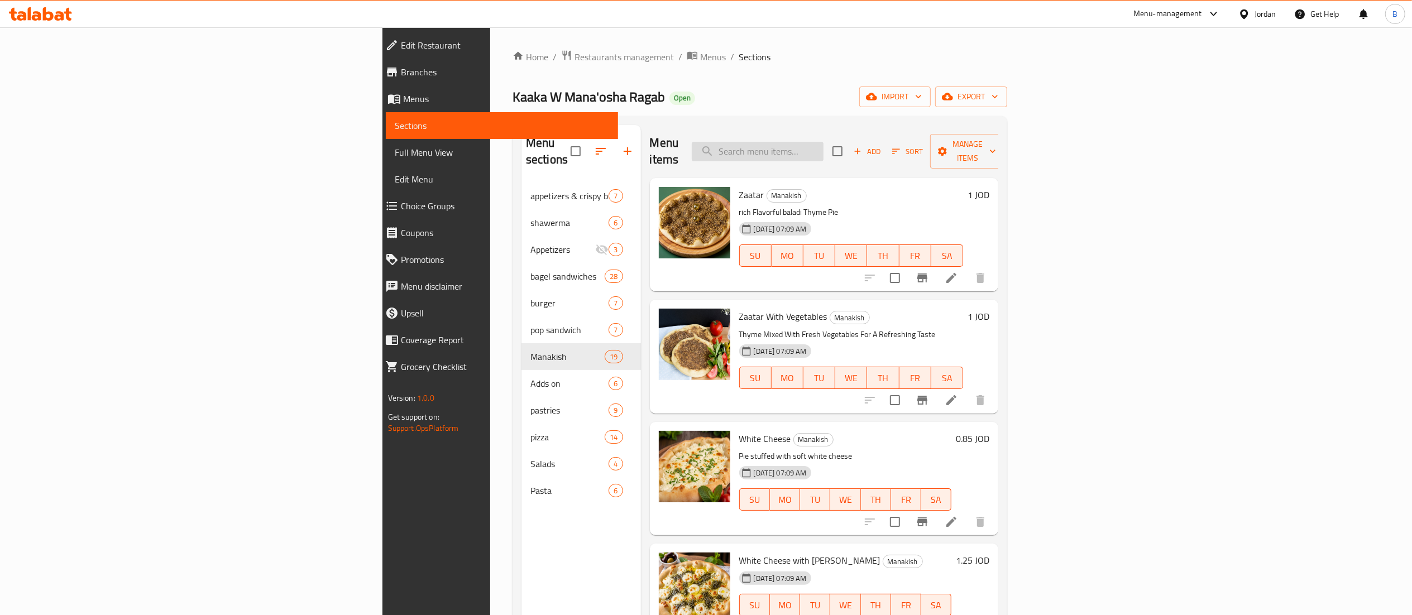
click at [823, 152] on input "search" at bounding box center [758, 152] width 132 height 20
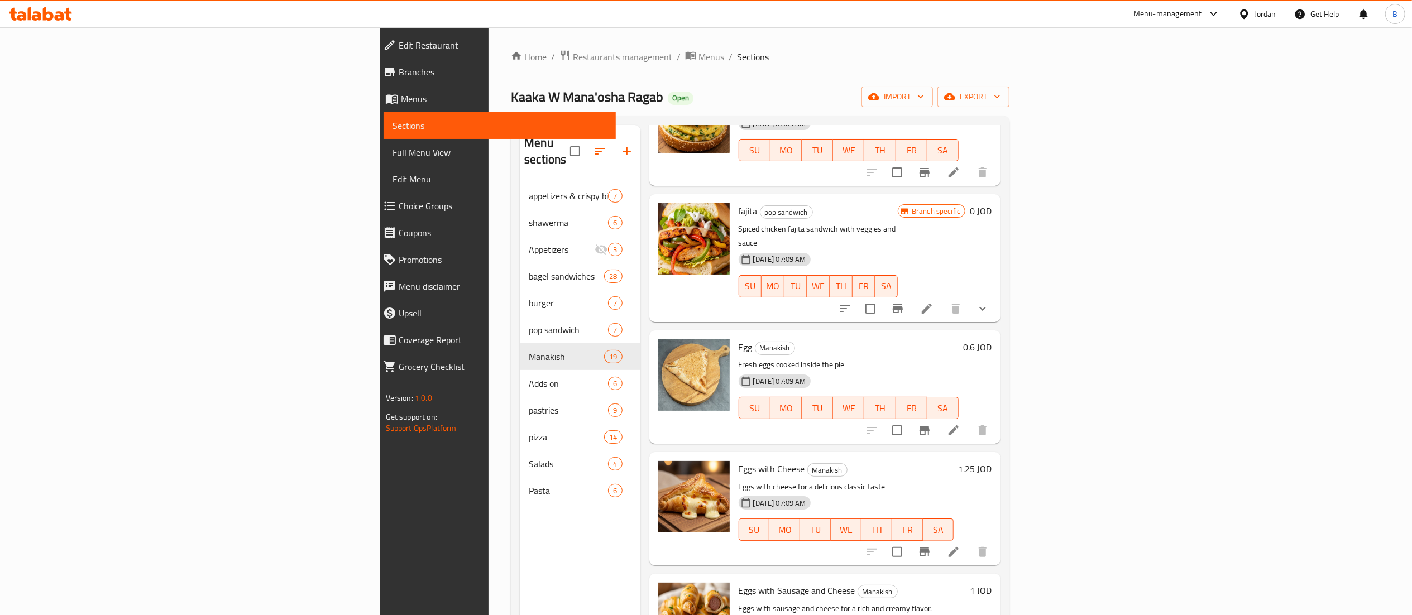
scroll to position [1116, 0]
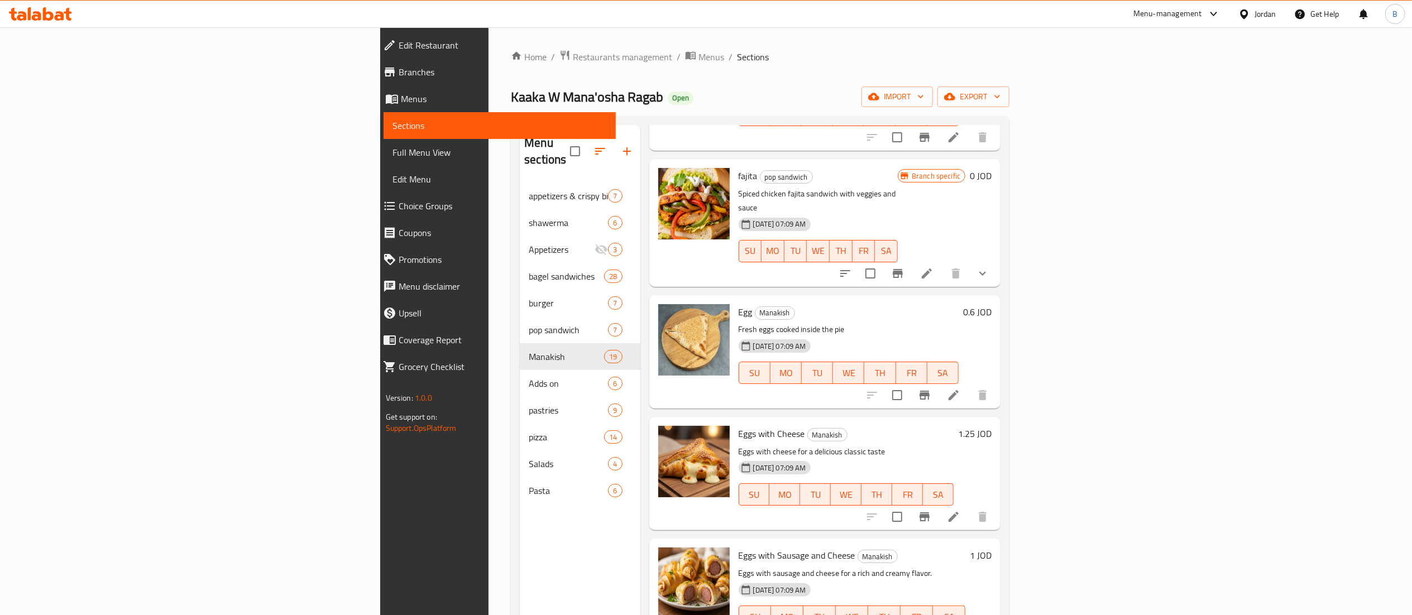
type input "egg"
click at [991, 304] on h6 "0.6 JOD" at bounding box center [977, 312] width 28 height 16
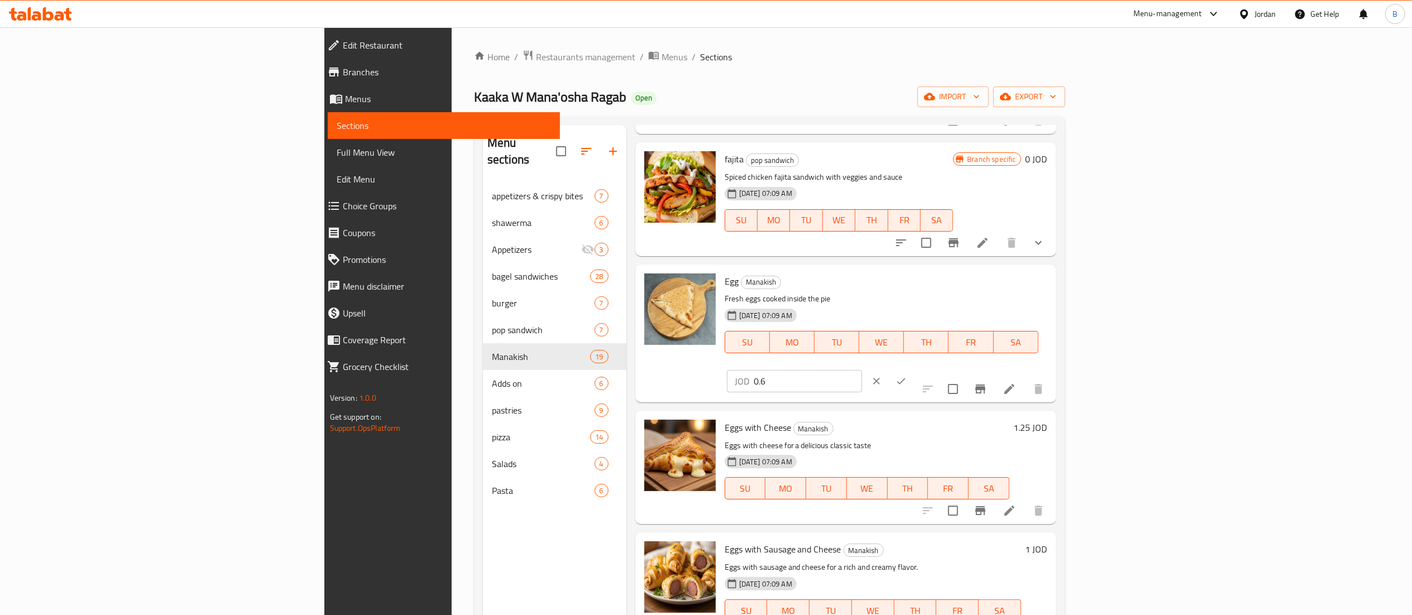
drag, startPoint x: 1240, startPoint y: 285, endPoint x: 1099, endPoint y: 285, distance: 141.2
click at [1052, 285] on div "Egg Manakish Fresh eggs cooked inside the pie 01-09-2025 07:09 AM SU MO TU WE T…" at bounding box center [886, 333] width 332 height 129
type input "1.50"
click at [906, 376] on icon "ok" at bounding box center [900, 381] width 11 height 11
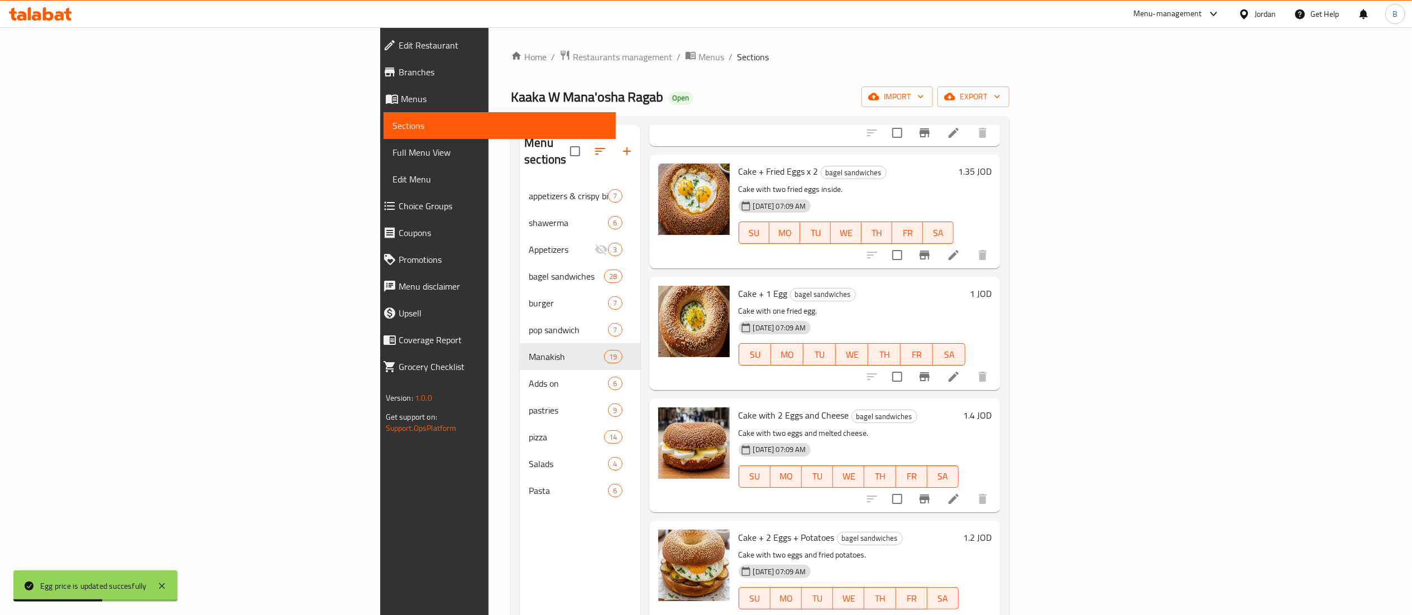
scroll to position [0, 0]
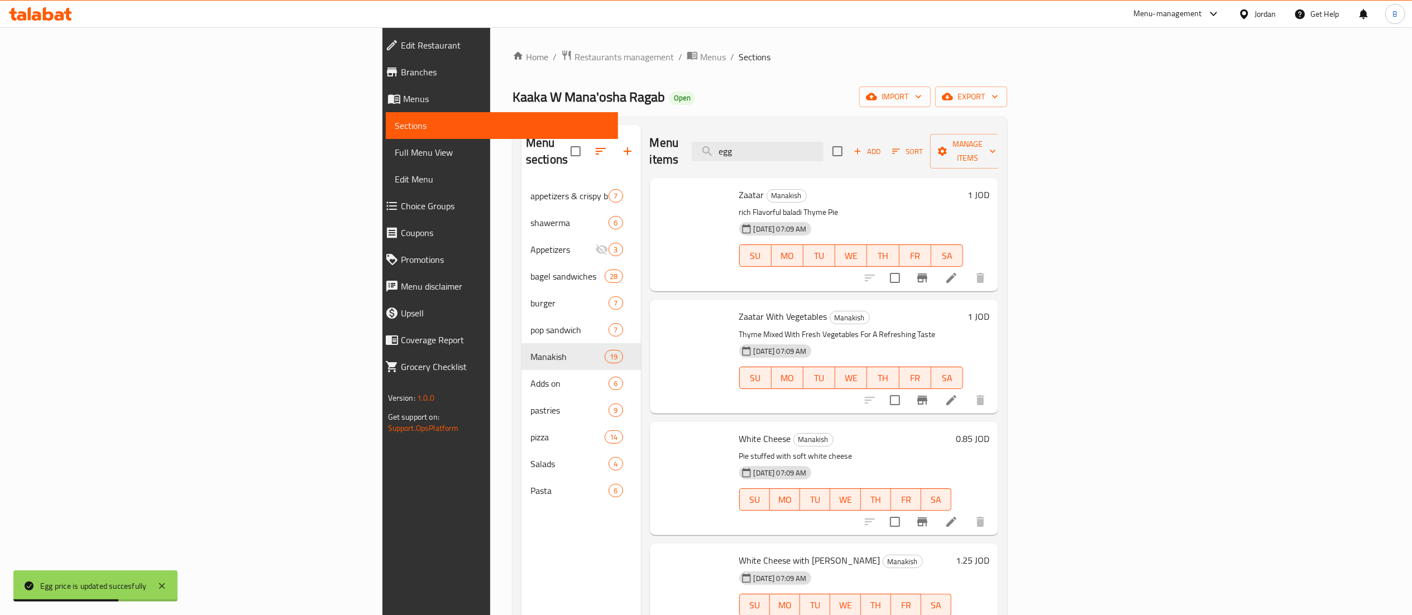
drag, startPoint x: 880, startPoint y: 148, endPoint x: 632, endPoint y: 123, distance: 248.6
click at [652, 125] on div "Menu items egg Add Sort Manage items" at bounding box center [824, 151] width 349 height 53
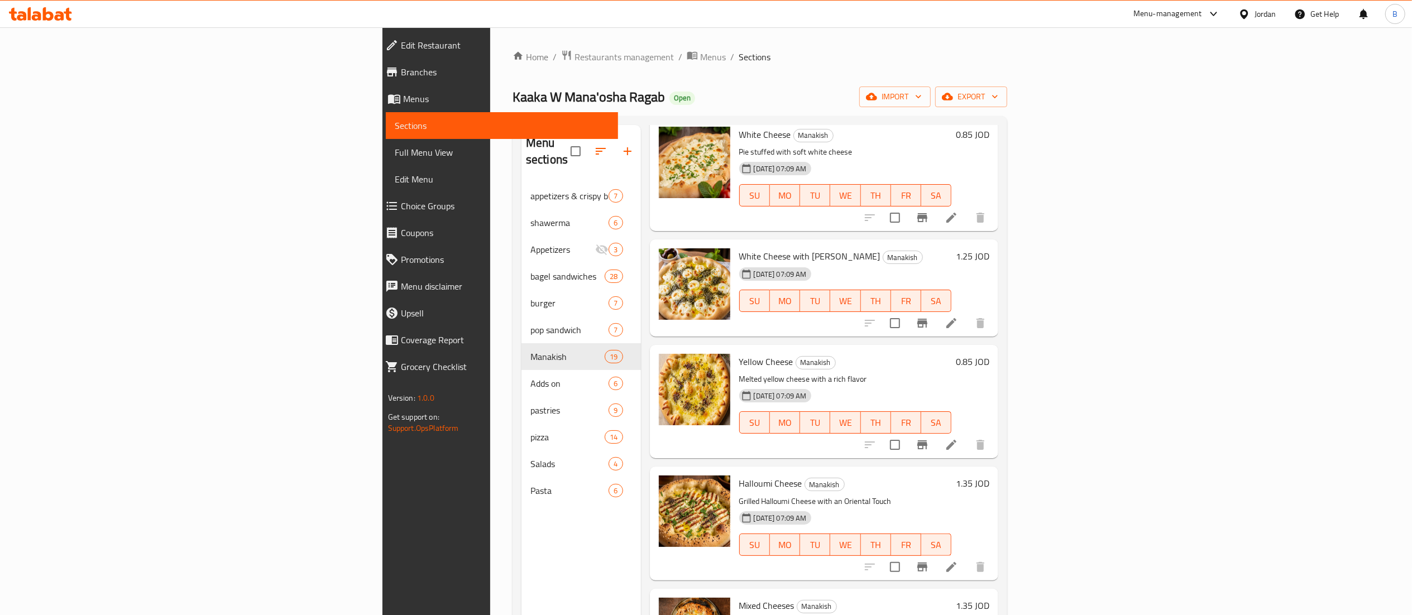
scroll to position [335, 0]
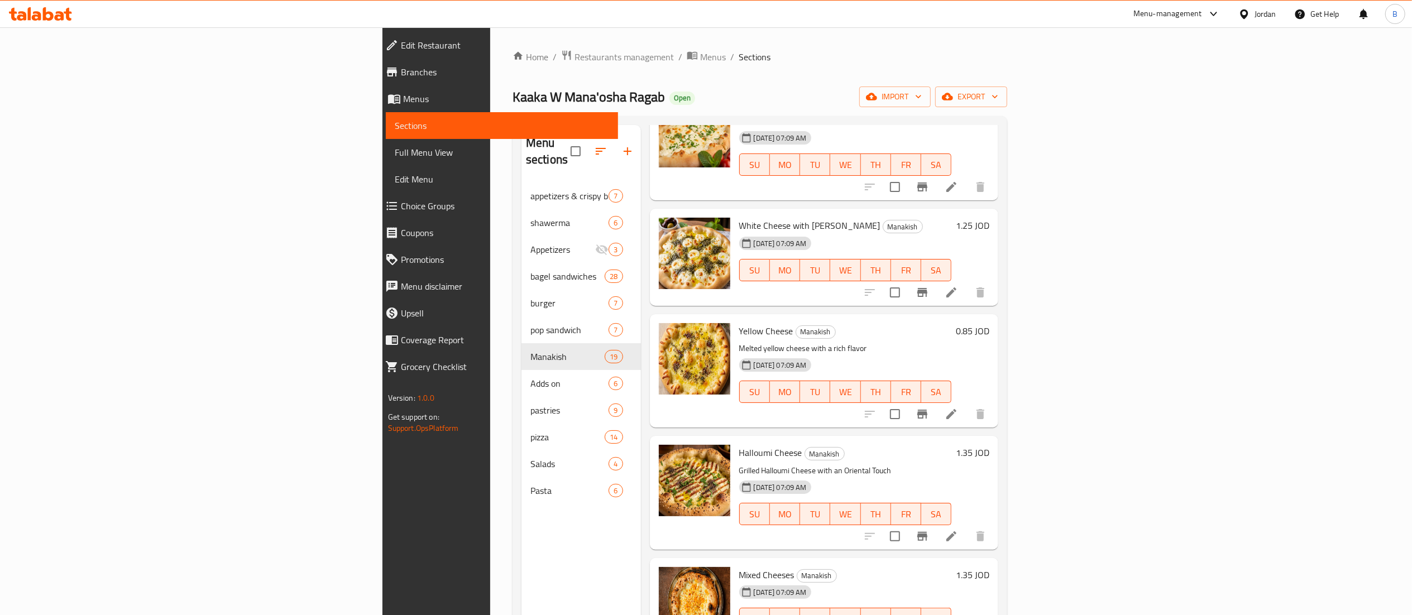
click at [989, 323] on h6 "0.85 JOD" at bounding box center [972, 331] width 33 height 16
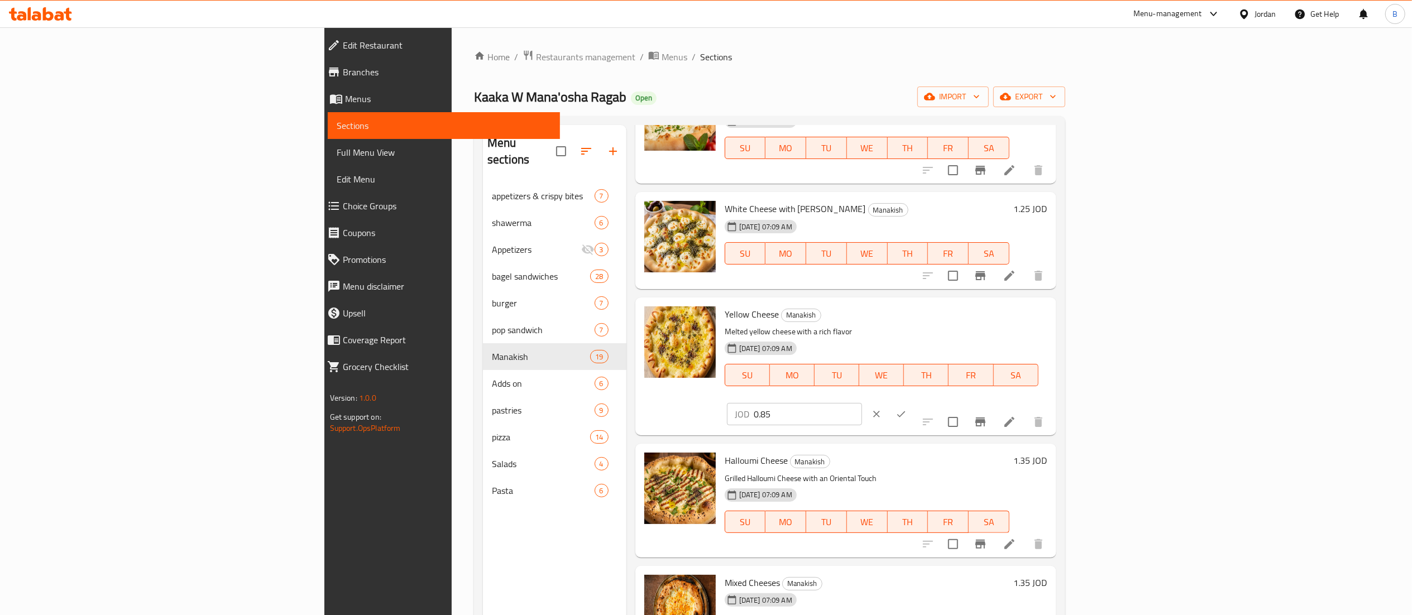
drag, startPoint x: 1227, startPoint y: 314, endPoint x: 1095, endPoint y: 310, distance: 131.8
click at [1052, 310] on div "Yellow Cheese Manakish Melted yellow cheese with a rich flavor 01-09-2025 07:09…" at bounding box center [886, 366] width 332 height 129
type input "1"
click at [913, 402] on button "ok" at bounding box center [901, 414] width 25 height 25
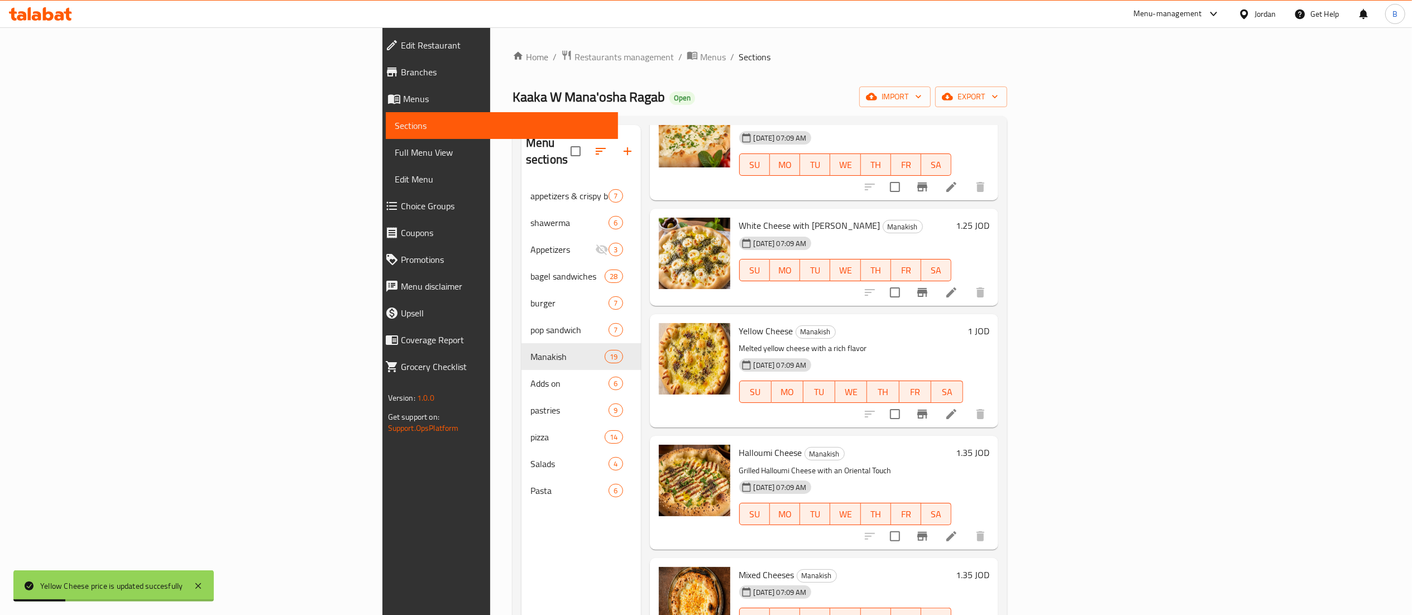
click at [989, 323] on h6 "1 JOD" at bounding box center [978, 331] width 22 height 16
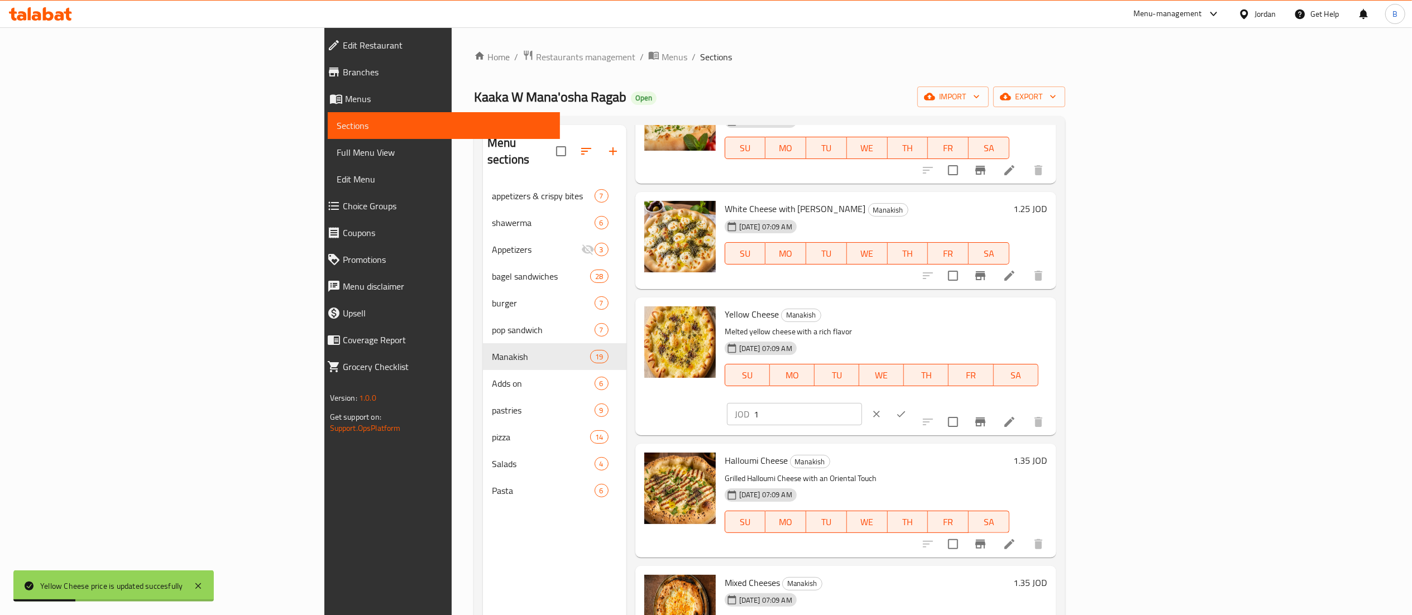
click at [862, 403] on input "1" at bounding box center [808, 414] width 108 height 22
type input "1.50"
click at [906, 409] on icon "ok" at bounding box center [900, 414] width 11 height 11
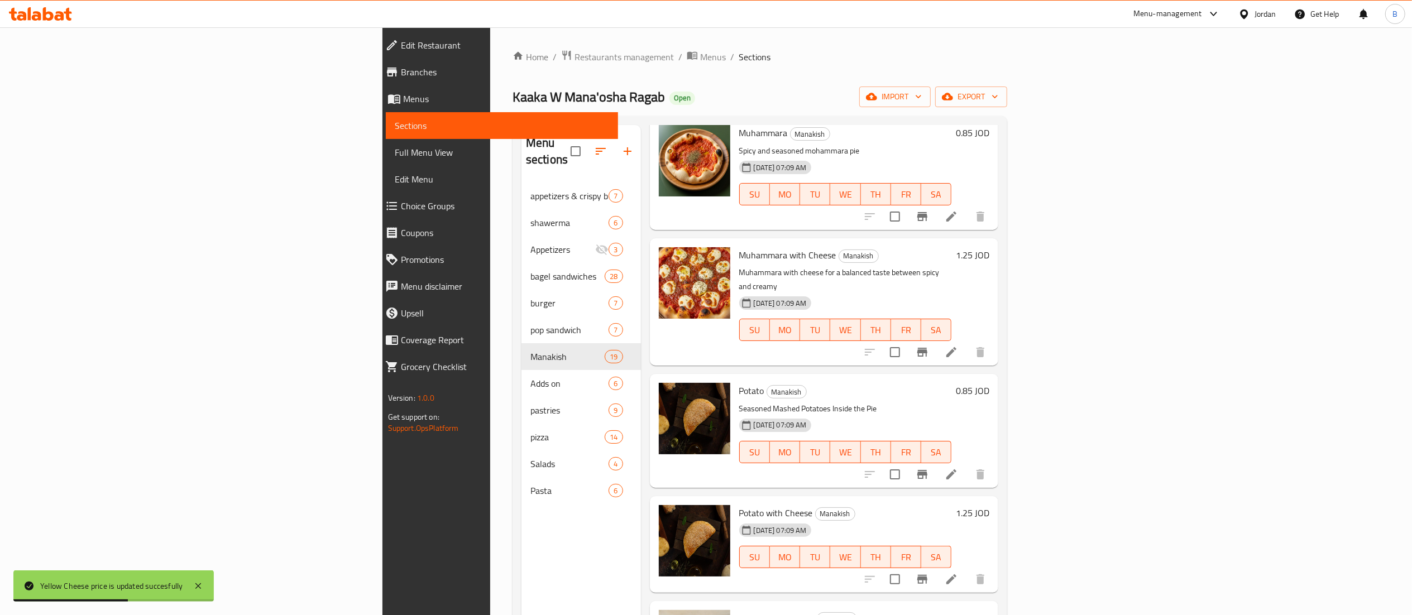
scroll to position [893, 0]
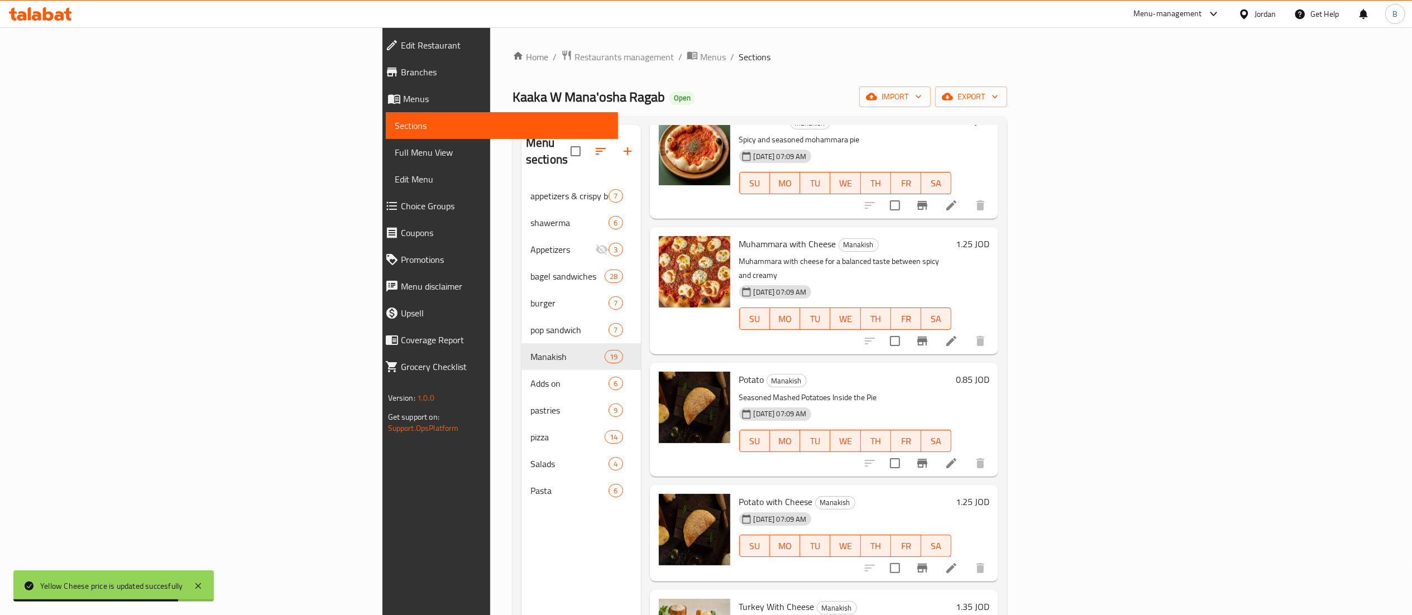
click at [989, 372] on h6 "0.85 JOD" at bounding box center [972, 380] width 33 height 16
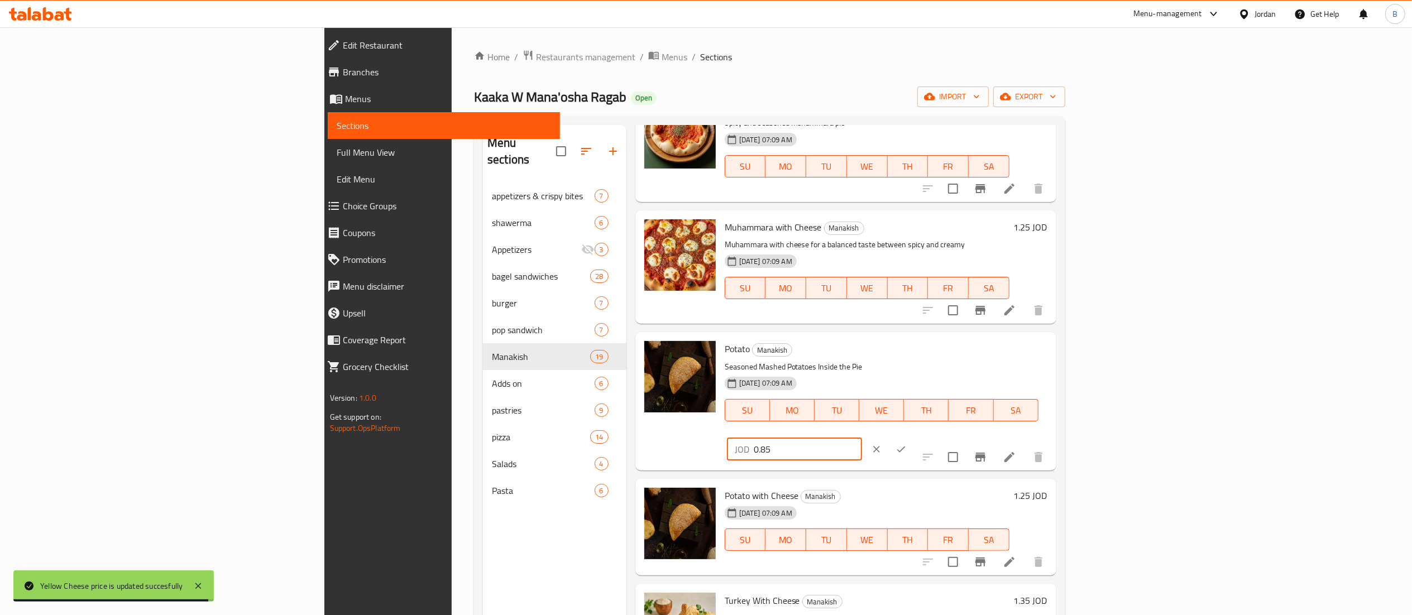
drag, startPoint x: 1255, startPoint y: 354, endPoint x: 1095, endPoint y: 348, distance: 160.3
click at [1052, 350] on div "Potato Manakish Seasoned Mashed Potatoes Inside the Pie 01-09-2025 07:09 AM SU …" at bounding box center [886, 401] width 332 height 129
type input "1"
click at [906, 444] on icon "ok" at bounding box center [900, 449] width 11 height 11
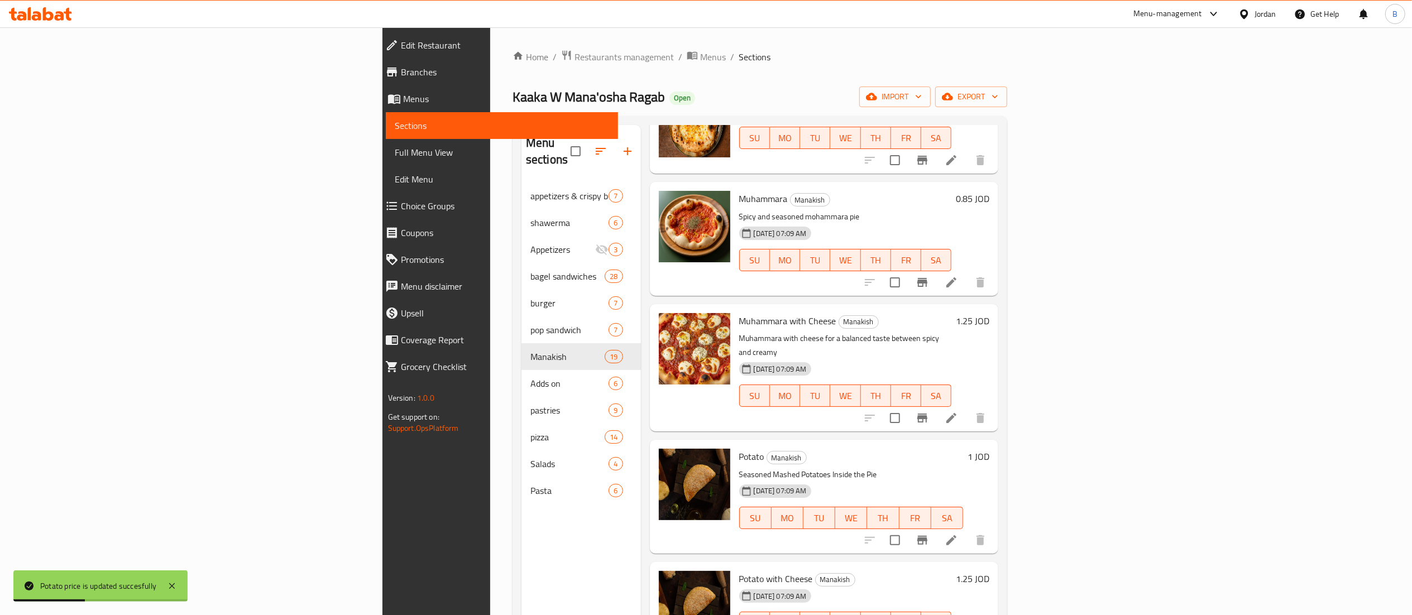
scroll to position [781, 0]
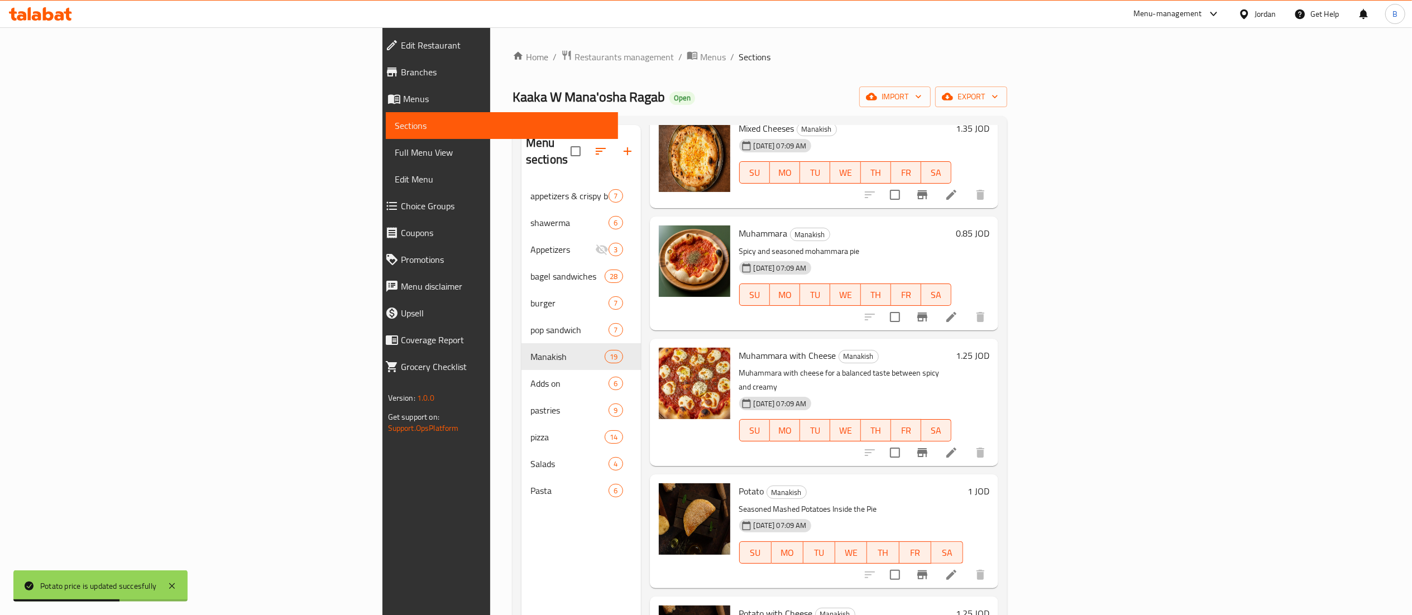
click at [989, 226] on h6 "0.85 JOD" at bounding box center [972, 234] width 33 height 16
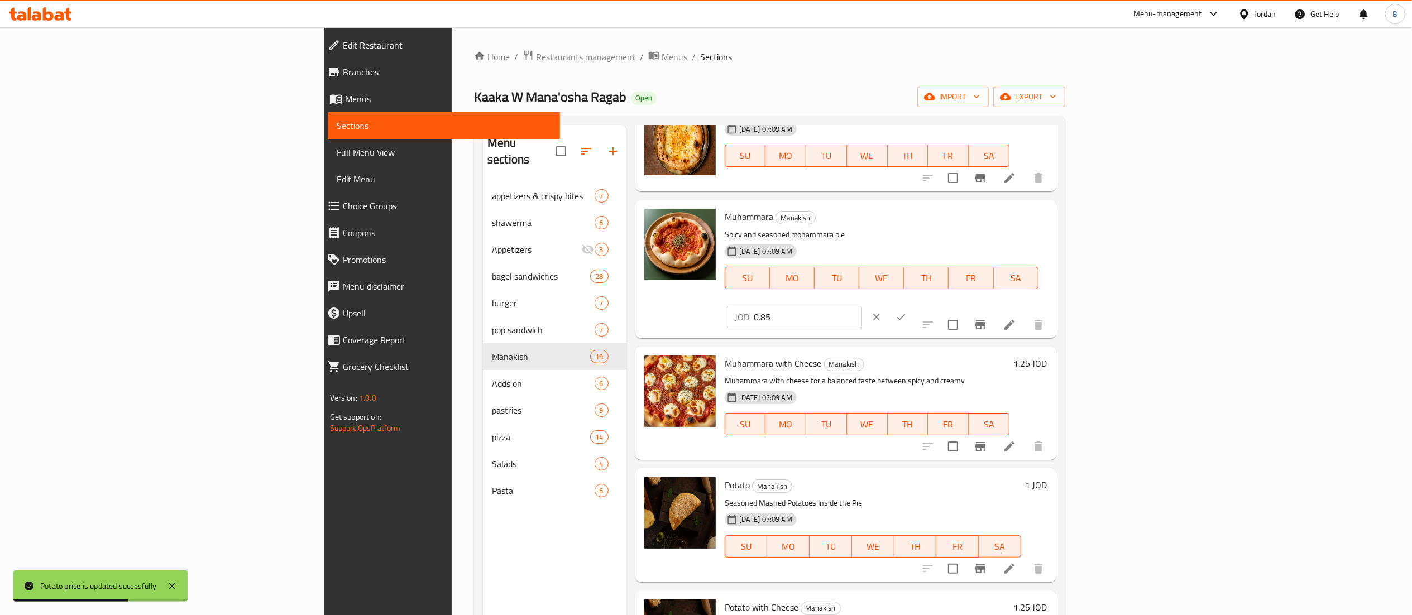
click at [1052, 222] on div "Muhammara Manakish Spicy and seasoned mohammara pie 01-09-2025 07:09 AM SU MO T…" at bounding box center [886, 268] width 332 height 129
type input "1"
click at [906, 311] on icon "ok" at bounding box center [900, 316] width 11 height 11
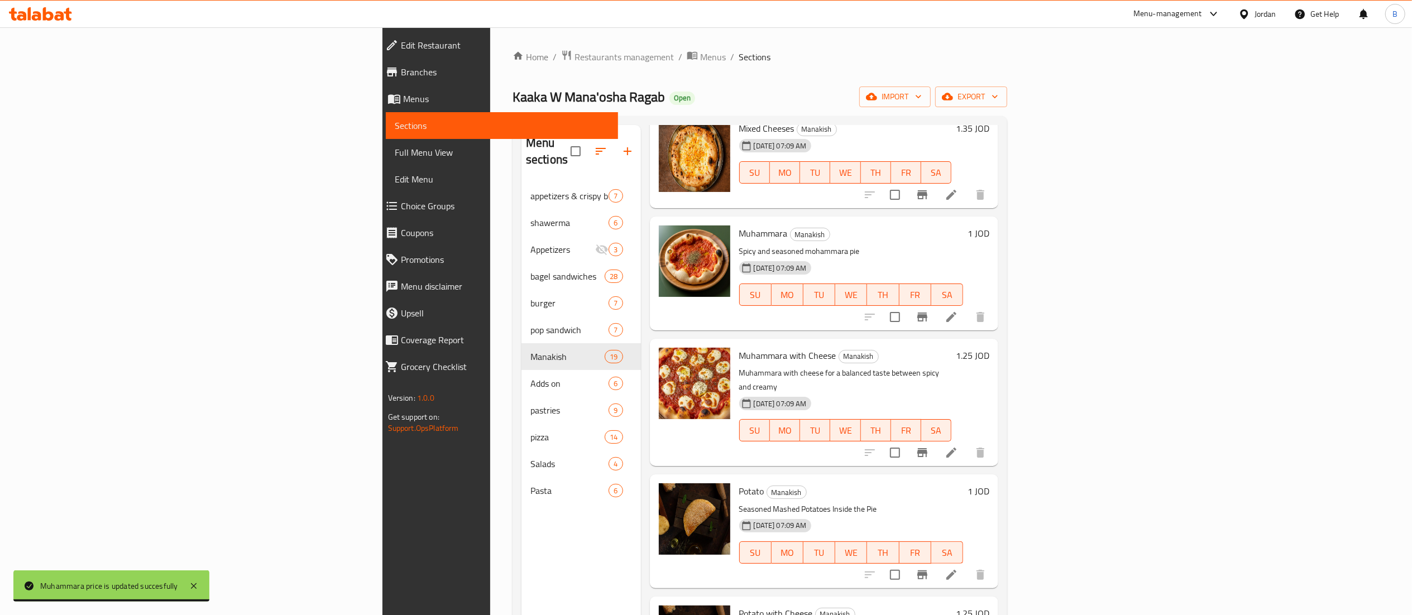
scroll to position [670, 0]
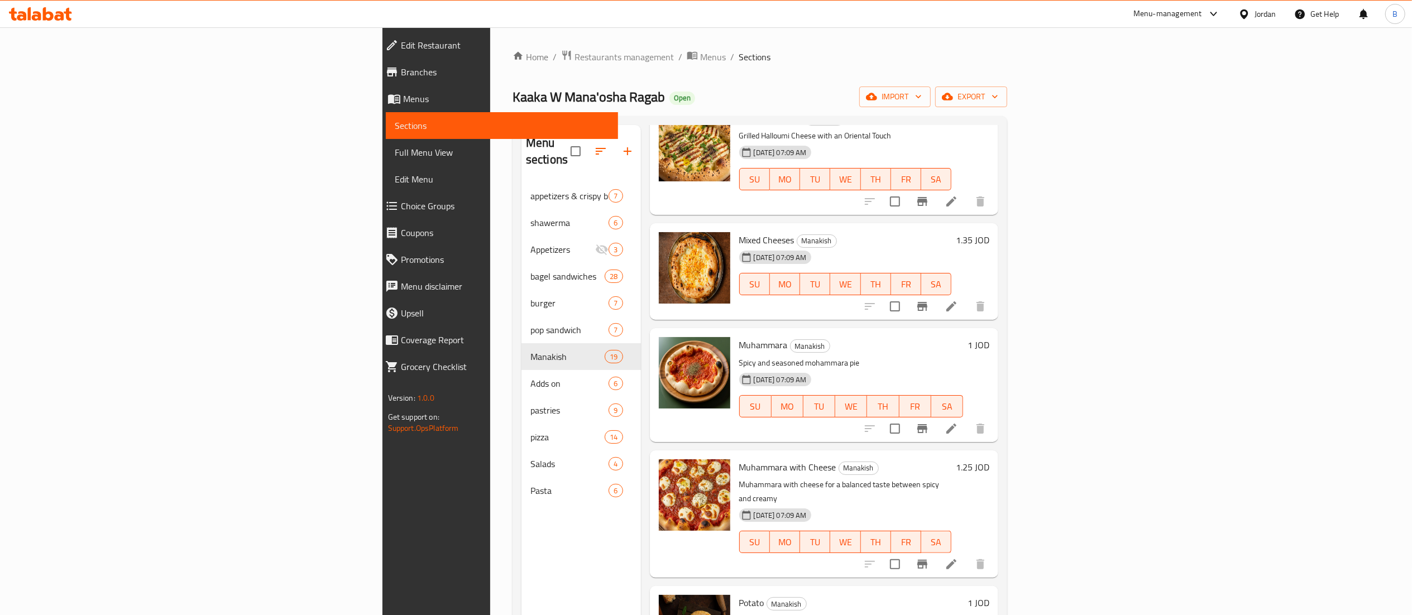
drag, startPoint x: 1337, startPoint y: 215, endPoint x: 1331, endPoint y: 214, distance: 6.2
click at [989, 232] on h6 "1.35 JOD" at bounding box center [972, 240] width 33 height 16
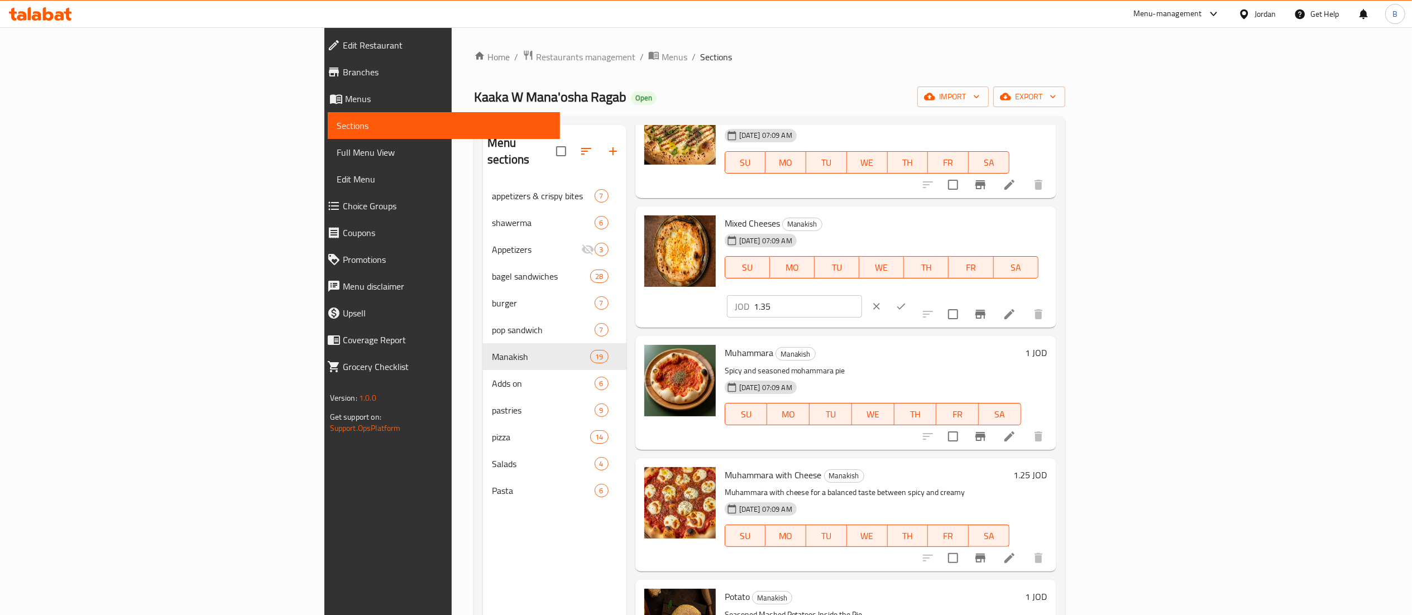
drag, startPoint x: 1331, startPoint y: 214, endPoint x: 1239, endPoint y: 223, distance: 92.5
click at [862, 295] on input "1.35" at bounding box center [808, 306] width 108 height 22
type input "1.75"
click at [906, 301] on icon "ok" at bounding box center [900, 306] width 11 height 11
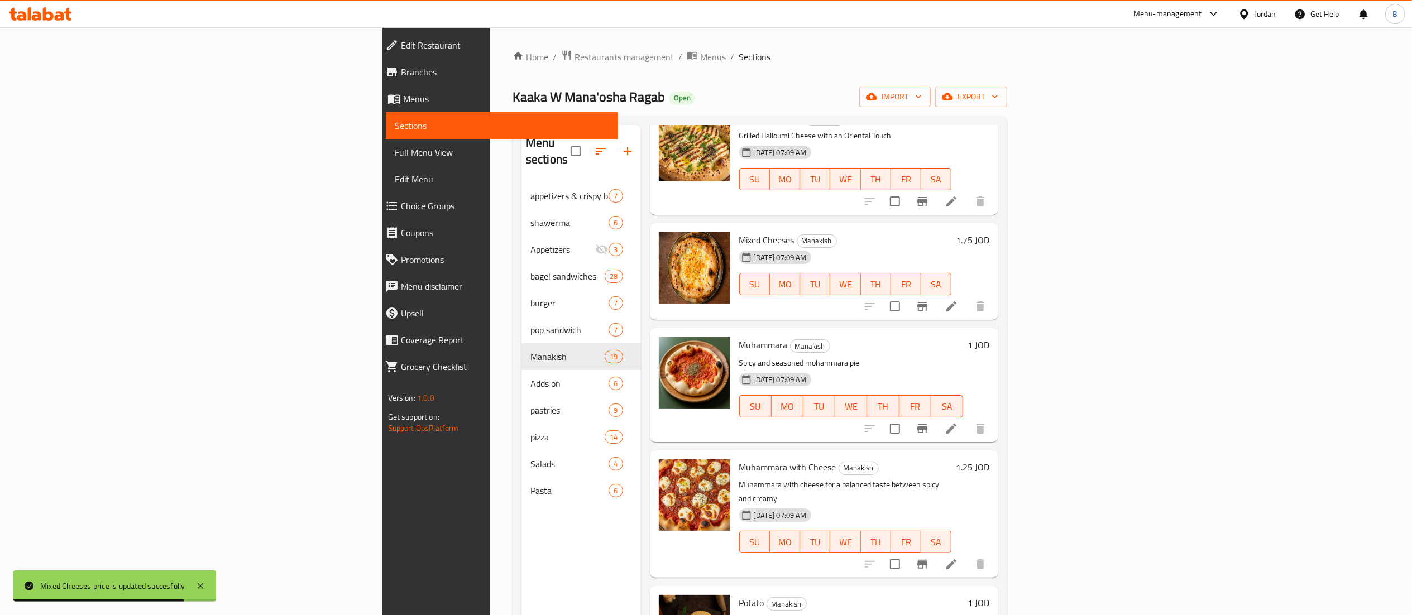
click at [54, 17] on icon at bounding box center [40, 13] width 63 height 13
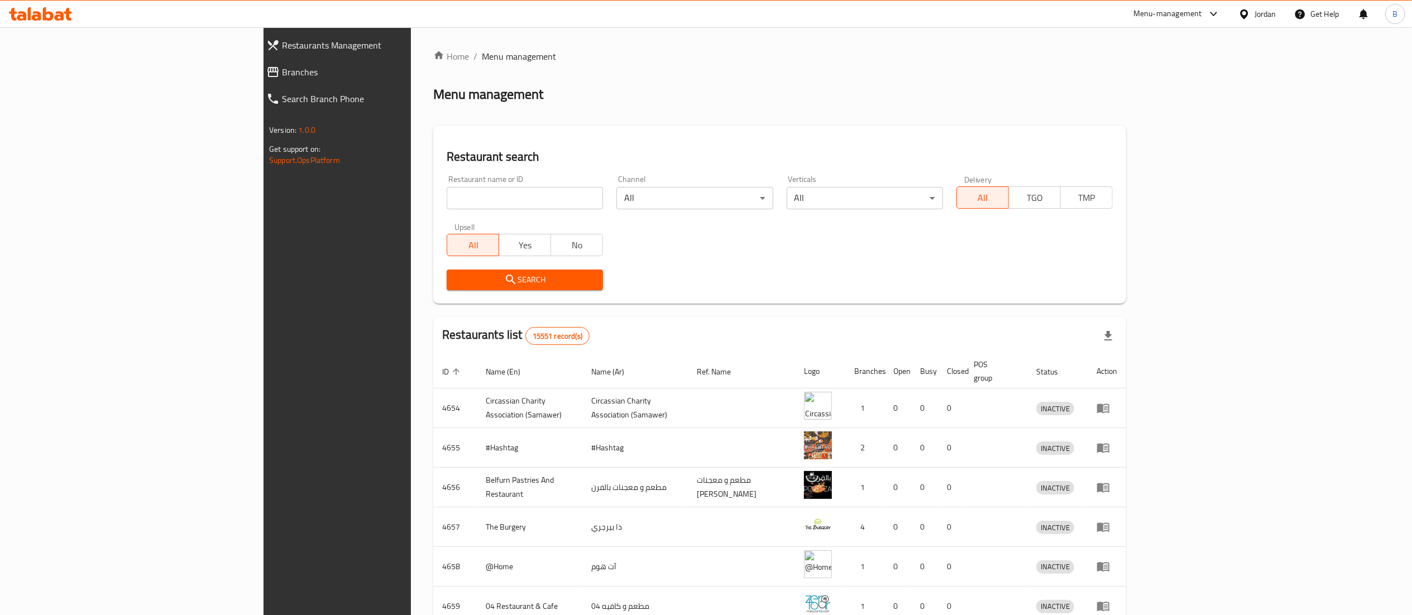
click at [282, 66] on span "Branches" at bounding box center [386, 71] width 208 height 13
click at [282, 73] on span "Branches" at bounding box center [386, 71] width 208 height 13
click at [447, 187] on input "search" at bounding box center [525, 198] width 156 height 22
paste input "704675"
type input "704675"
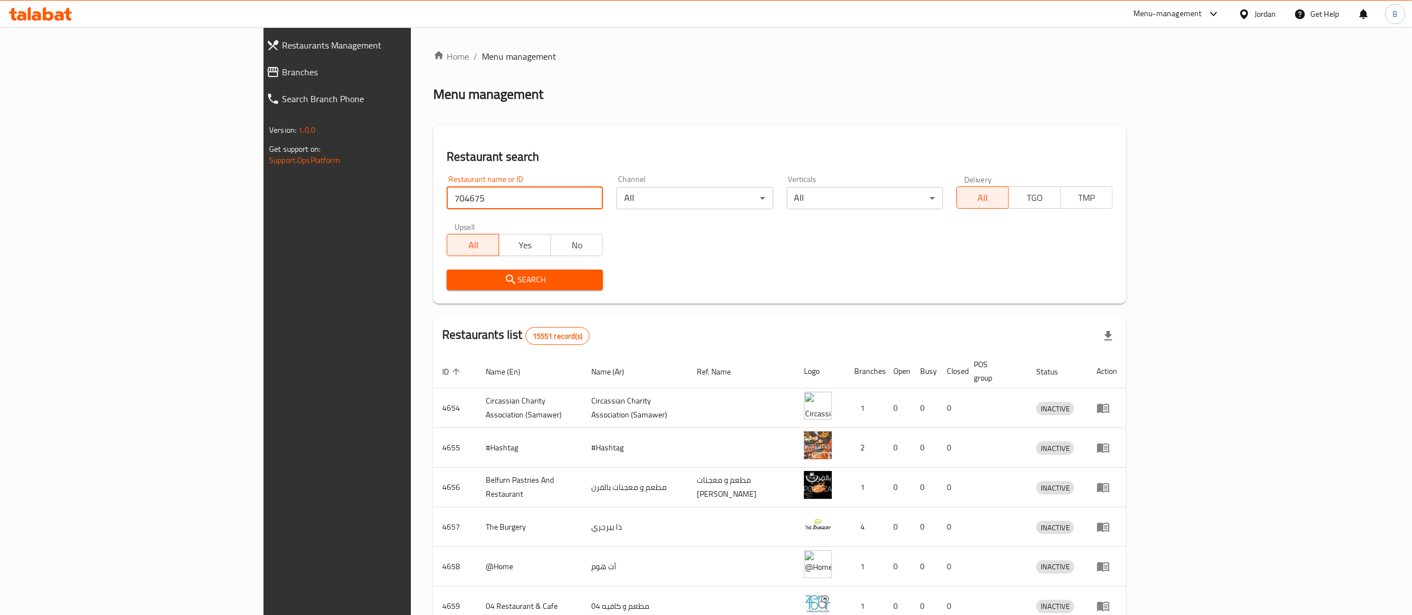
click button "Search" at bounding box center [525, 280] width 156 height 21
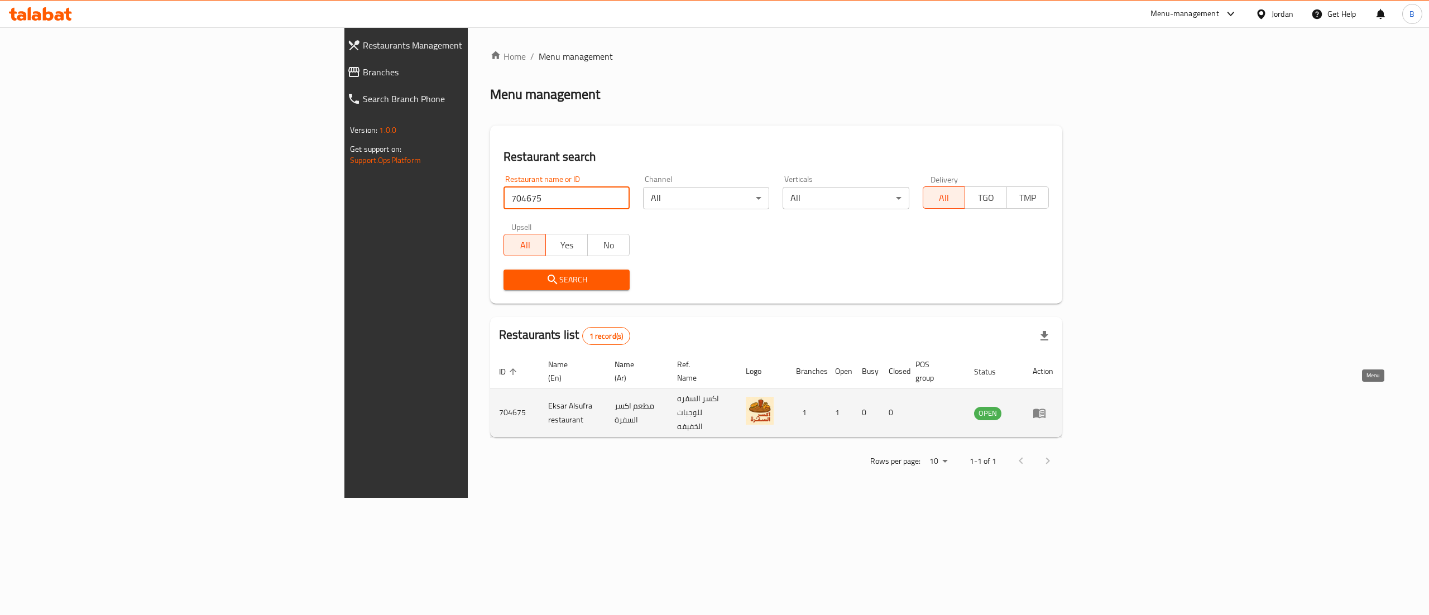
click at [1053, 406] on link "enhanced table" at bounding box center [1043, 412] width 21 height 13
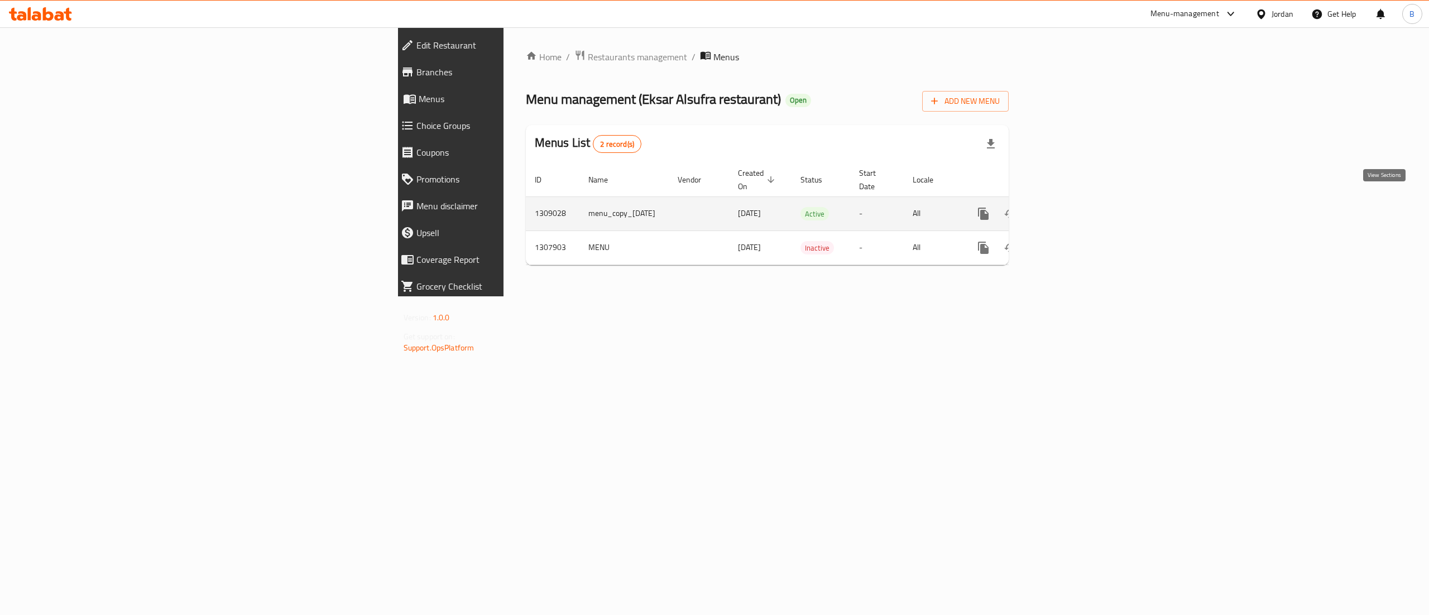
click at [1077, 212] on link "enhanced table" at bounding box center [1064, 213] width 27 height 27
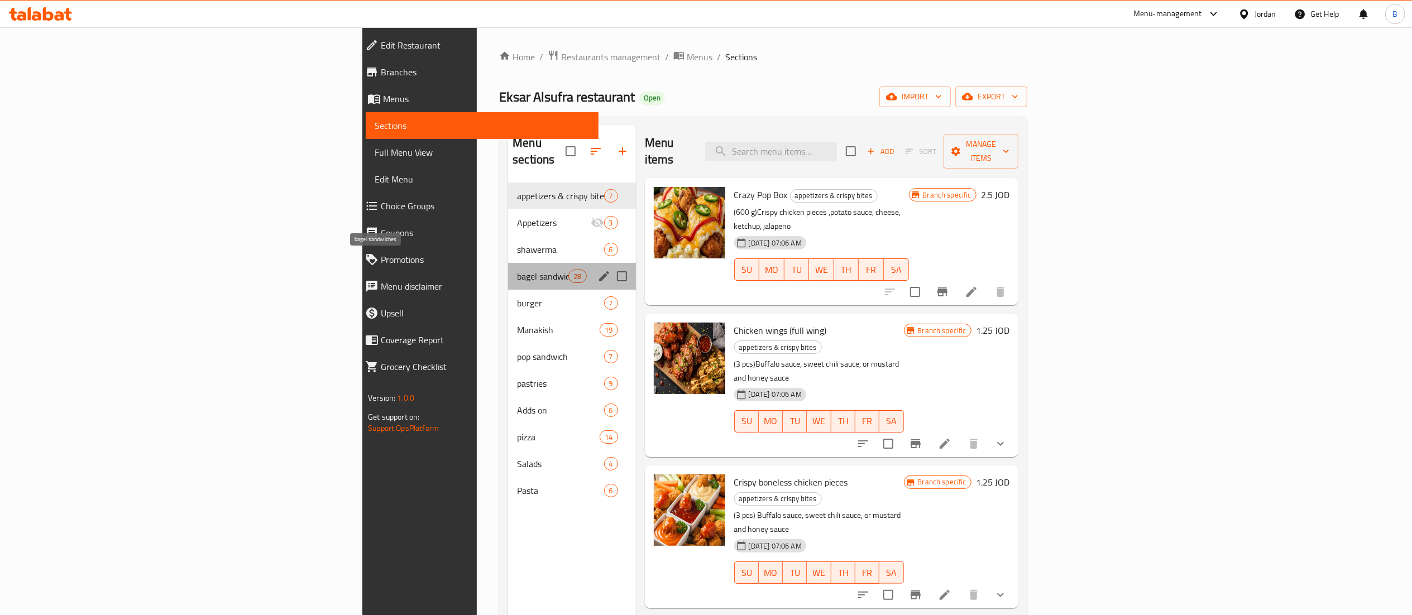
click at [517, 270] on span "bagel sandwiches" at bounding box center [542, 276] width 51 height 13
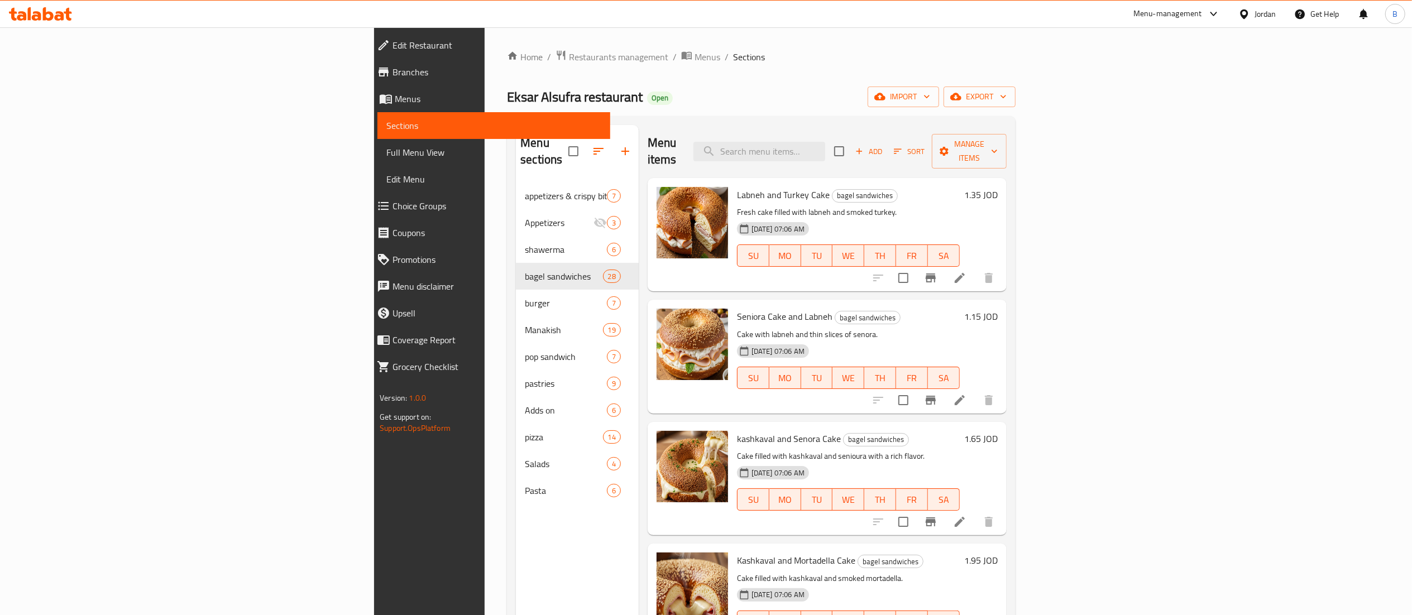
click at [997, 187] on h6 "1.35 JOD" at bounding box center [980, 195] width 33 height 16
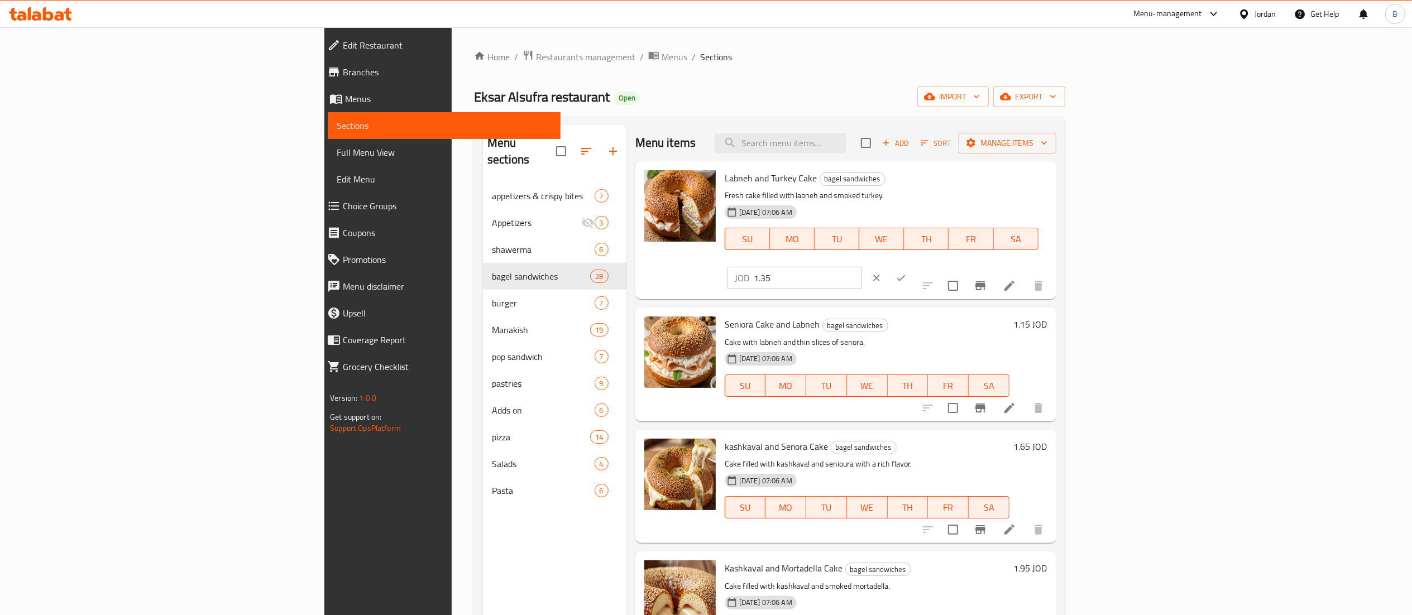
click at [862, 267] on input "1.35" at bounding box center [808, 278] width 108 height 22
type input "1.50"
click at [906, 272] on icon "ok" at bounding box center [900, 277] width 11 height 11
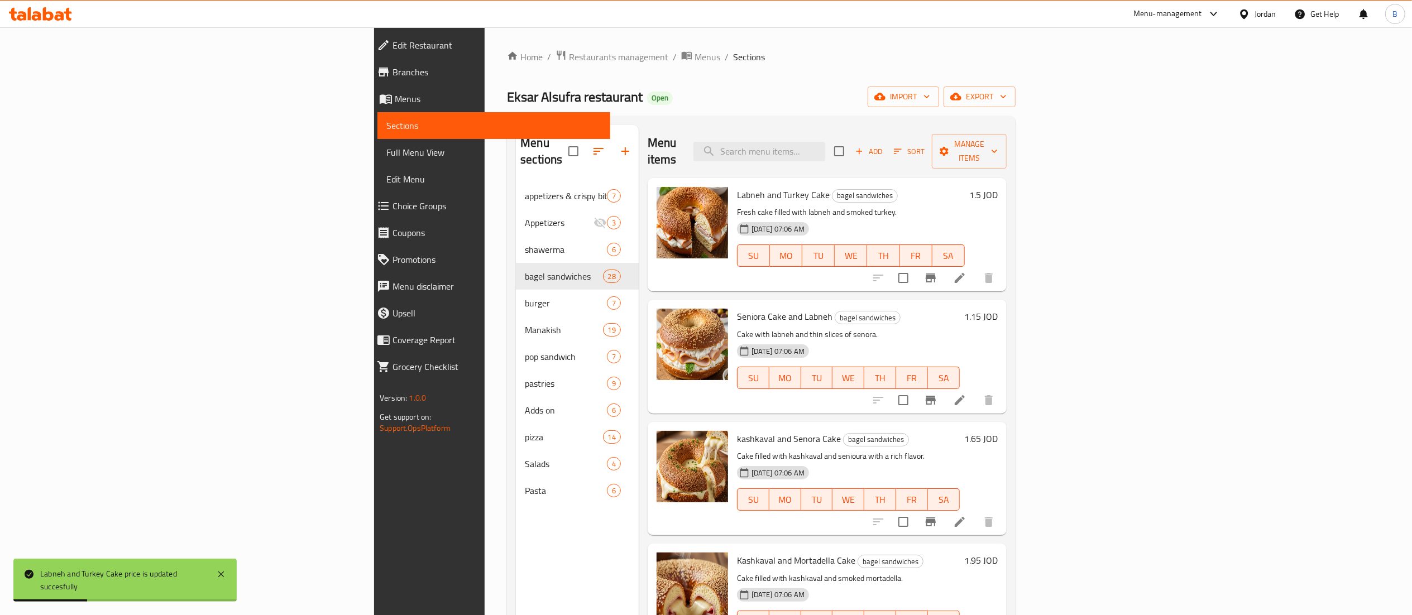
click at [997, 309] on h6 "1.15 JOD" at bounding box center [980, 317] width 33 height 16
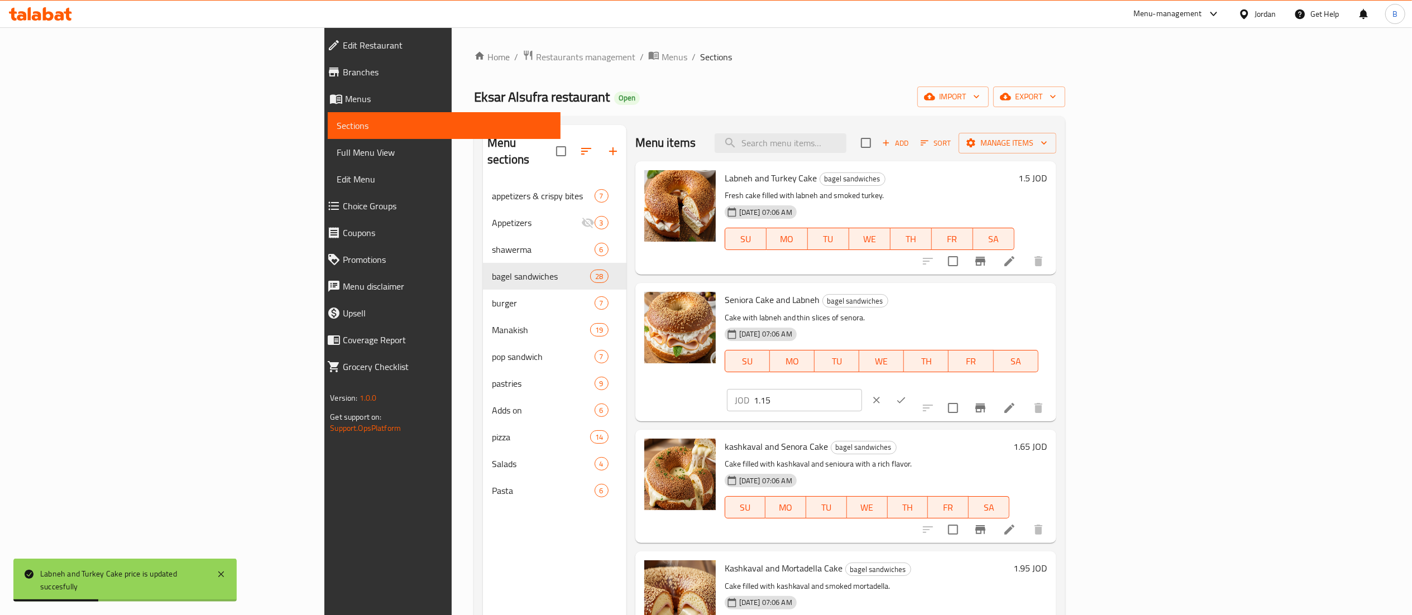
click at [862, 389] on input "1.15" at bounding box center [808, 400] width 108 height 22
type input "1.50"
click at [913, 388] on button "ok" at bounding box center [901, 400] width 25 height 25
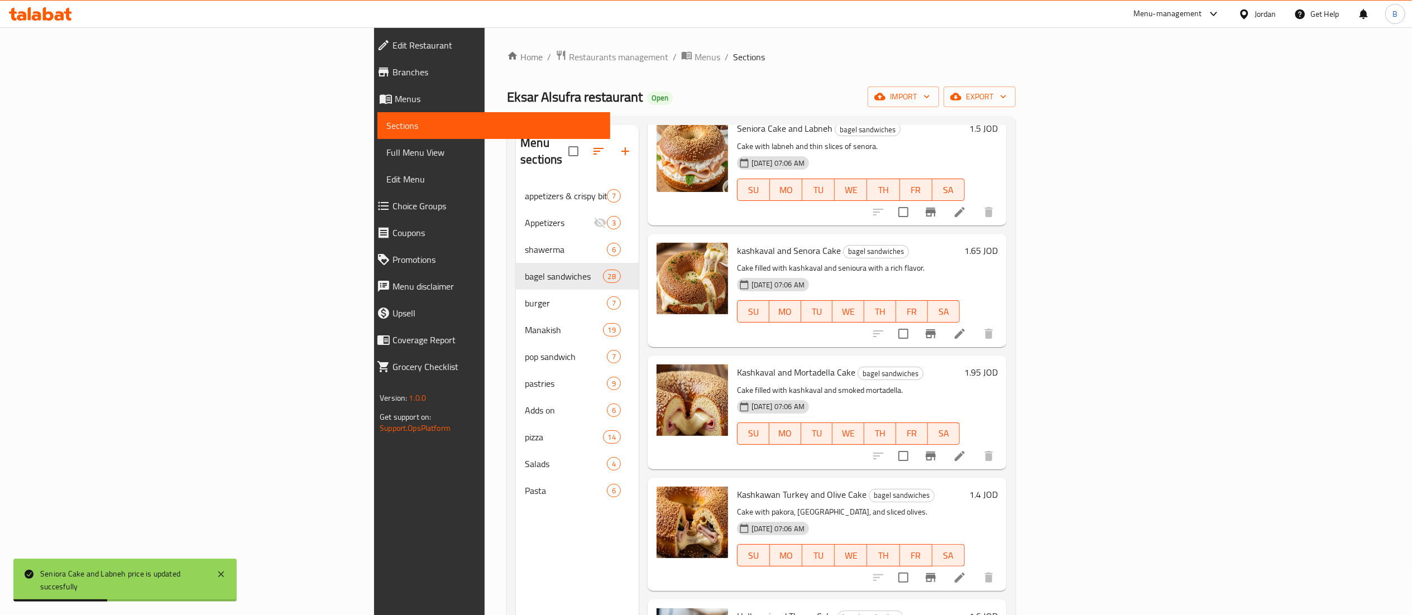
scroll to position [223, 0]
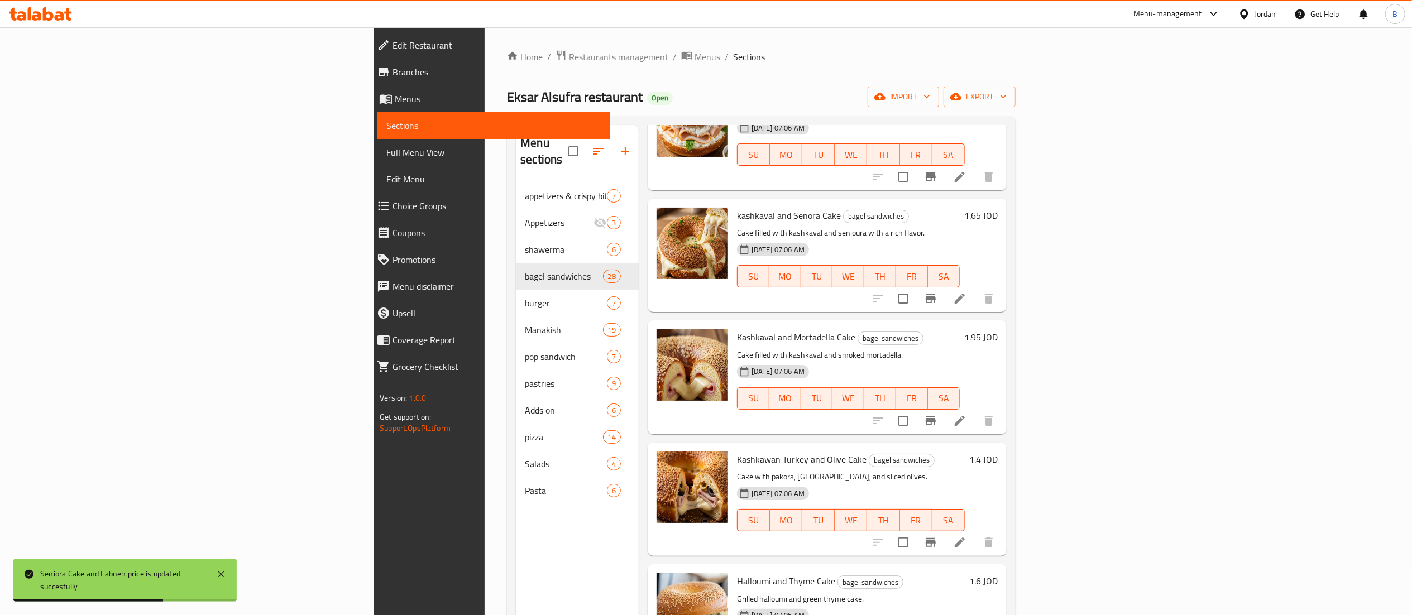
click at [997, 452] on h6 "1.4 JOD" at bounding box center [983, 460] width 28 height 16
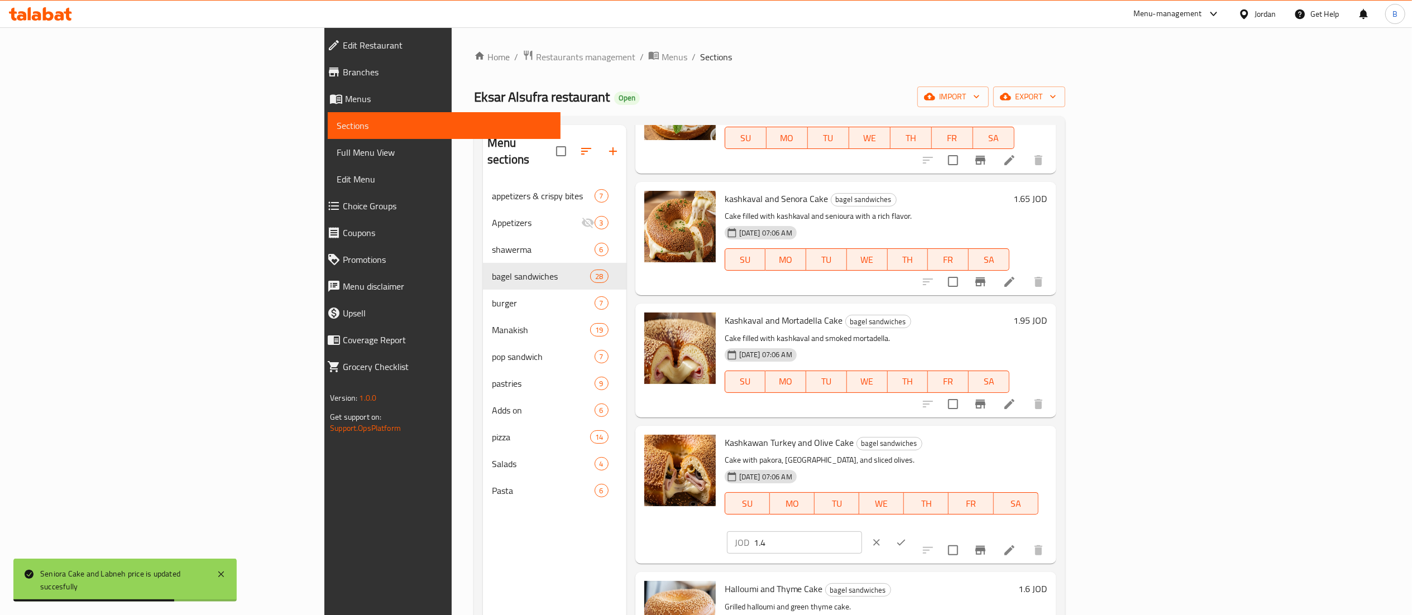
click at [862, 531] on input "1.4" at bounding box center [808, 542] width 108 height 22
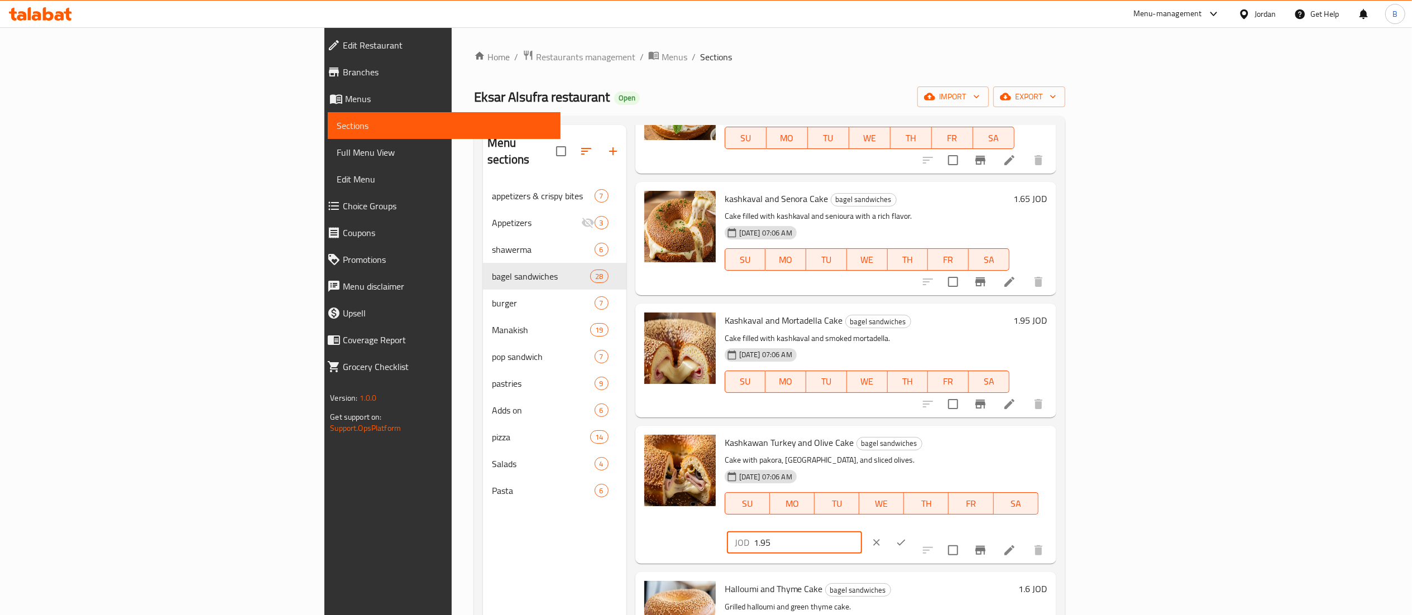
type input "1.95"
click at [906, 537] on icon "ok" at bounding box center [900, 542] width 11 height 11
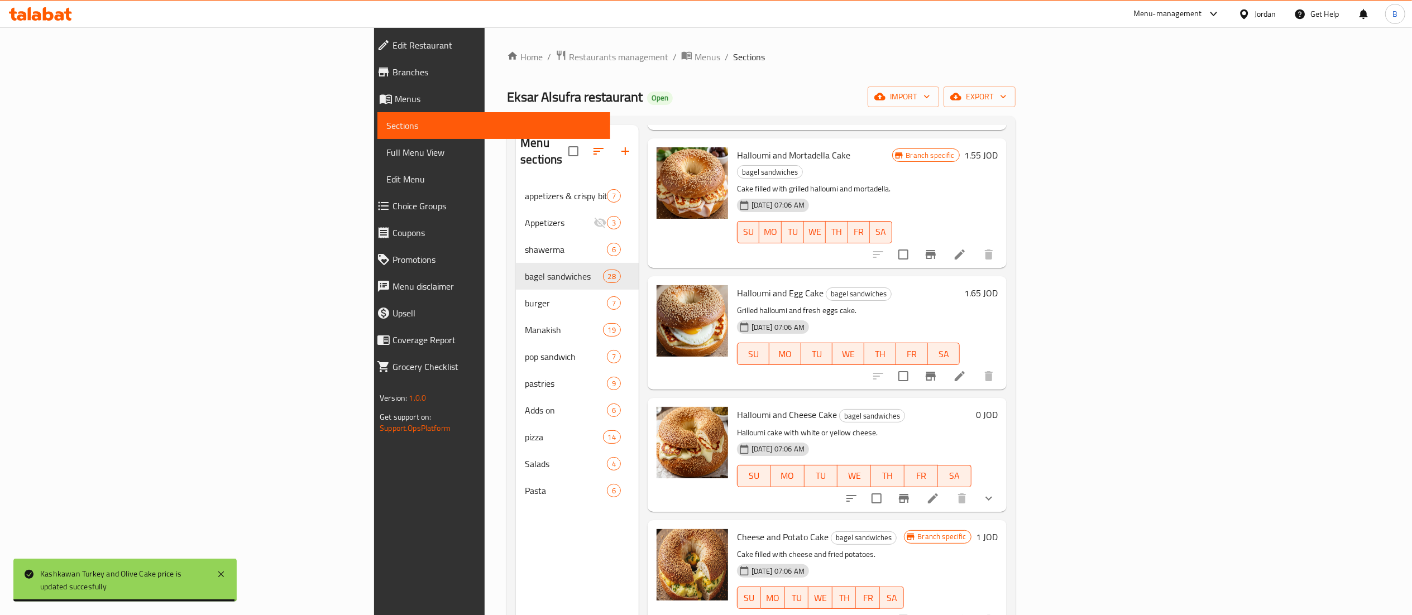
scroll to position [1116, 0]
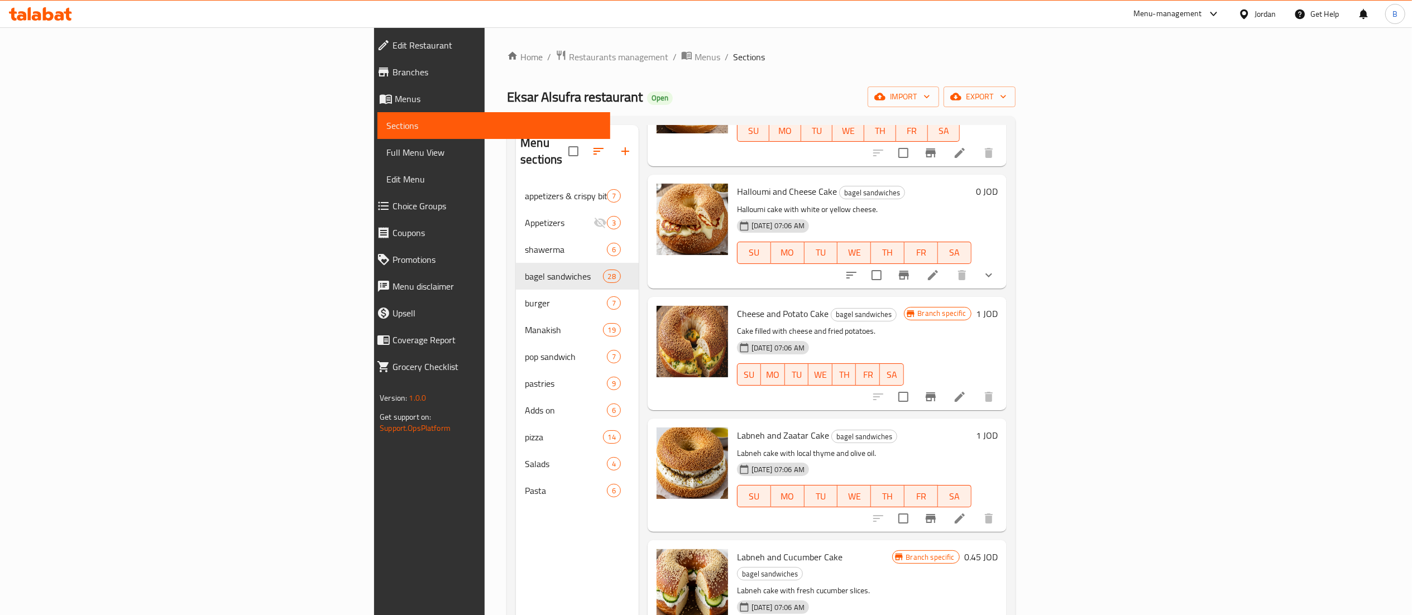
click at [997, 428] on h6 "1 JOD" at bounding box center [987, 436] width 22 height 16
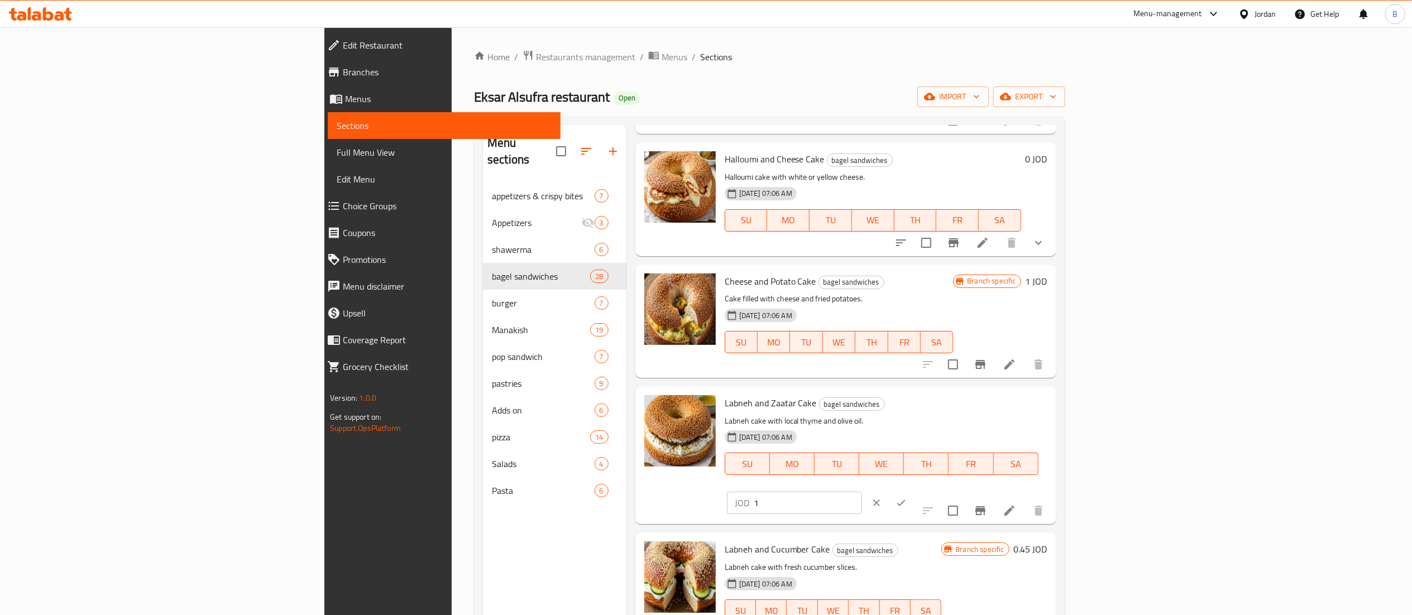
click at [862, 492] on input "1" at bounding box center [808, 503] width 108 height 22
type input "1.25"
click at [905, 500] on icon "ok" at bounding box center [901, 503] width 8 height 6
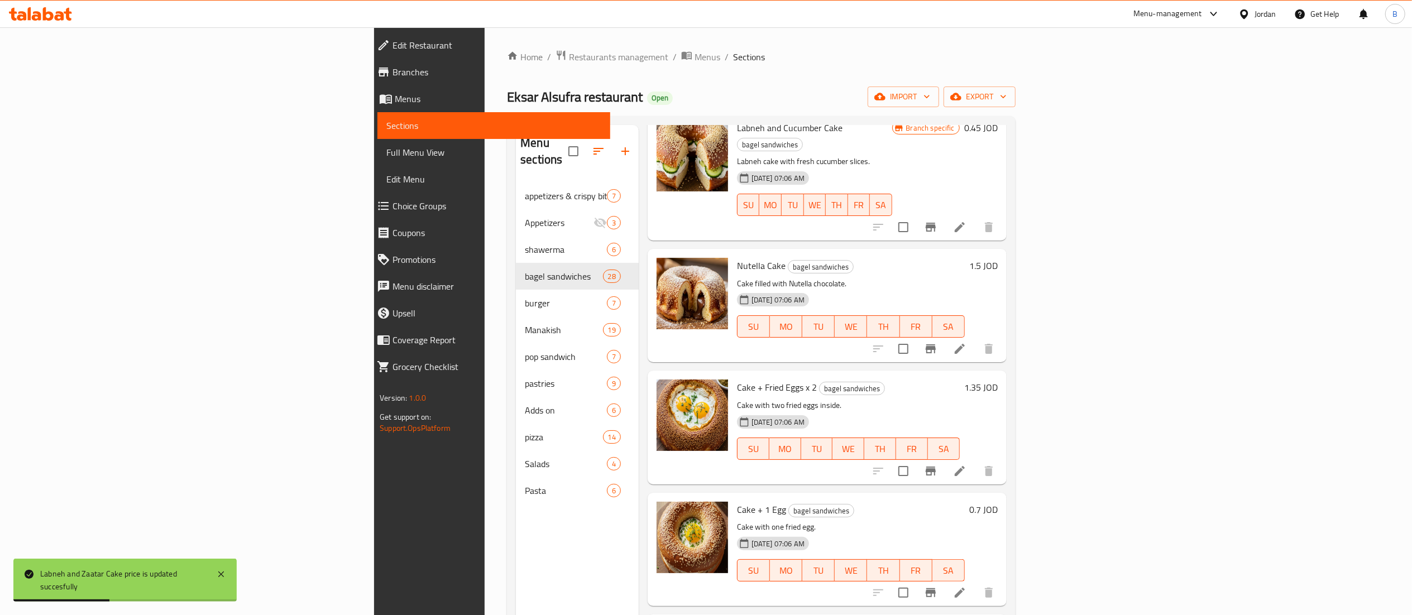
scroll to position [1563, 0]
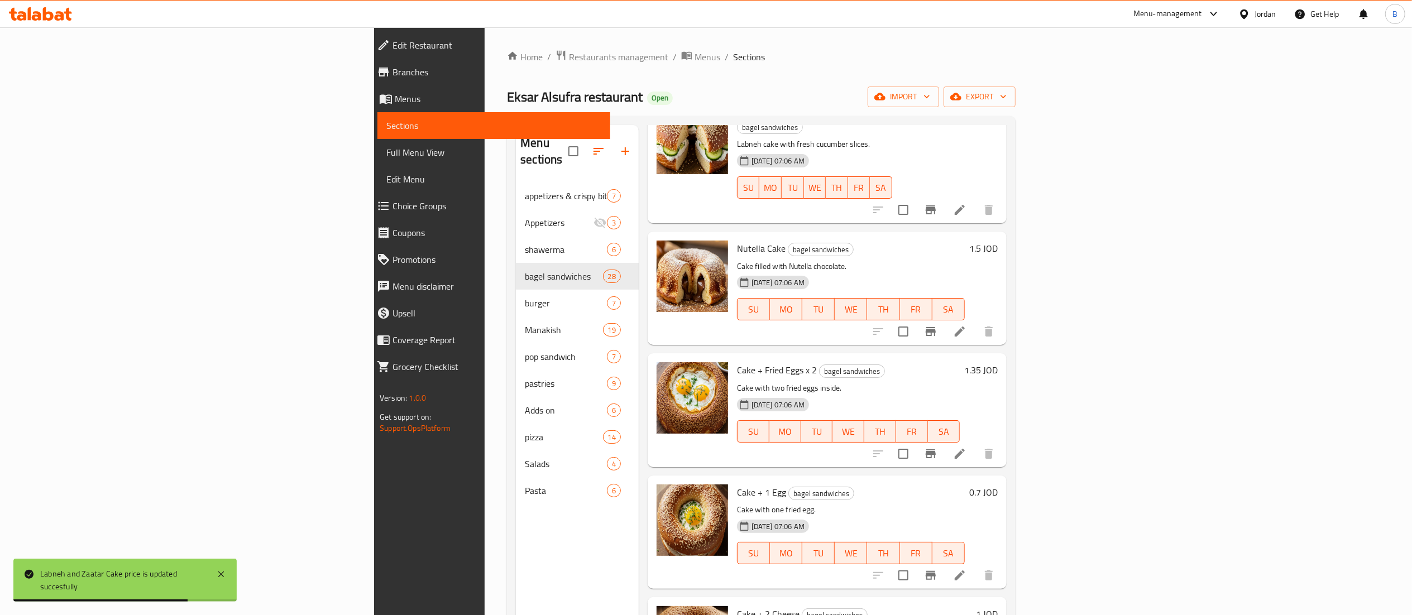
click at [997, 485] on h6 "0.7 JOD" at bounding box center [983, 493] width 28 height 16
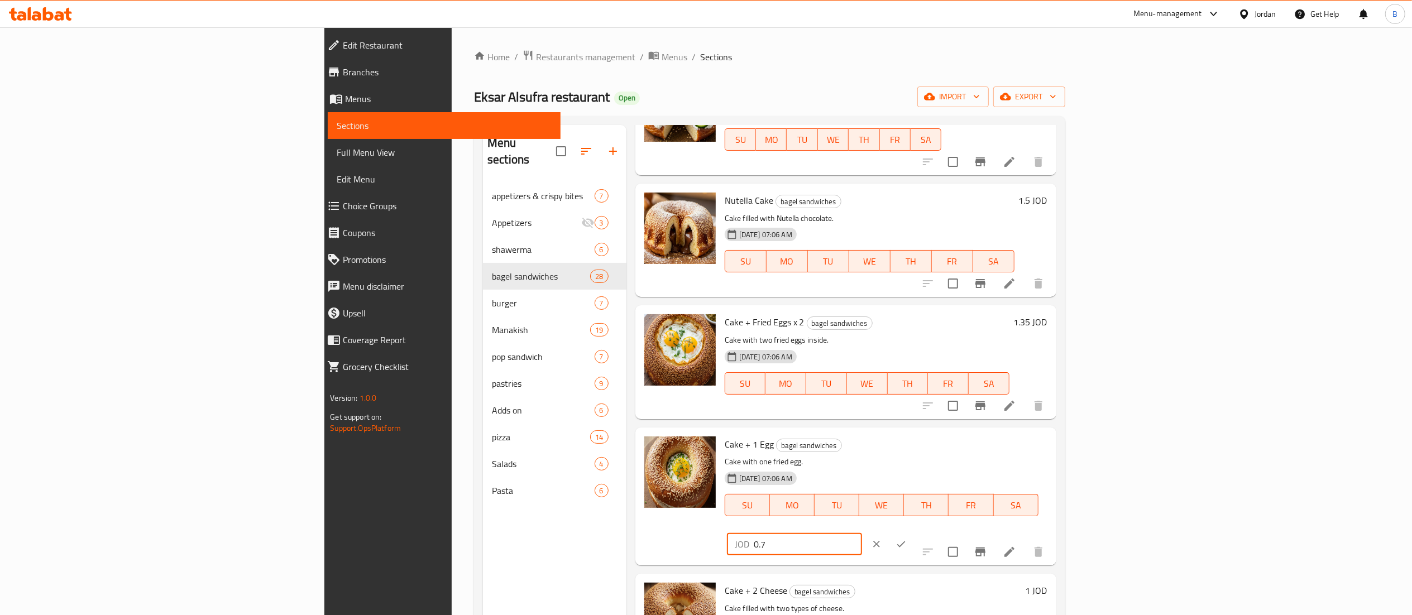
drag, startPoint x: 1240, startPoint y: 444, endPoint x: 1173, endPoint y: 440, distance: 67.1
click at [929, 532] on div "JOD 0.7 ​" at bounding box center [827, 544] width 205 height 25
type input "1"
click at [906, 539] on icon "ok" at bounding box center [900, 544] width 11 height 11
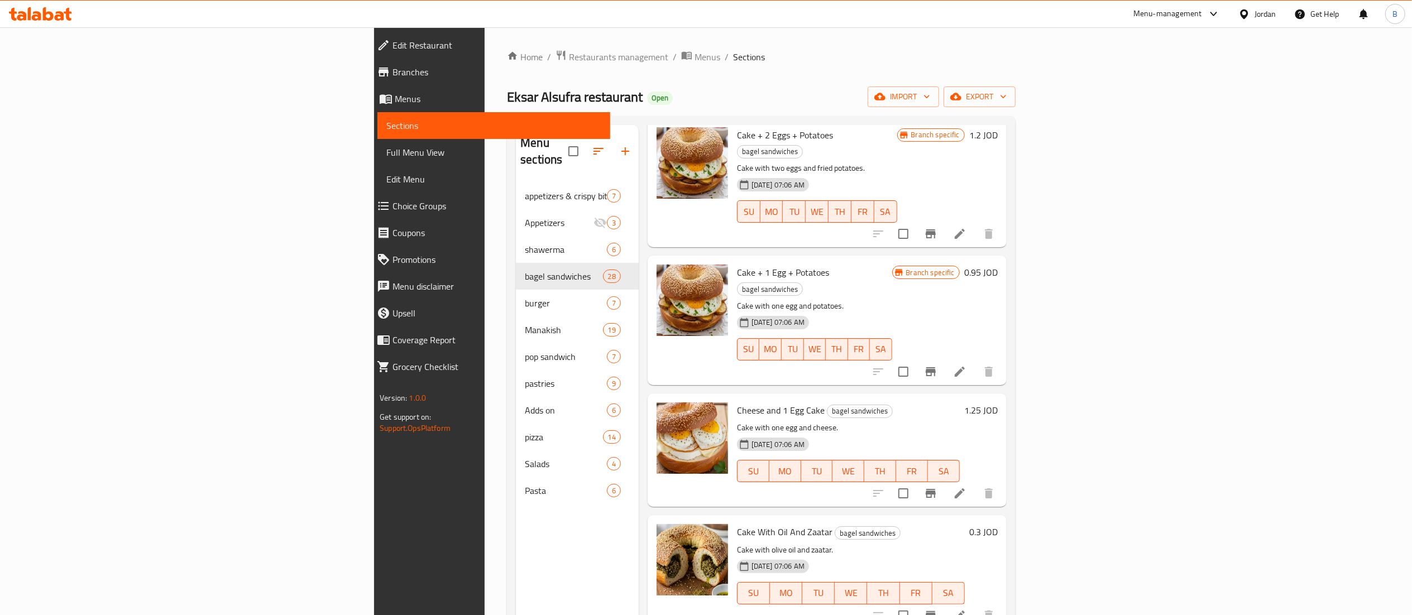
scroll to position [2456, 0]
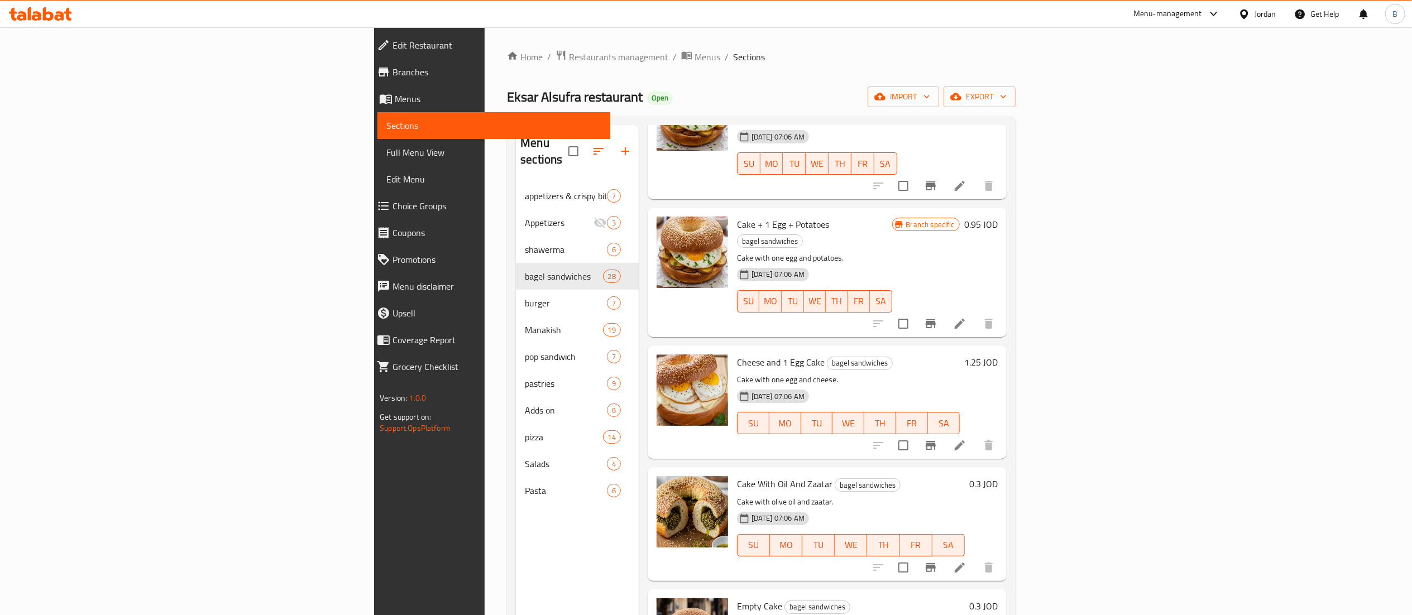
click at [997, 476] on h6 "0.3 JOD" at bounding box center [983, 484] width 28 height 16
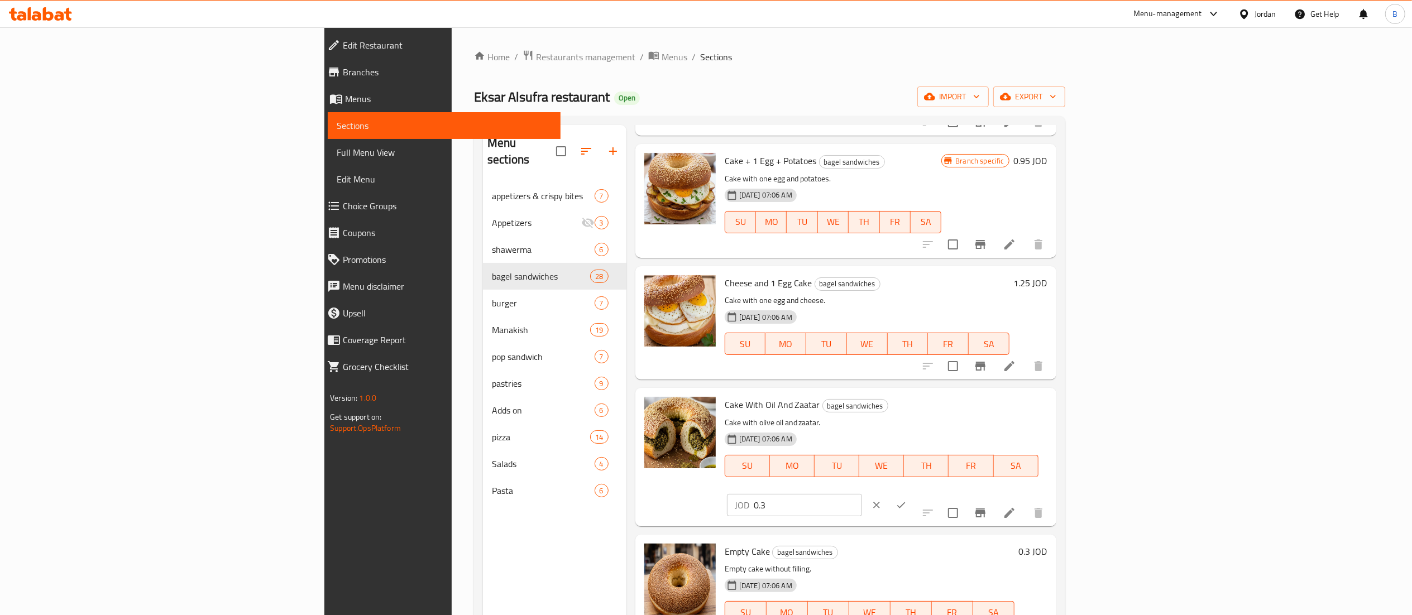
drag, startPoint x: 1218, startPoint y: 404, endPoint x: 1121, endPoint y: 406, distance: 96.6
click at [1052, 406] on div "Cake With Oil And Zaatar bagel sandwiches Cake with olive oil and zaatar. [DATE…" at bounding box center [886, 456] width 332 height 129
type input "1"
click at [913, 493] on button "ok" at bounding box center [901, 505] width 25 height 25
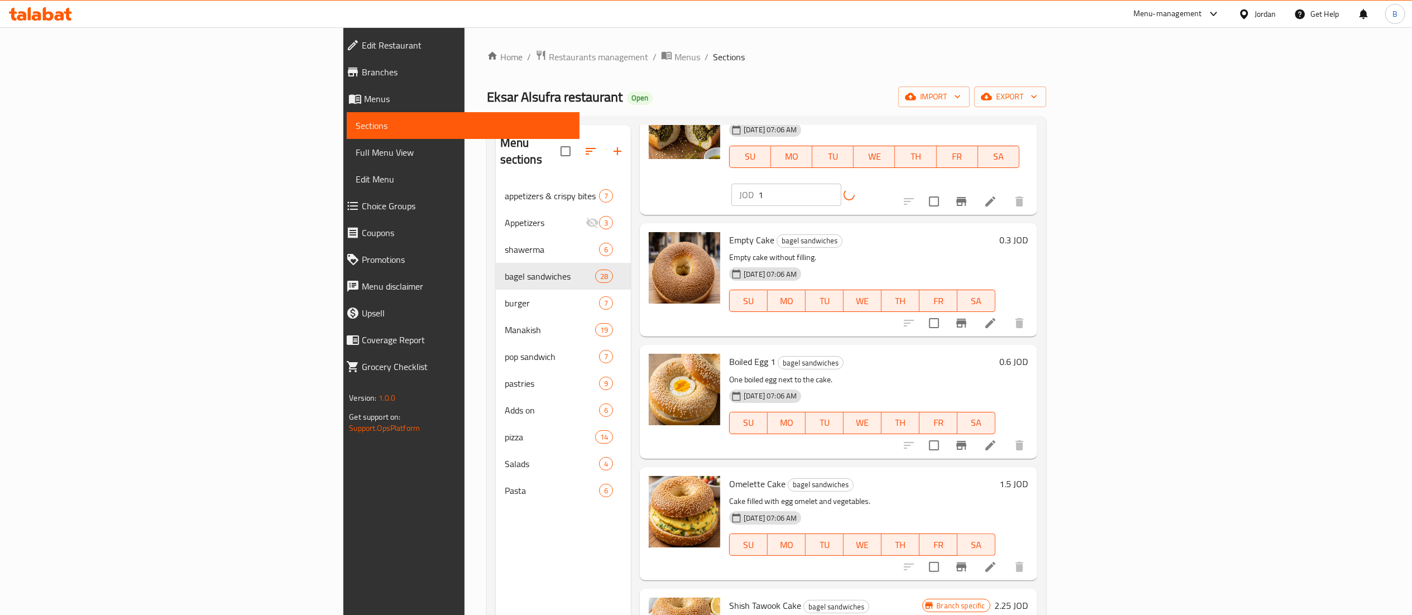
scroll to position [2791, 0]
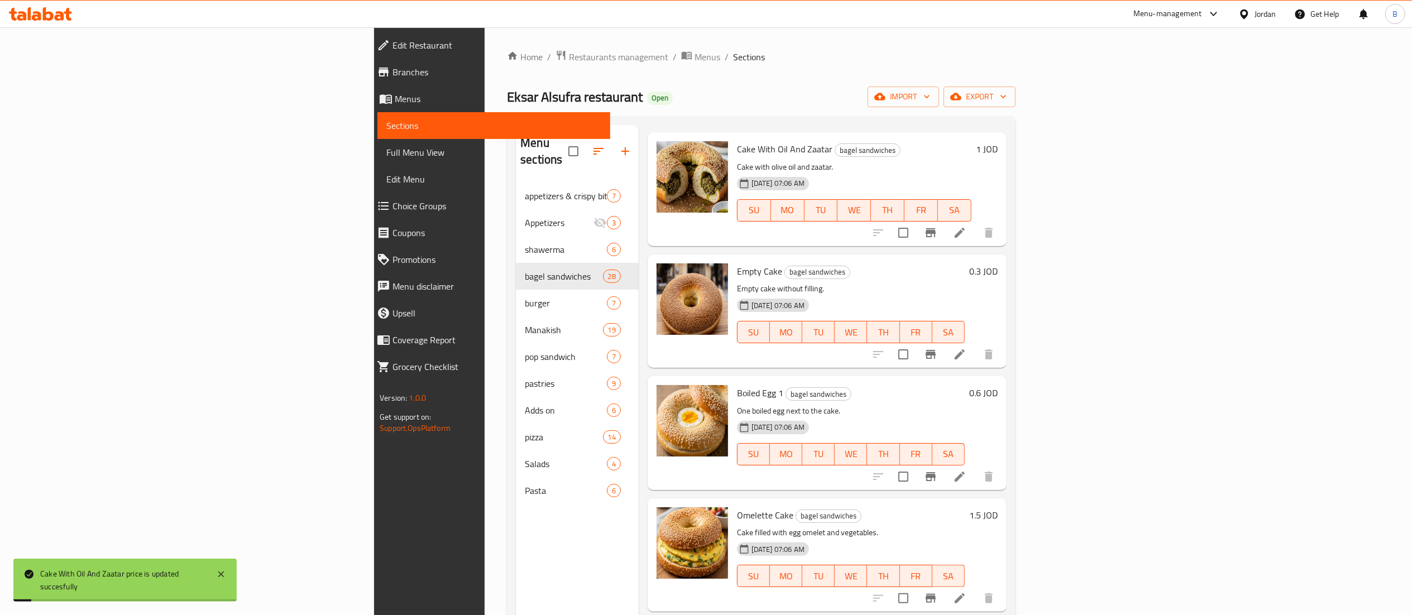
click at [997, 263] on h6 "0.3 JOD" at bounding box center [983, 271] width 28 height 16
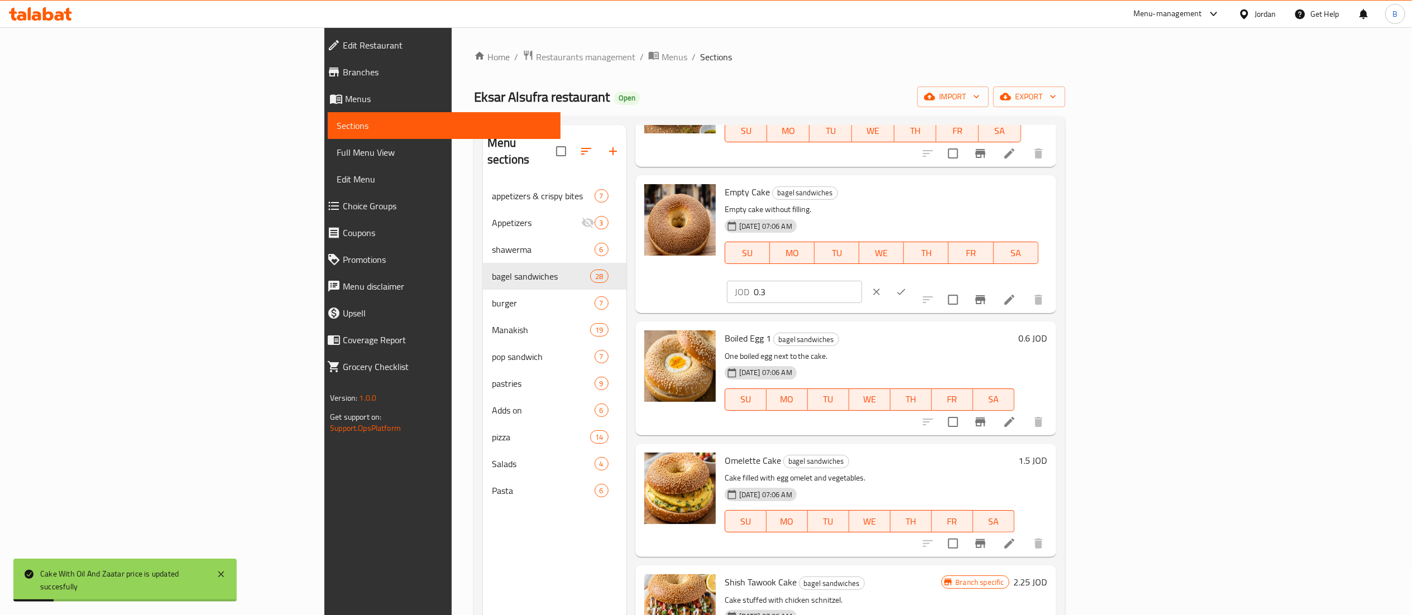
click at [862, 281] on input "0.3" at bounding box center [808, 292] width 108 height 22
type input "0.4"
click at [913, 280] on button "ok" at bounding box center [901, 292] width 25 height 25
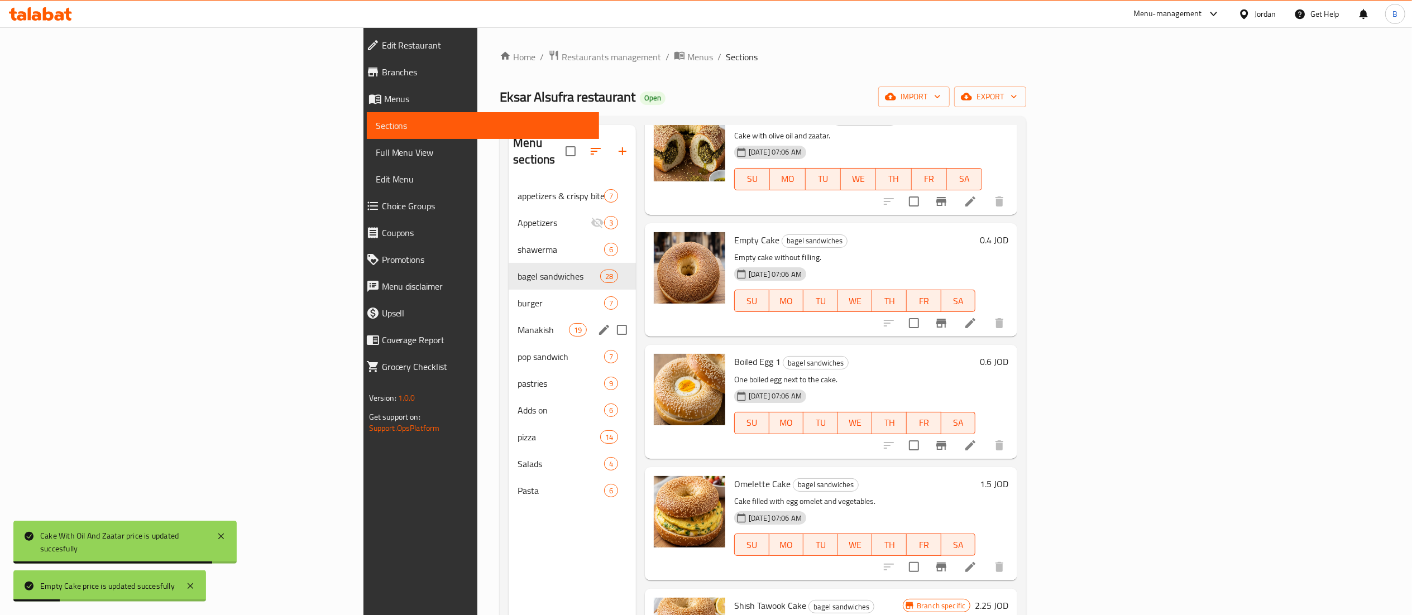
click at [509, 316] on div "Manakish 19" at bounding box center [572, 329] width 127 height 27
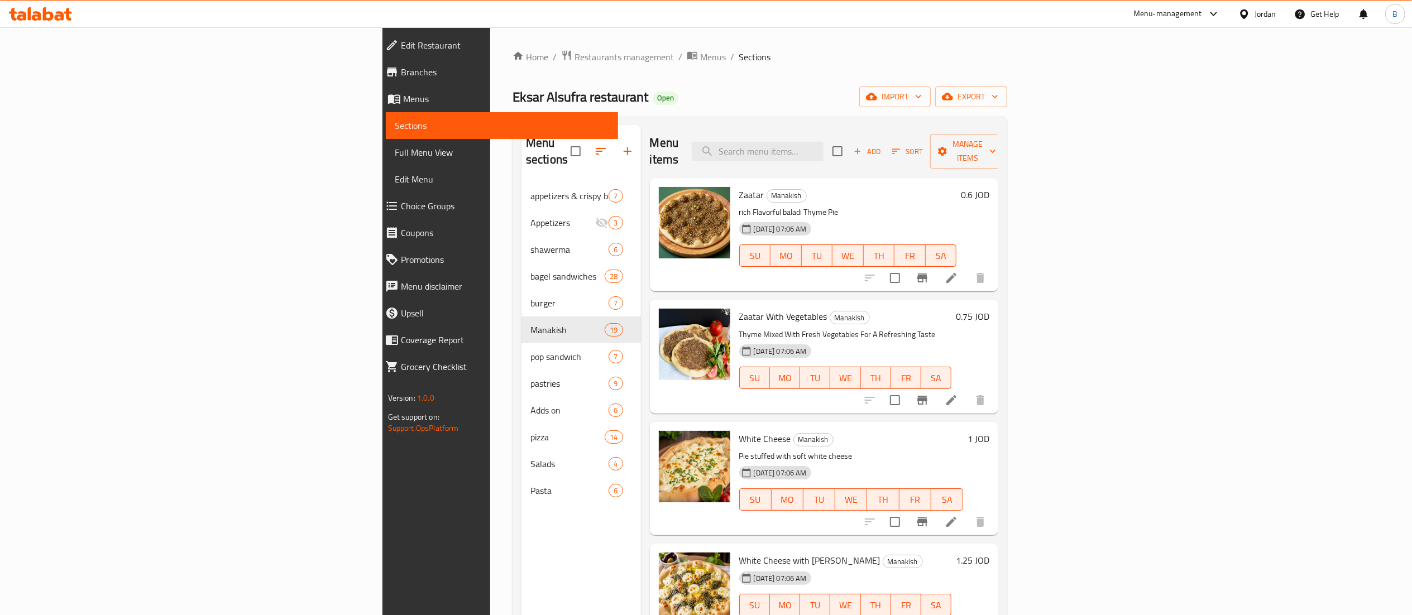
click at [994, 183] on div "Zaatar Manakish rich Flavorful baladi Thyme Pie [DATE] 07:06 AM SU MO TU WE TH …" at bounding box center [865, 235] width 260 height 104
click at [989, 187] on h6 "0.6 JOD" at bounding box center [975, 195] width 28 height 16
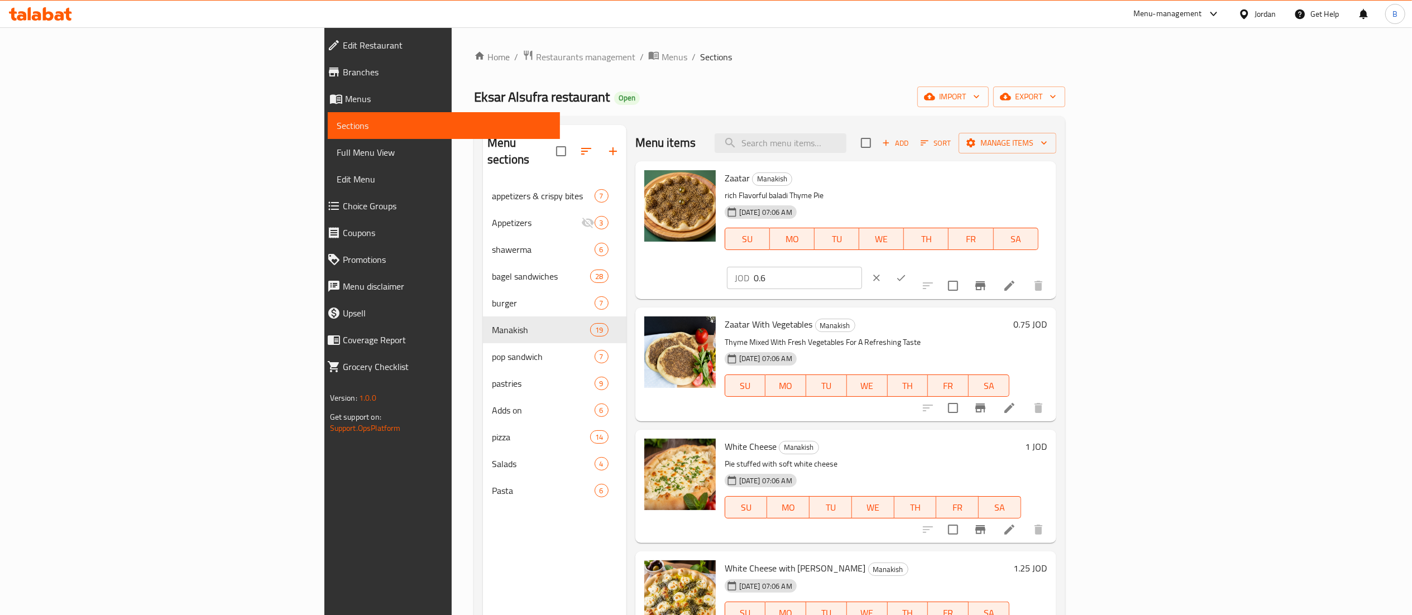
drag, startPoint x: 1239, startPoint y: 179, endPoint x: 1126, endPoint y: 183, distance: 112.8
click at [1052, 183] on div "Zaatar Manakish rich Flavorful baladi Thyme Pie [DATE] 07:06 AM SU MO TU WE TH …" at bounding box center [886, 230] width 332 height 129
type input "1"
click at [906, 272] on icon "ok" at bounding box center [900, 277] width 11 height 11
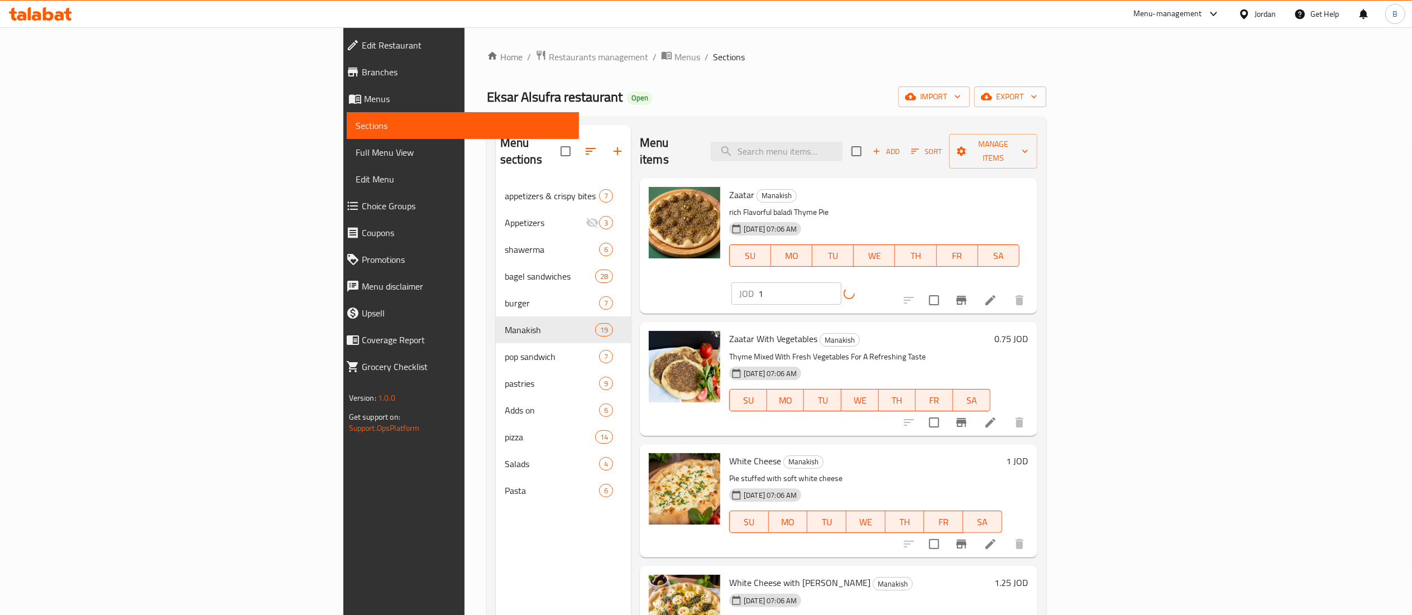
click at [1028, 331] on h6 "0.75 JOD" at bounding box center [1011, 339] width 33 height 16
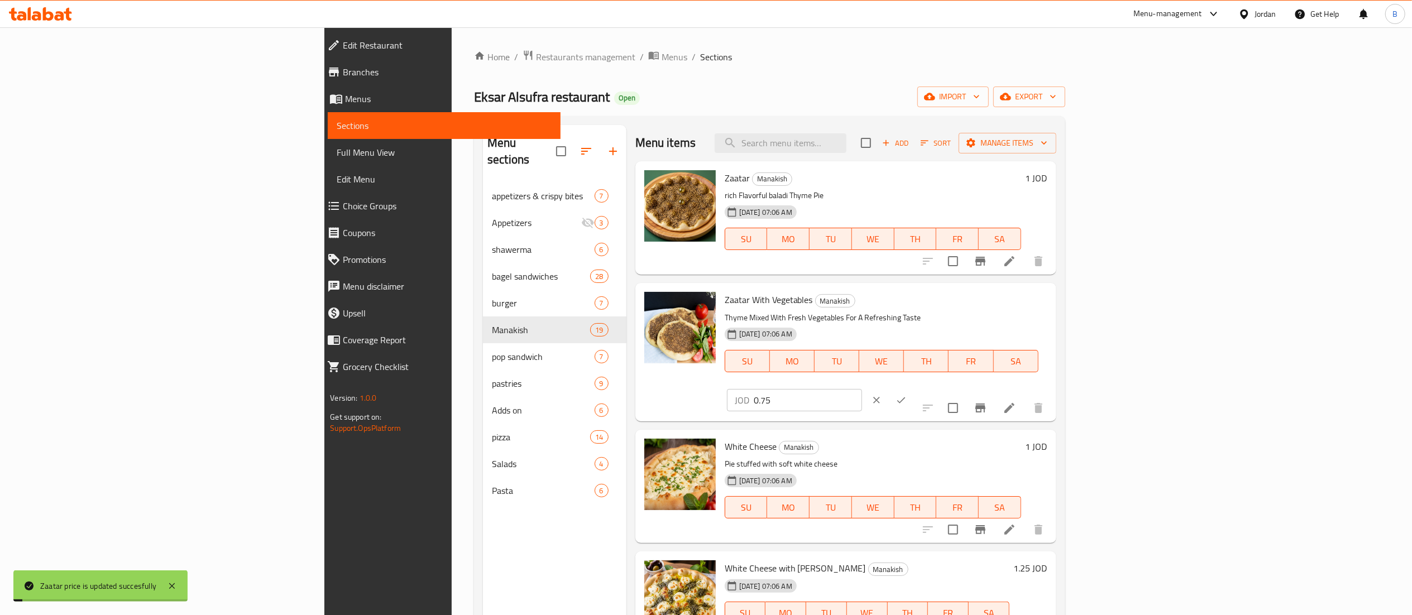
click at [1052, 308] on div "Zaatar With Vegetables Manakish Thyme Mixed With Fresh Vegetables For A Refresh…" at bounding box center [886, 351] width 332 height 129
type input "1"
click at [913, 388] on button "ok" at bounding box center [901, 400] width 25 height 25
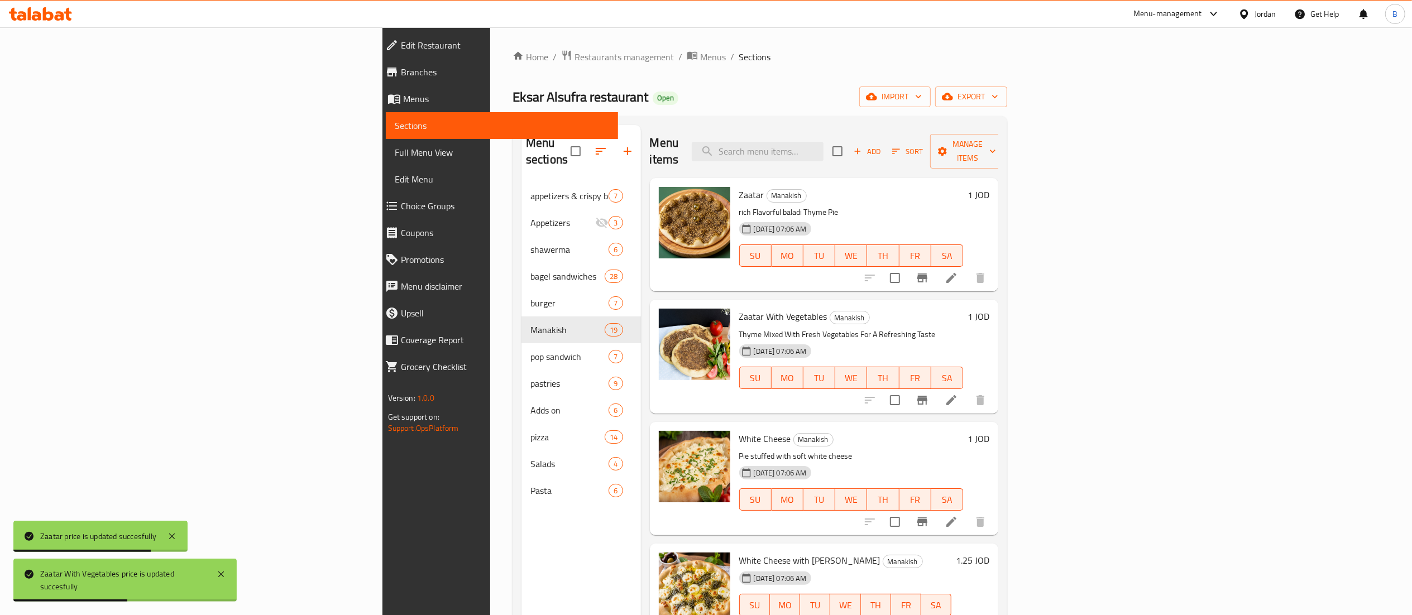
scroll to position [112, 0]
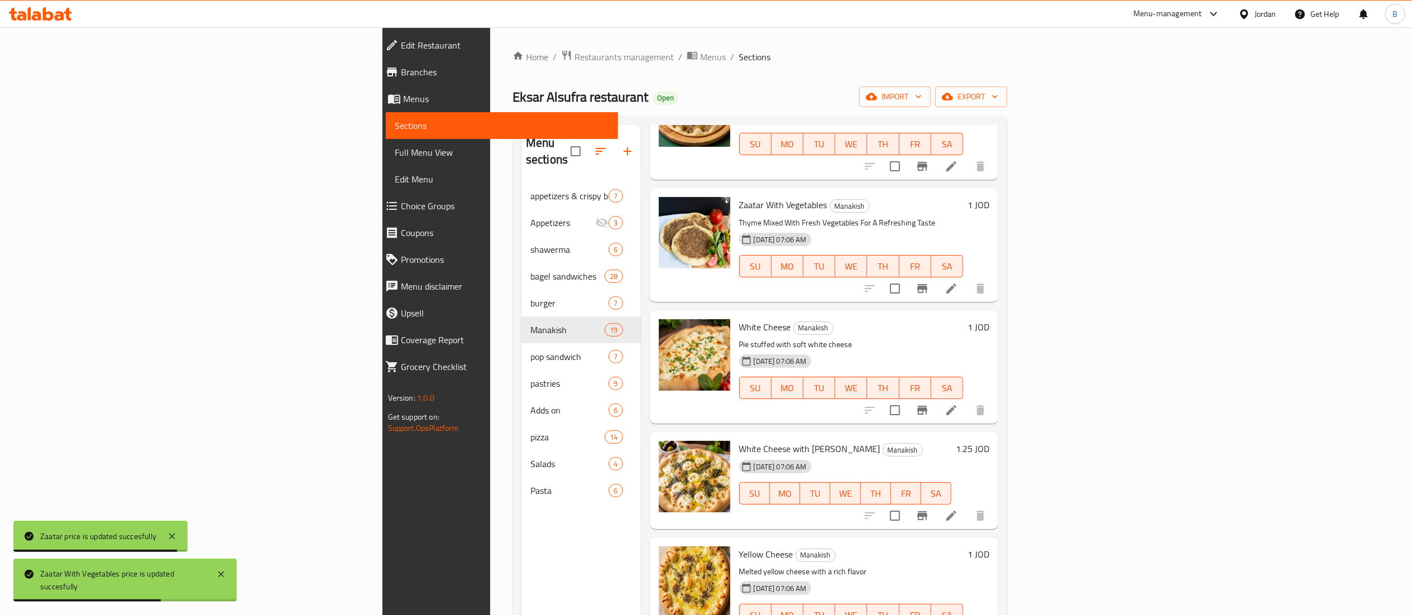
click at [989, 319] on h6 "1 JOD" at bounding box center [978, 327] width 22 height 16
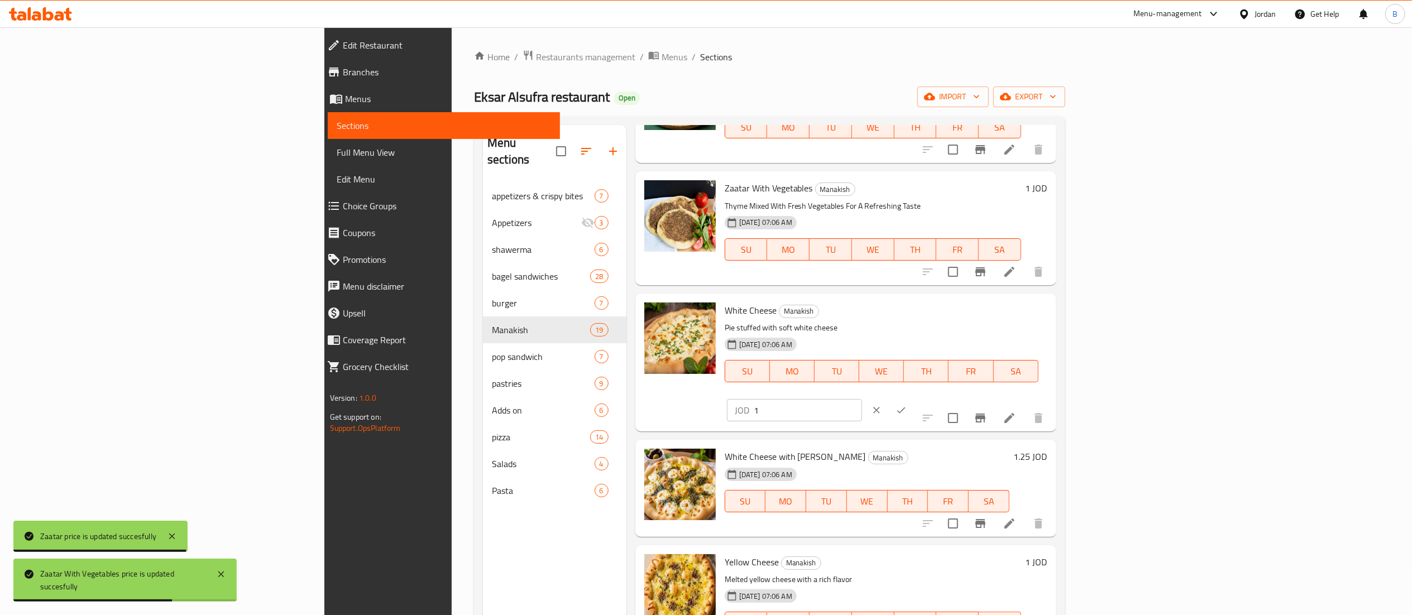
click at [862, 399] on input "1" at bounding box center [808, 410] width 108 height 22
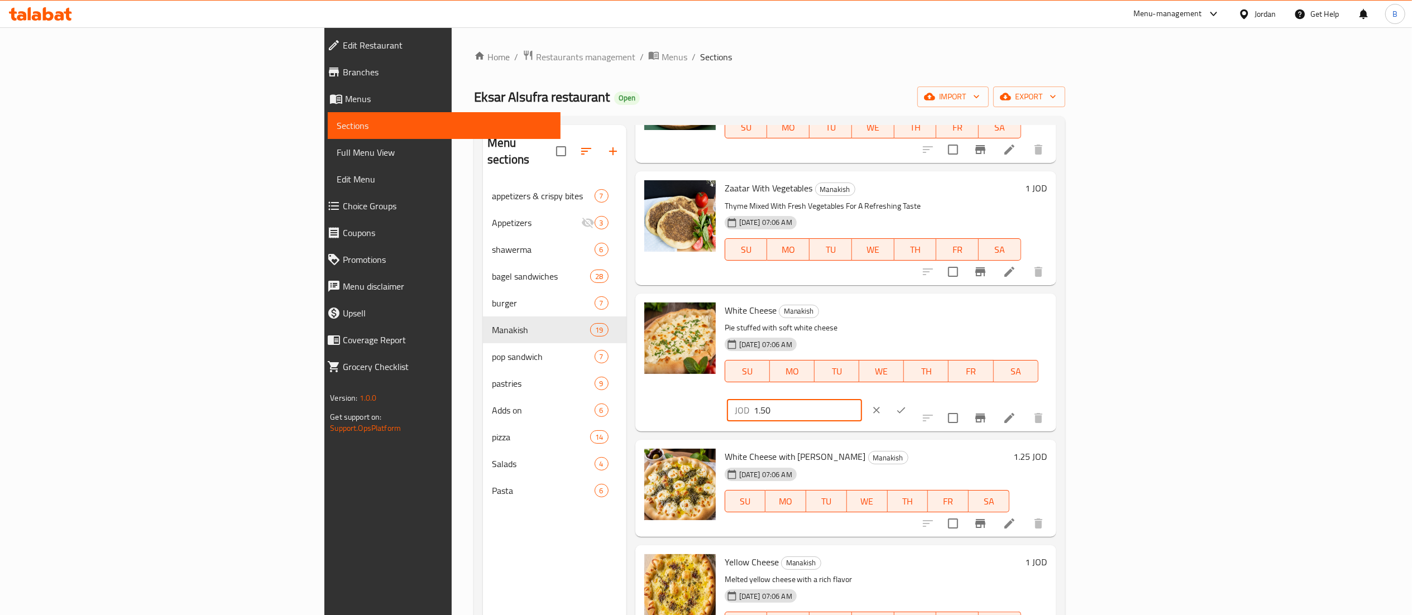
type input "1.50"
click at [913, 398] on button "ok" at bounding box center [901, 410] width 25 height 25
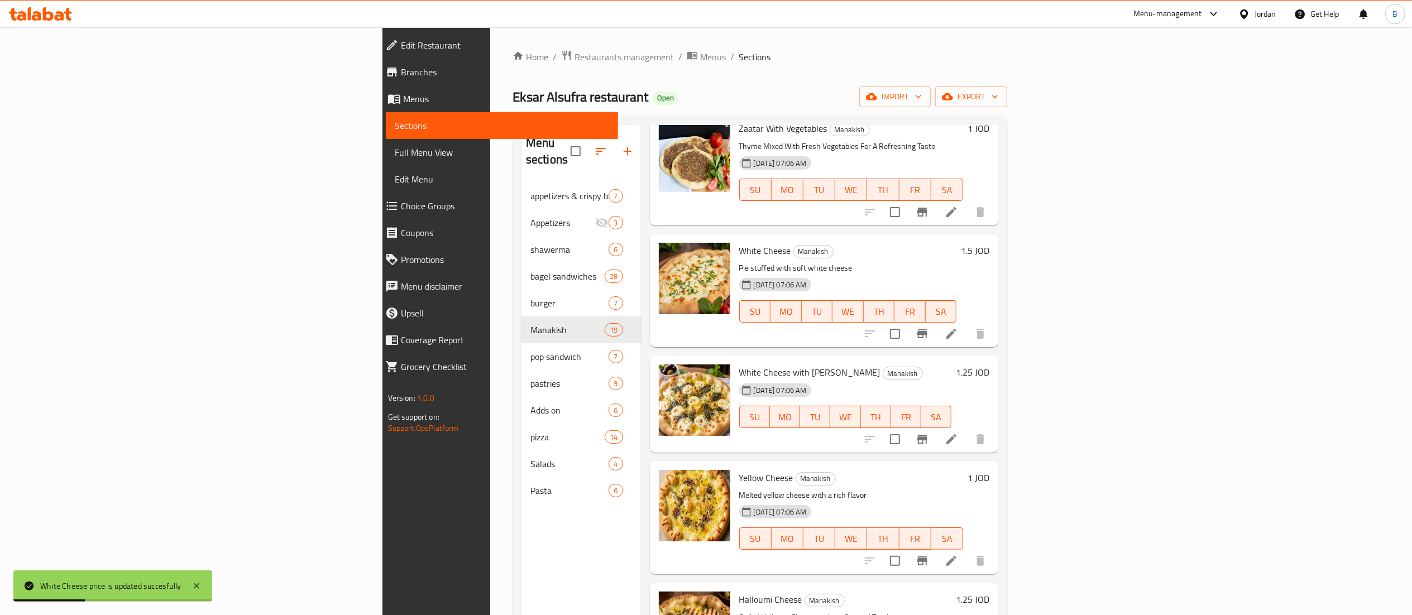
scroll to position [223, 0]
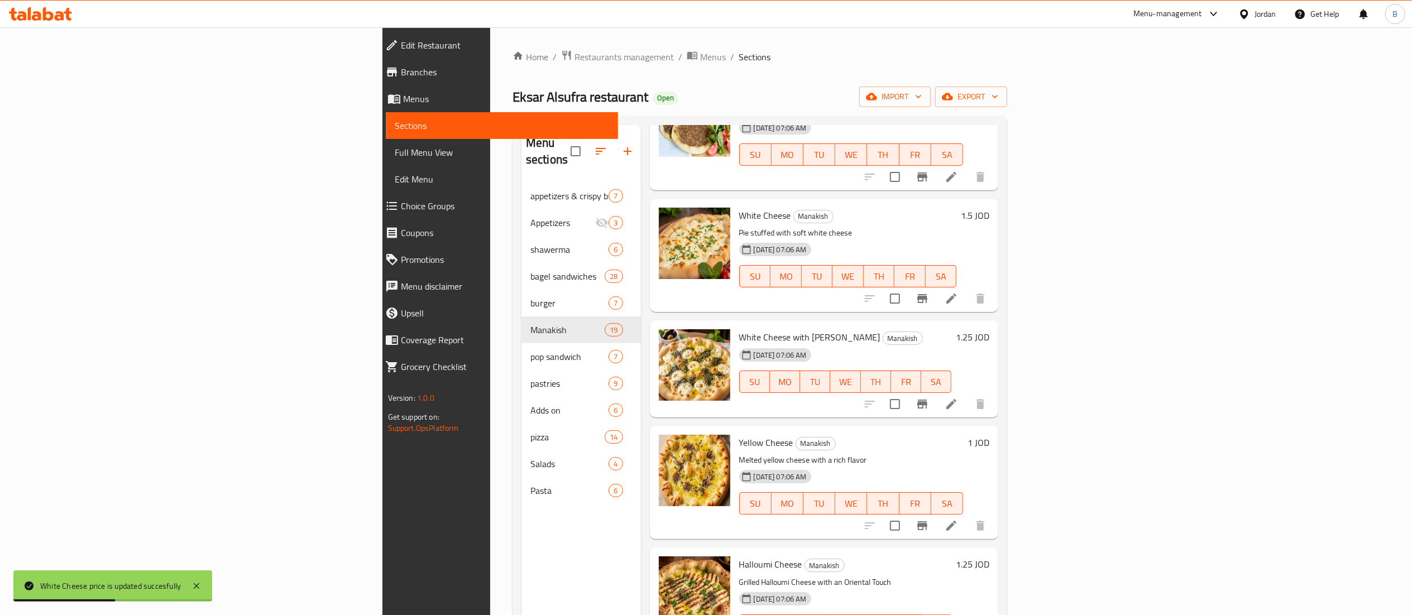
click at [989, 435] on h6 "1 JOD" at bounding box center [978, 443] width 22 height 16
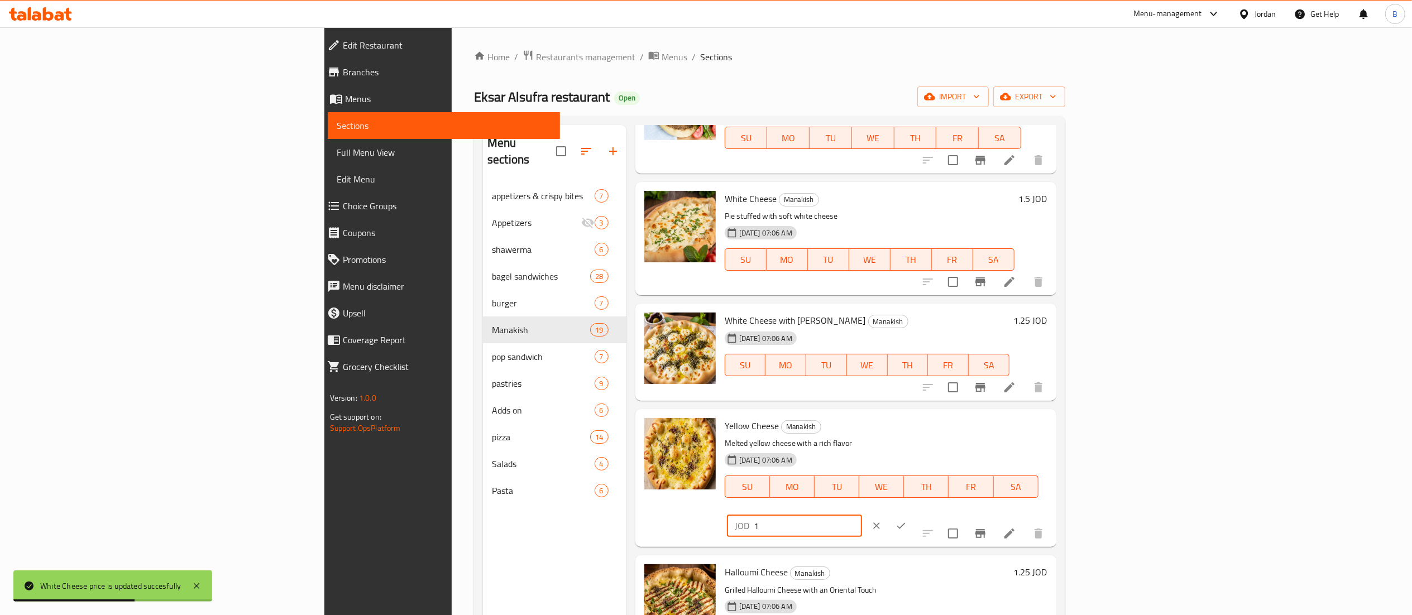
click at [862, 515] on input "1" at bounding box center [808, 526] width 108 height 22
type input "1.50"
click at [906, 520] on icon "ok" at bounding box center [900, 525] width 11 height 11
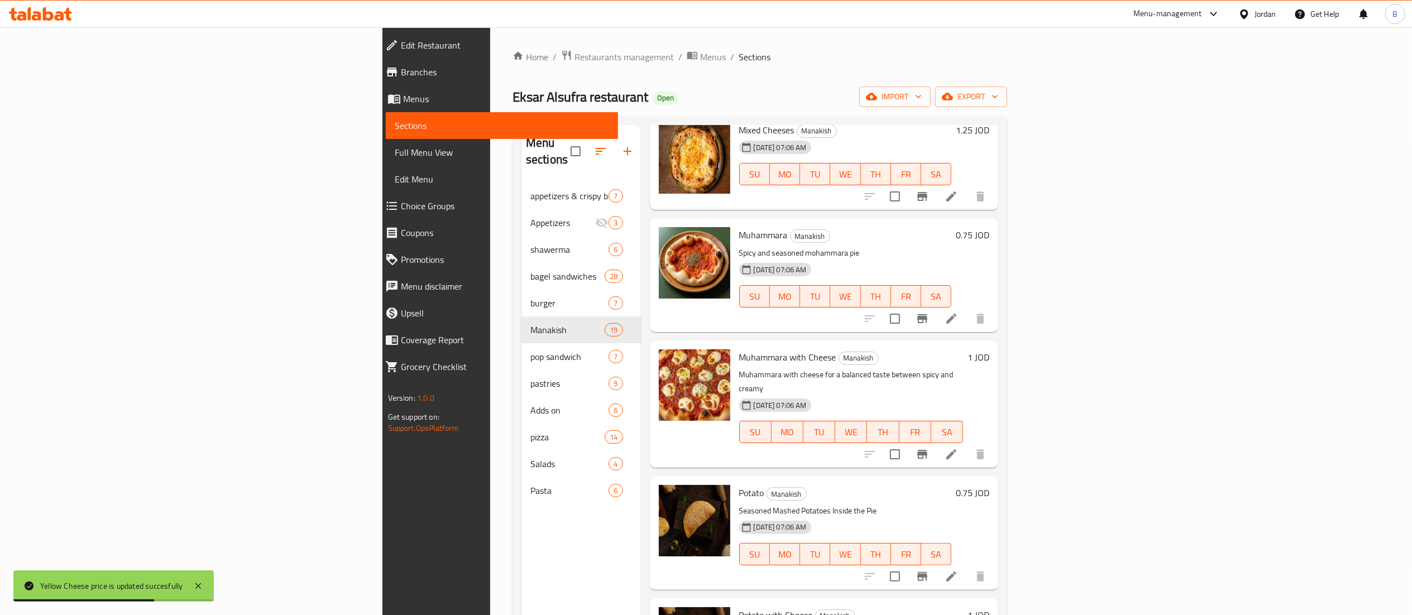
scroll to position [781, 0]
click at [989, 483] on h6 "0.75 JOD" at bounding box center [972, 491] width 33 height 16
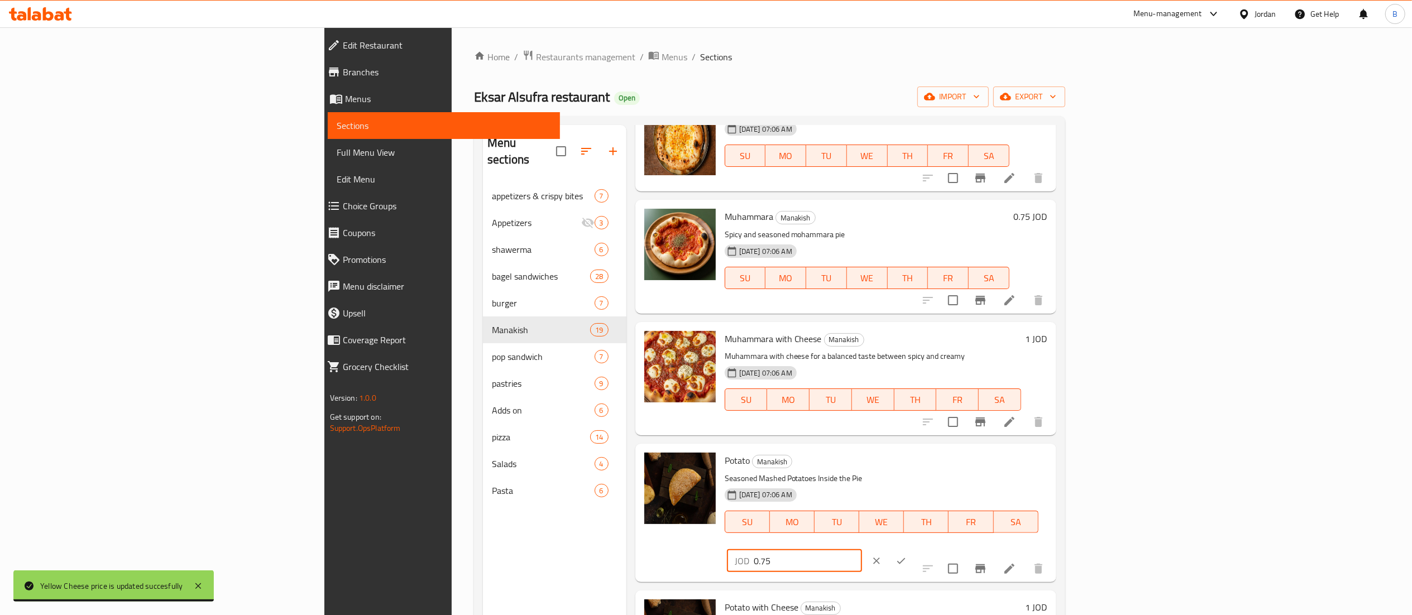
drag, startPoint x: 1240, startPoint y: 457, endPoint x: 1120, endPoint y: 459, distance: 120.0
click at [1052, 459] on div "Potato Manakish Seasoned Mashed Potatoes Inside the Pie [DATE] 07:06 AM SU MO T…" at bounding box center [886, 512] width 332 height 129
type input "1"
click at [913, 549] on button "ok" at bounding box center [901, 561] width 25 height 25
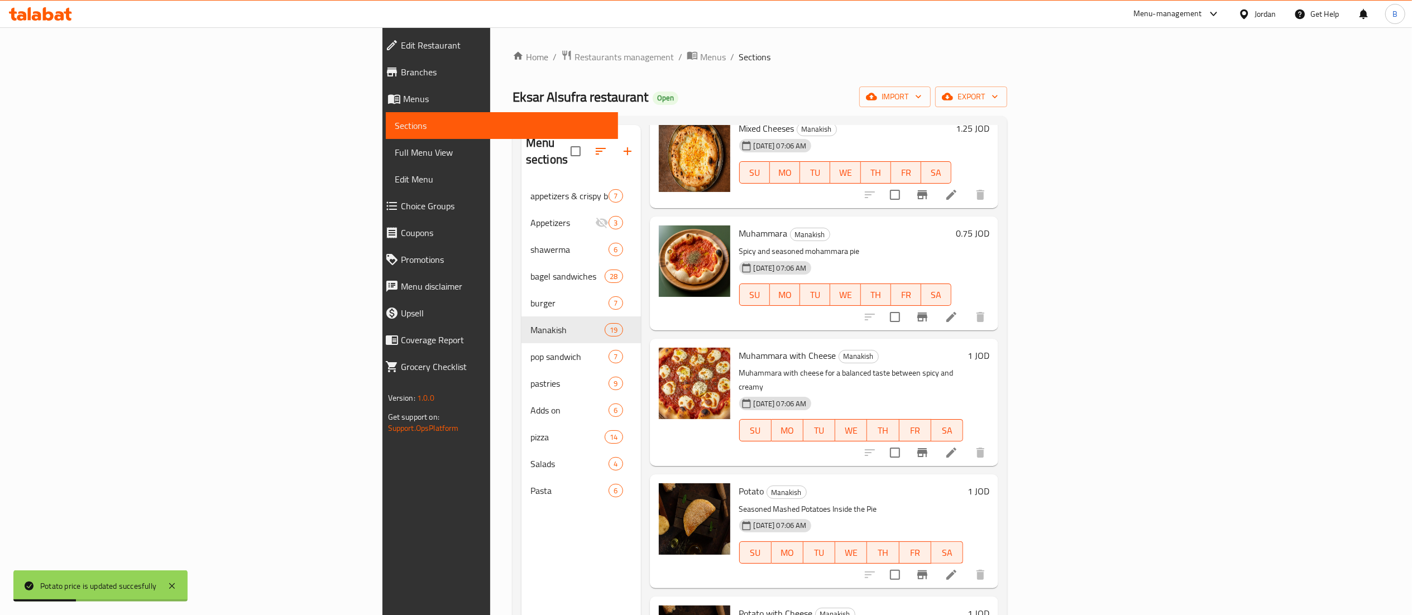
click at [989, 226] on h6 "0.75 JOD" at bounding box center [972, 234] width 33 height 16
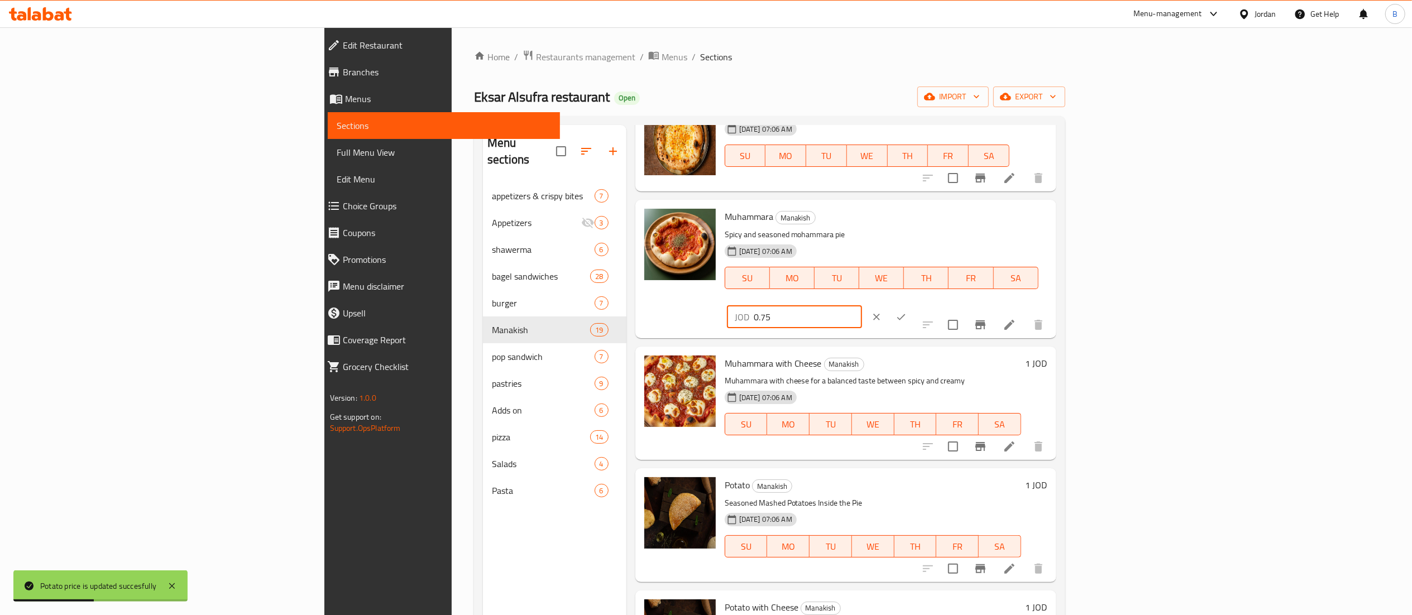
drag, startPoint x: 1246, startPoint y: 220, endPoint x: 1129, endPoint y: 229, distance: 118.1
click at [1052, 226] on div "[PERSON_NAME] Spicy and seasoned mohammara pie [DATE] 07:06 AM SU MO TU WE TH F…" at bounding box center [886, 268] width 332 height 129
type input "1"
click at [913, 305] on button "ok" at bounding box center [901, 317] width 25 height 25
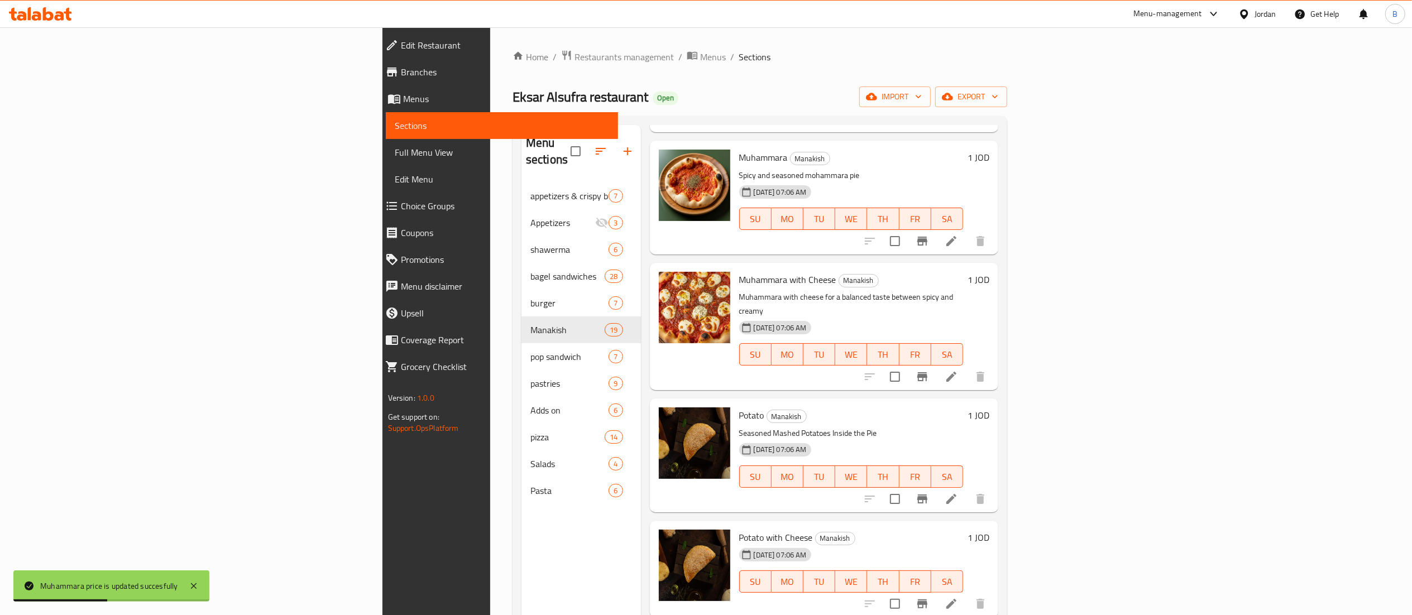
scroll to position [893, 0]
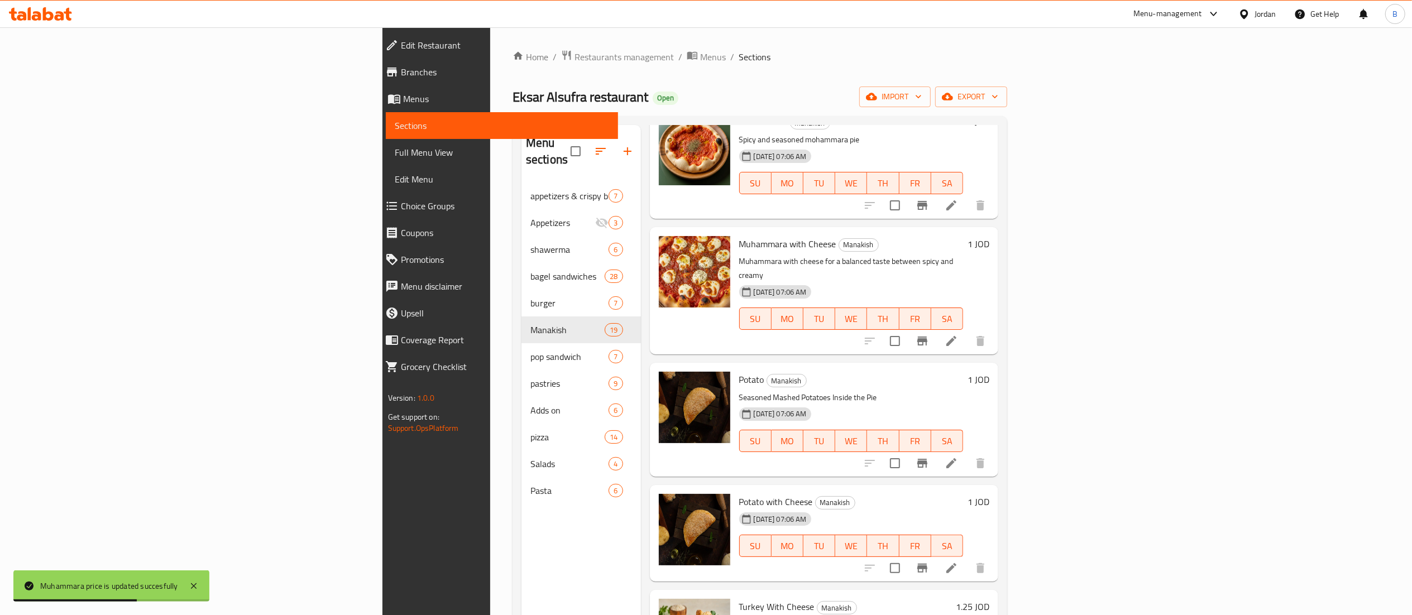
click at [989, 236] on h6 "1 JOD" at bounding box center [978, 244] width 22 height 16
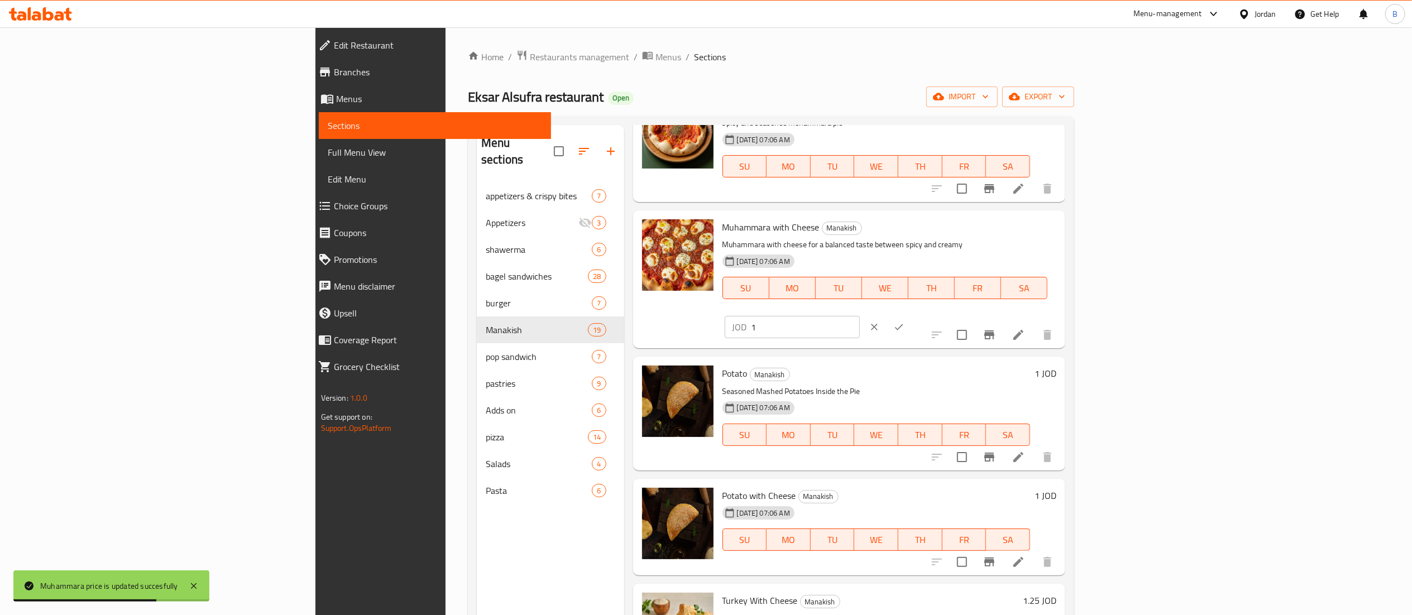
click at [860, 316] on input "1" at bounding box center [805, 327] width 108 height 22
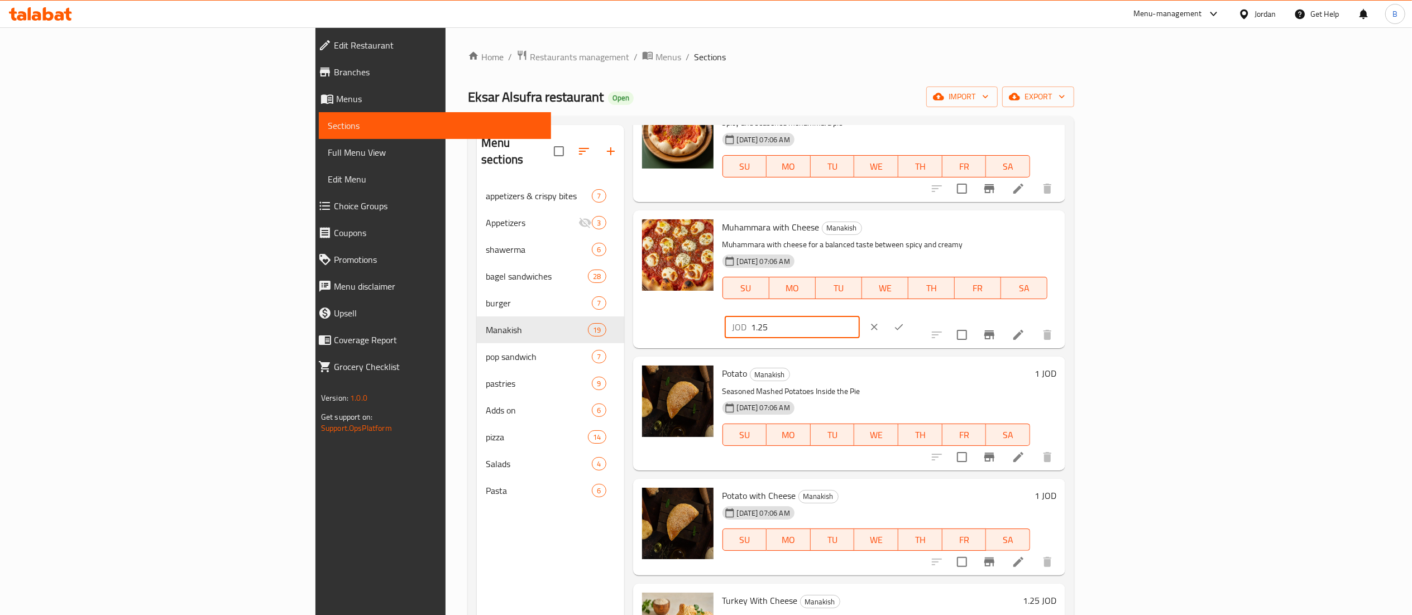
type input "1.25"
click at [904, 322] on icon "ok" at bounding box center [898, 327] width 11 height 11
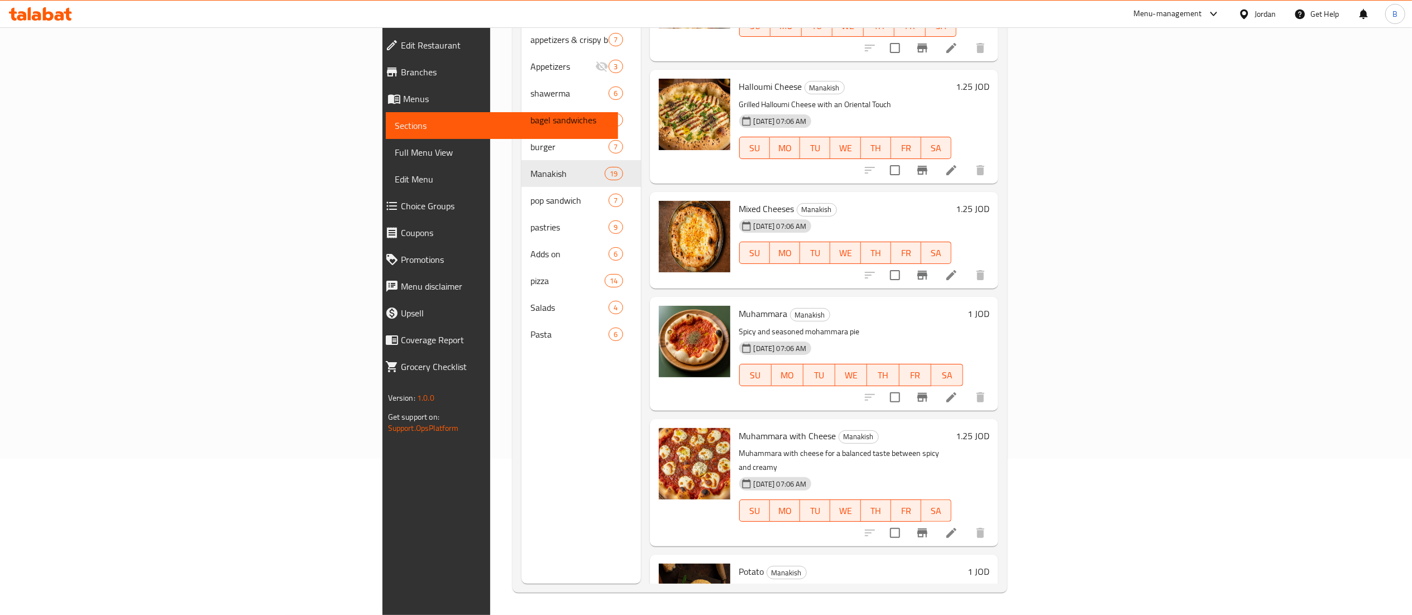
scroll to position [434, 0]
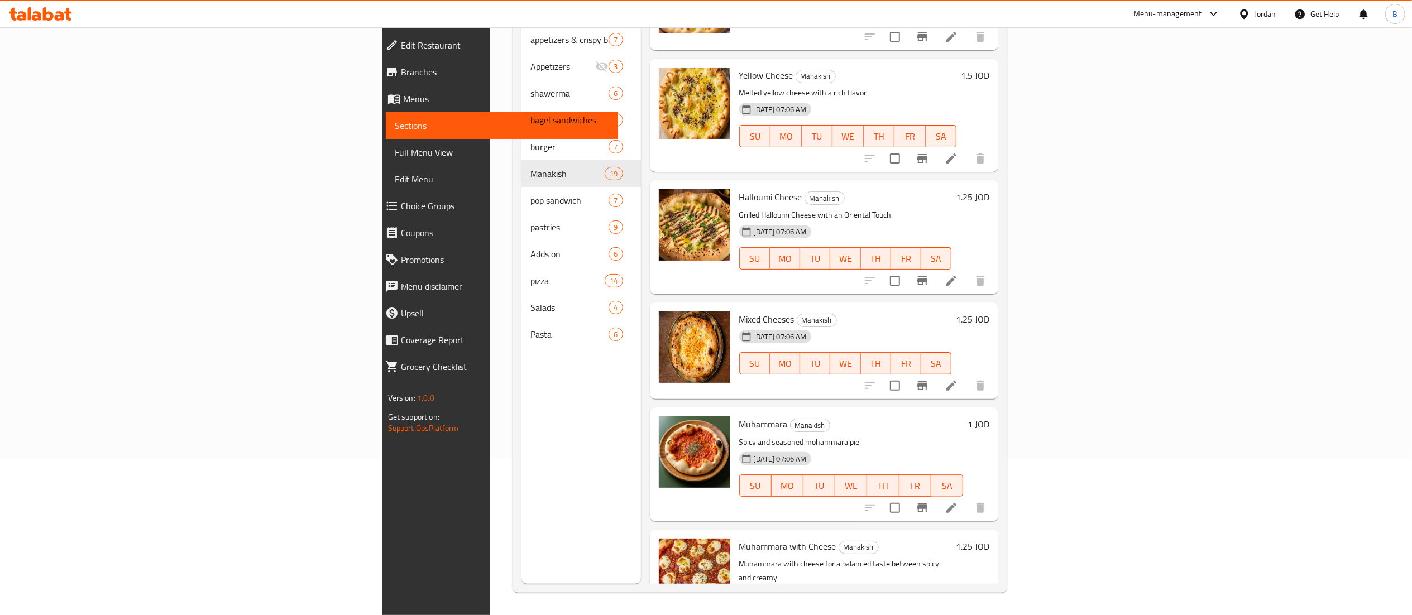
click at [989, 311] on h6 "1.25 JOD" at bounding box center [972, 319] width 33 height 16
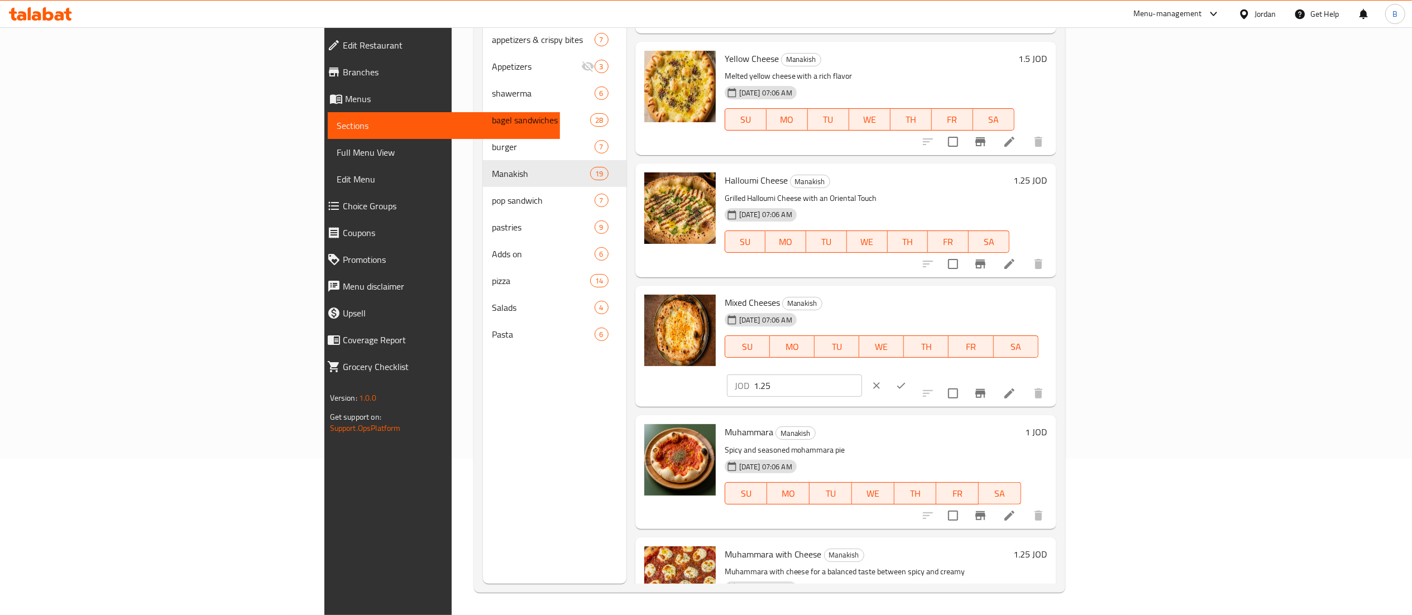
click at [862, 375] on input "1.25" at bounding box center [808, 386] width 108 height 22
type input "1.75"
click at [913, 373] on button "ok" at bounding box center [901, 385] width 25 height 25
